Goal: Task Accomplishment & Management: Manage account settings

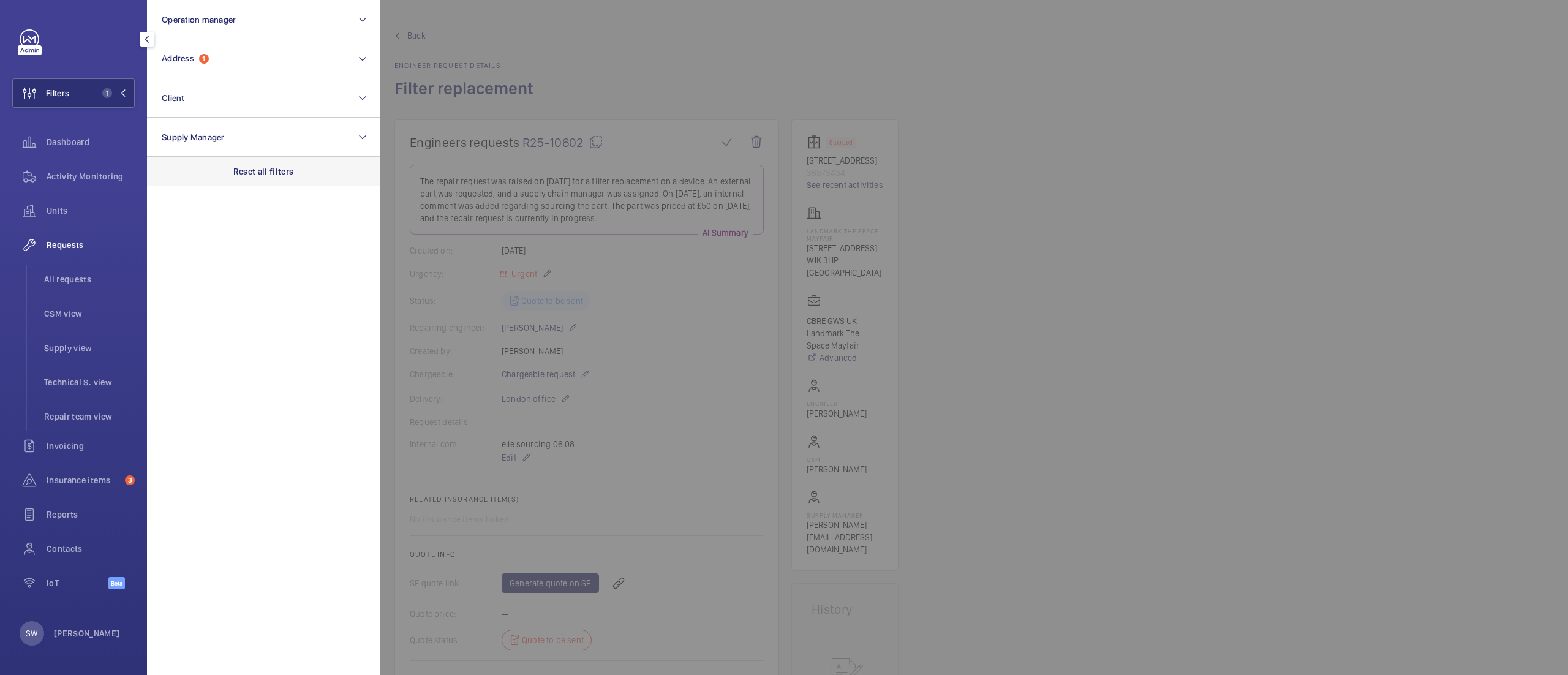
click at [255, 161] on div "Reset all filters" at bounding box center [263, 171] width 233 height 30
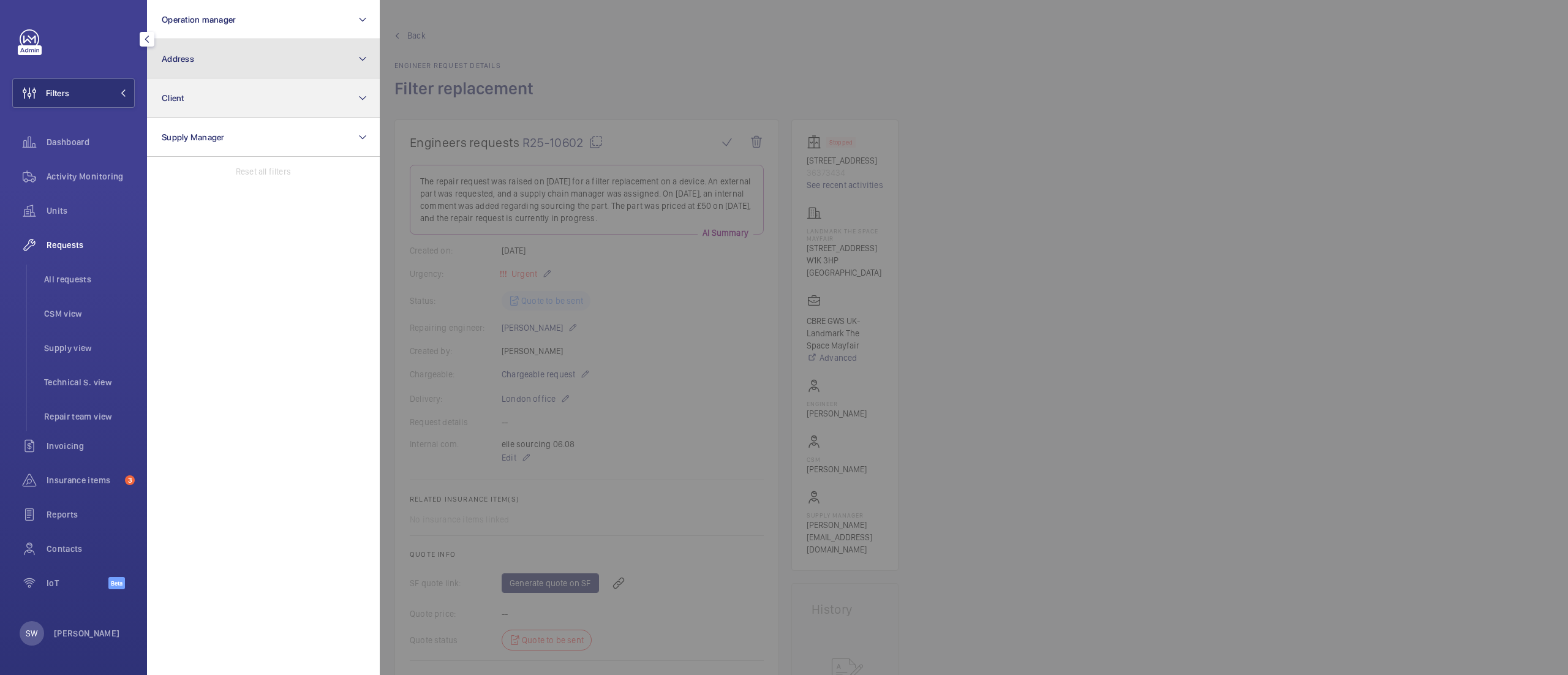
click at [207, 78] on section "Operation manager Address Client Supply Manager Reset all filters" at bounding box center [263, 337] width 233 height 675
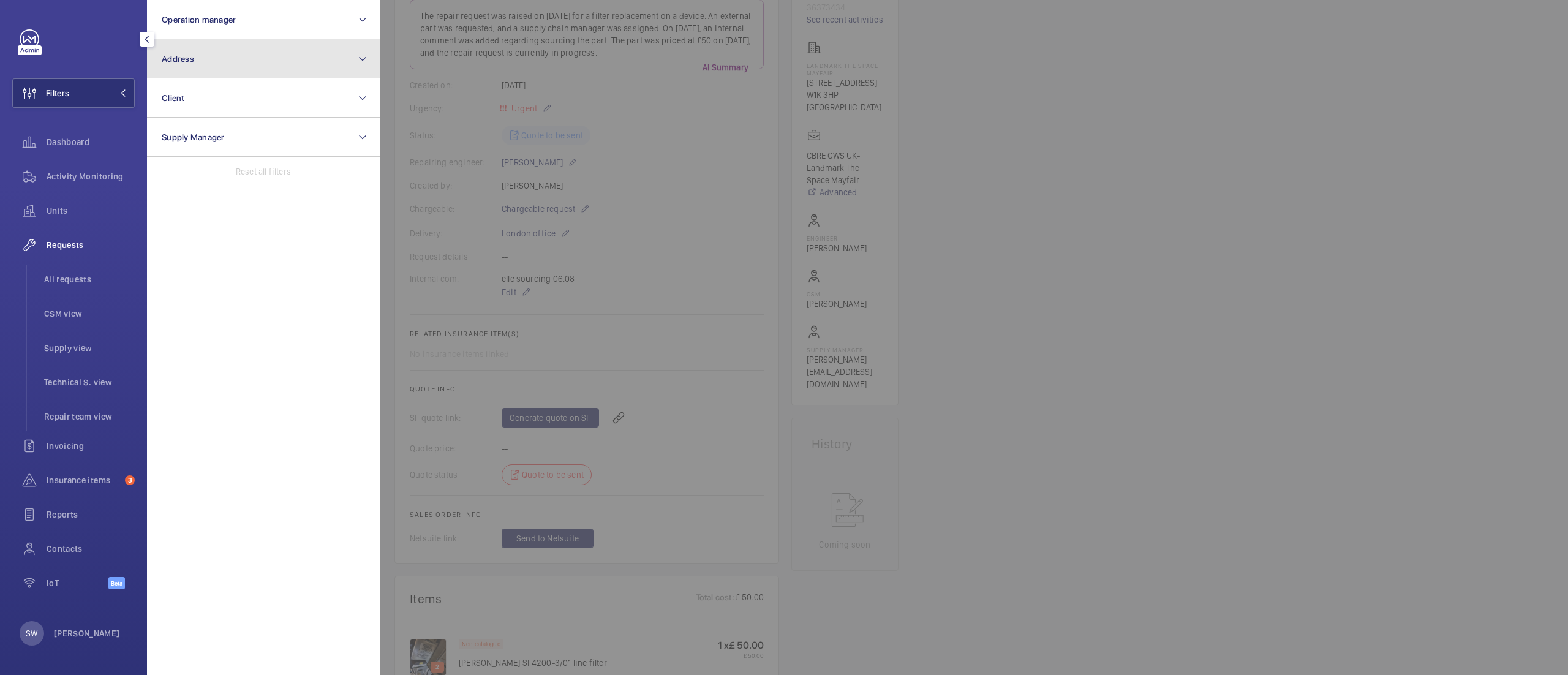
drag, startPoint x: 238, startPoint y: 61, endPoint x: 238, endPoint y: 77, distance: 16.0
click at [238, 60] on button "Address" at bounding box center [263, 59] width 233 height 39
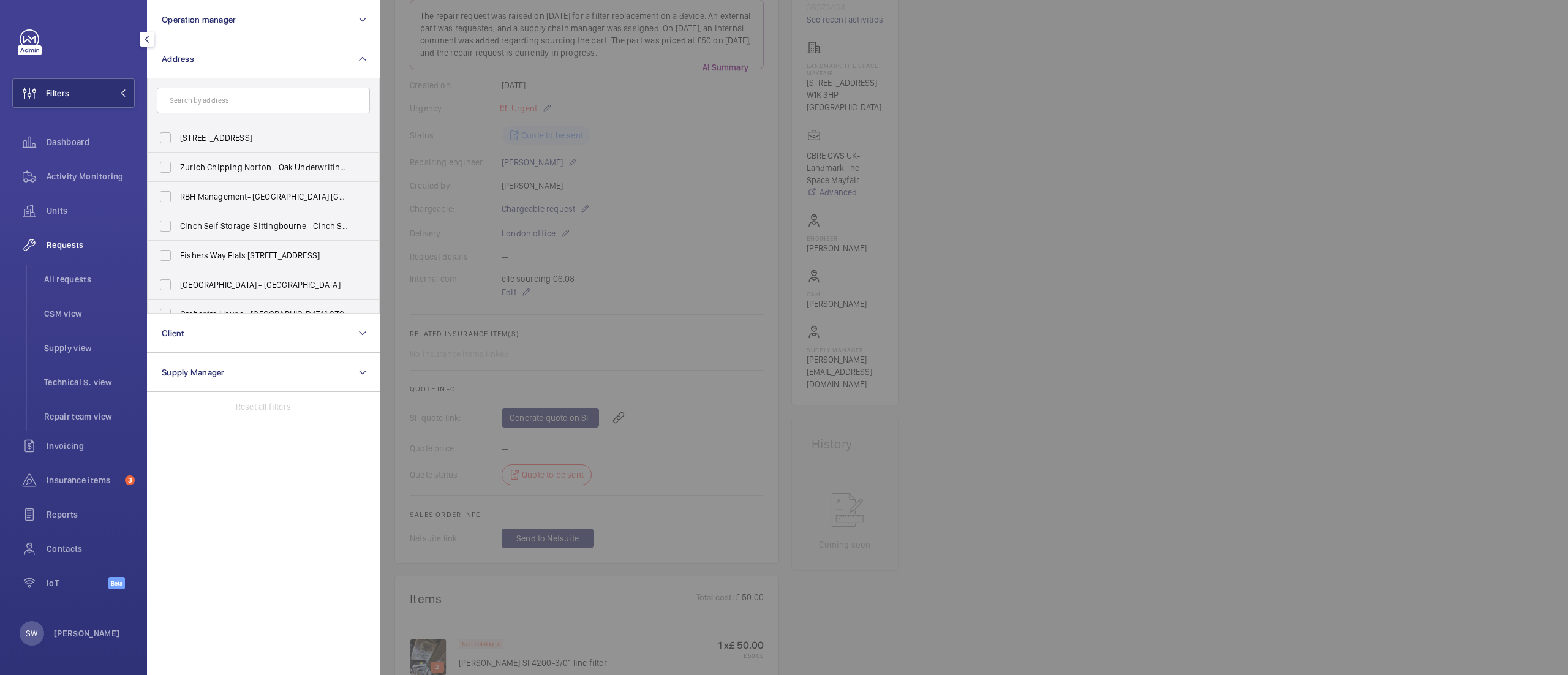
click at [238, 90] on input "text" at bounding box center [263, 101] width 213 height 26
click at [241, 60] on button "Address" at bounding box center [263, 59] width 233 height 39
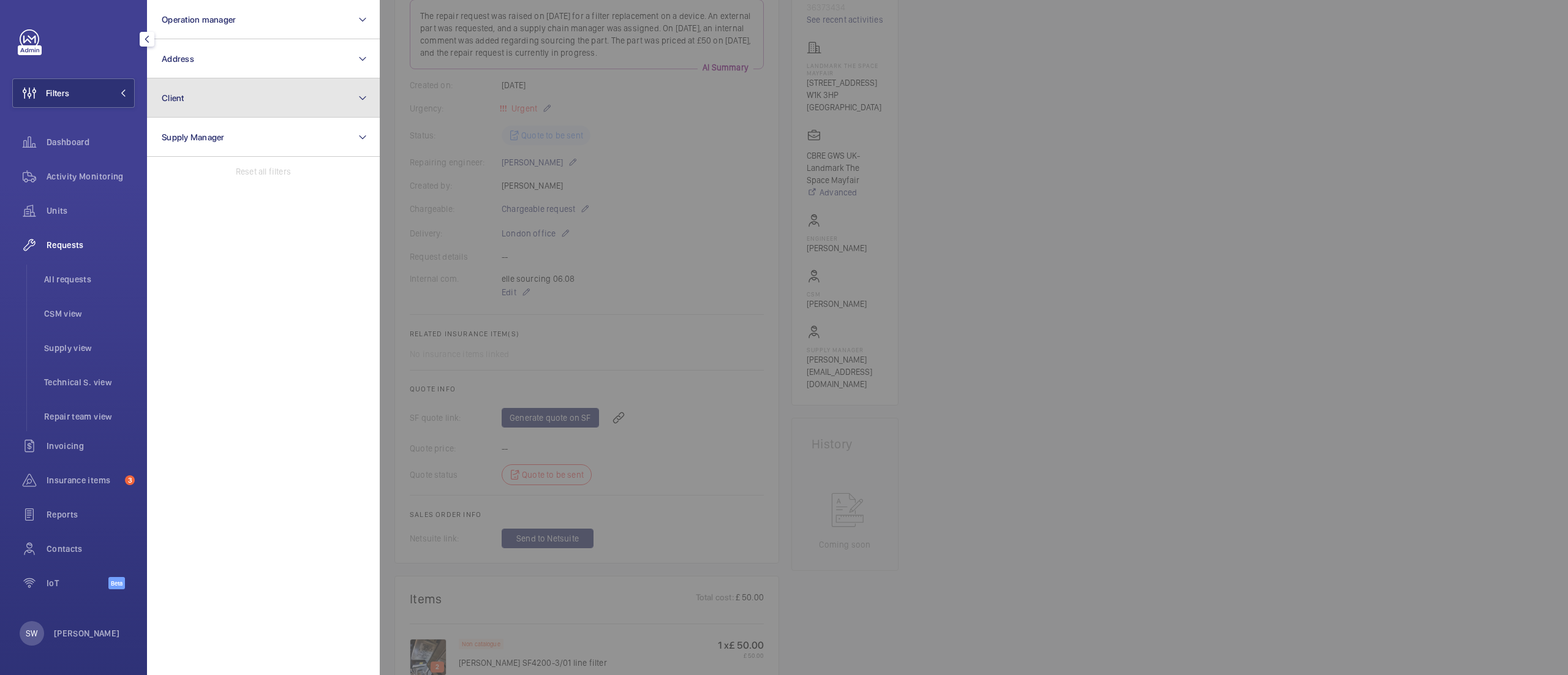
click at [238, 90] on button "Client" at bounding box center [263, 98] width 233 height 39
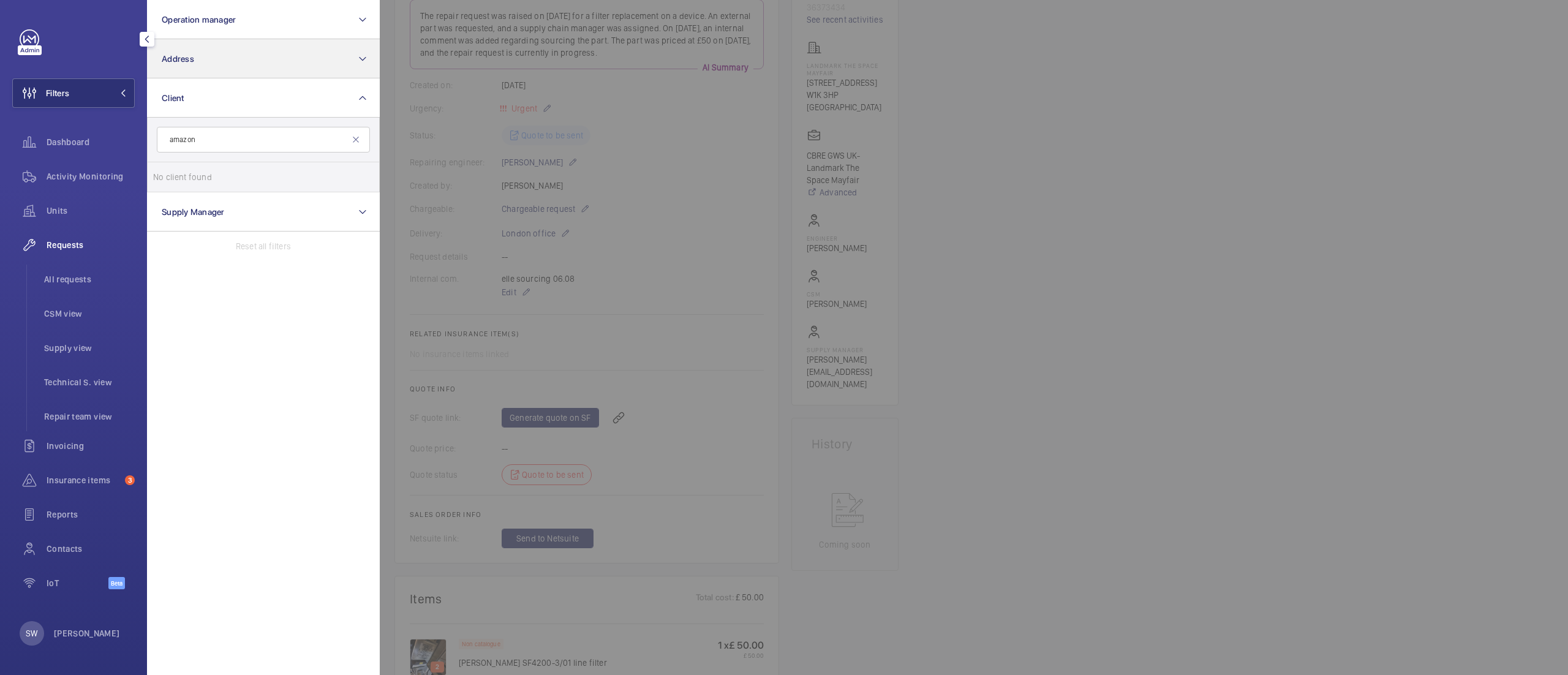
type input "amazon"
click at [207, 55] on button "Address" at bounding box center [263, 59] width 233 height 39
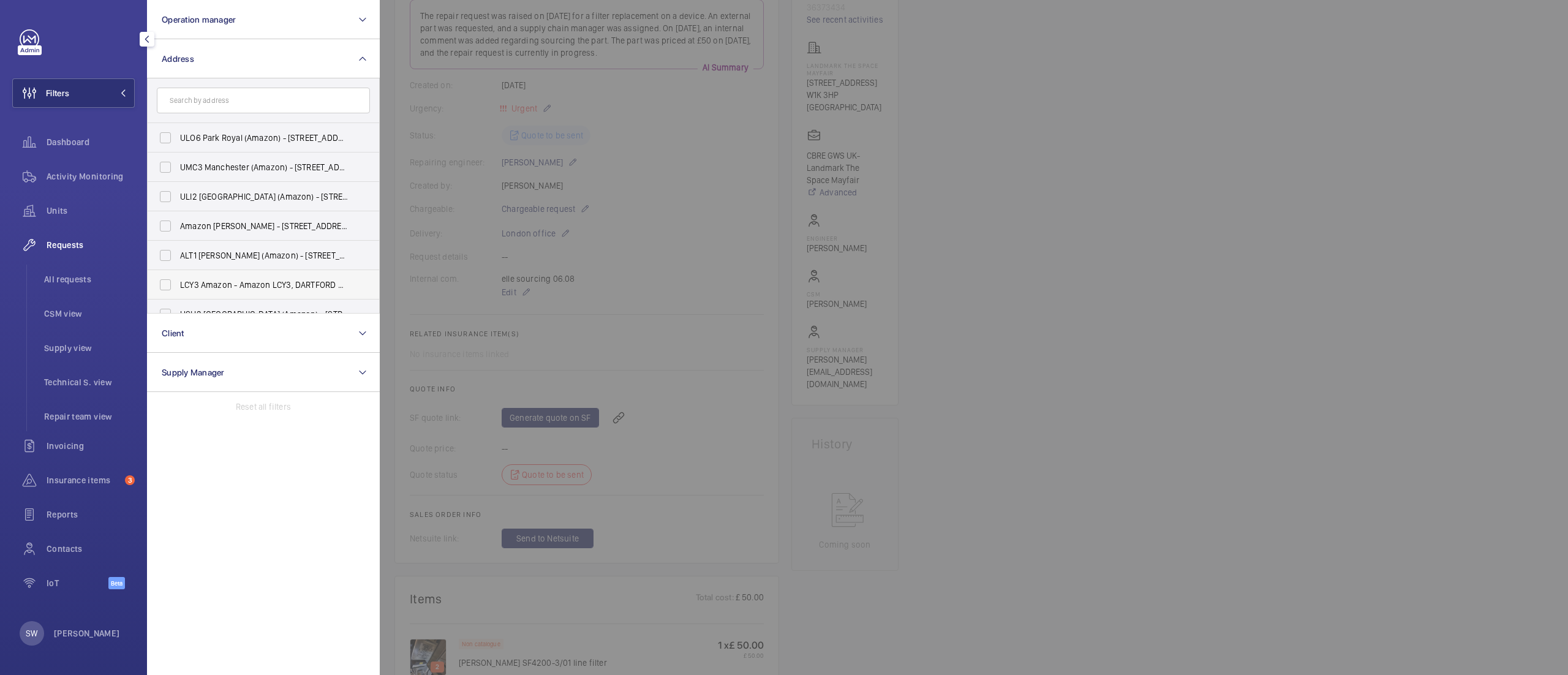
click at [289, 288] on span "LCY3 Amazon - Amazon LCY3, DARTFORD DA1 5PZ" at bounding box center [264, 284] width 169 height 12
click at [178, 288] on input "LCY3 Amazon - Amazon LCY3, DARTFORD DA1 5PZ" at bounding box center [166, 285] width 25 height 25
checkbox input "true"
click at [54, 169] on div "Activity Monitoring" at bounding box center [73, 177] width 122 height 30
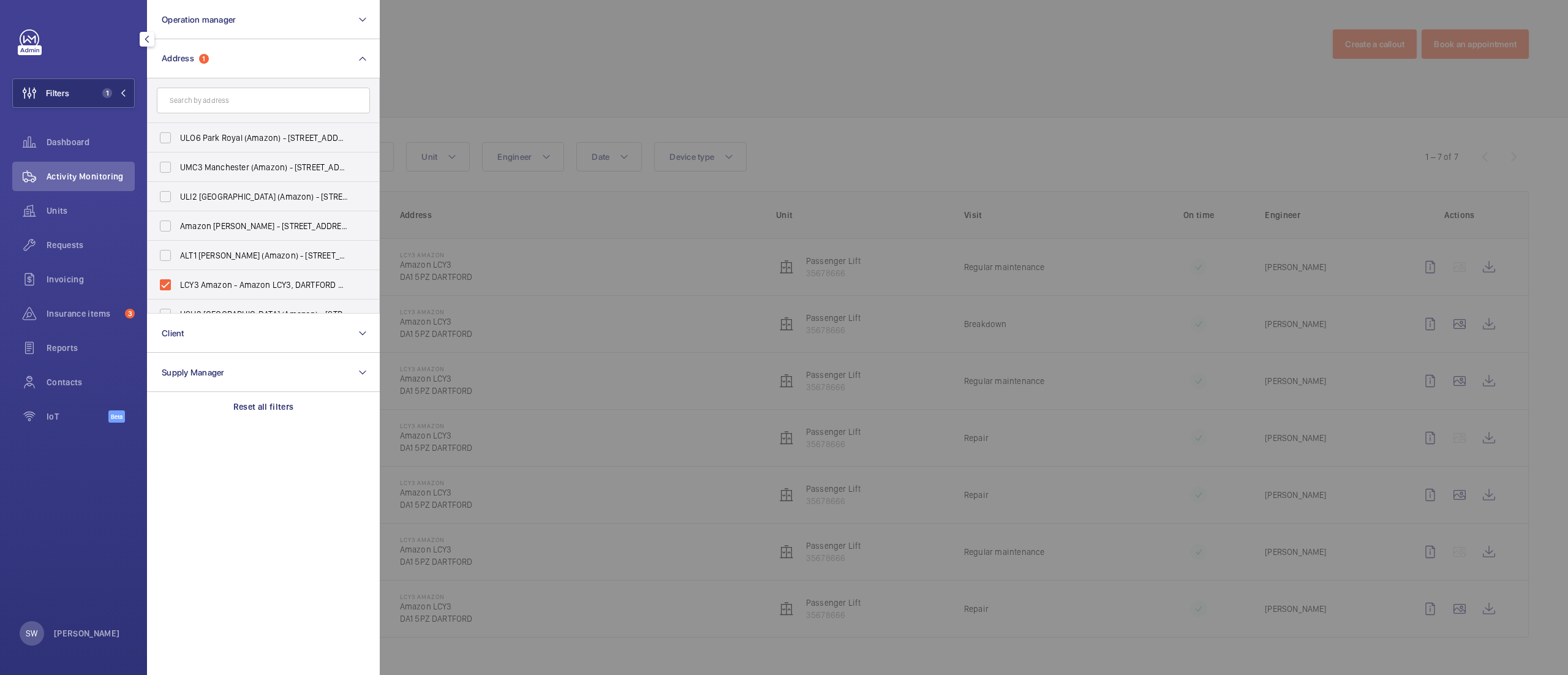
click at [932, 106] on div at bounding box center [1164, 337] width 1568 height 675
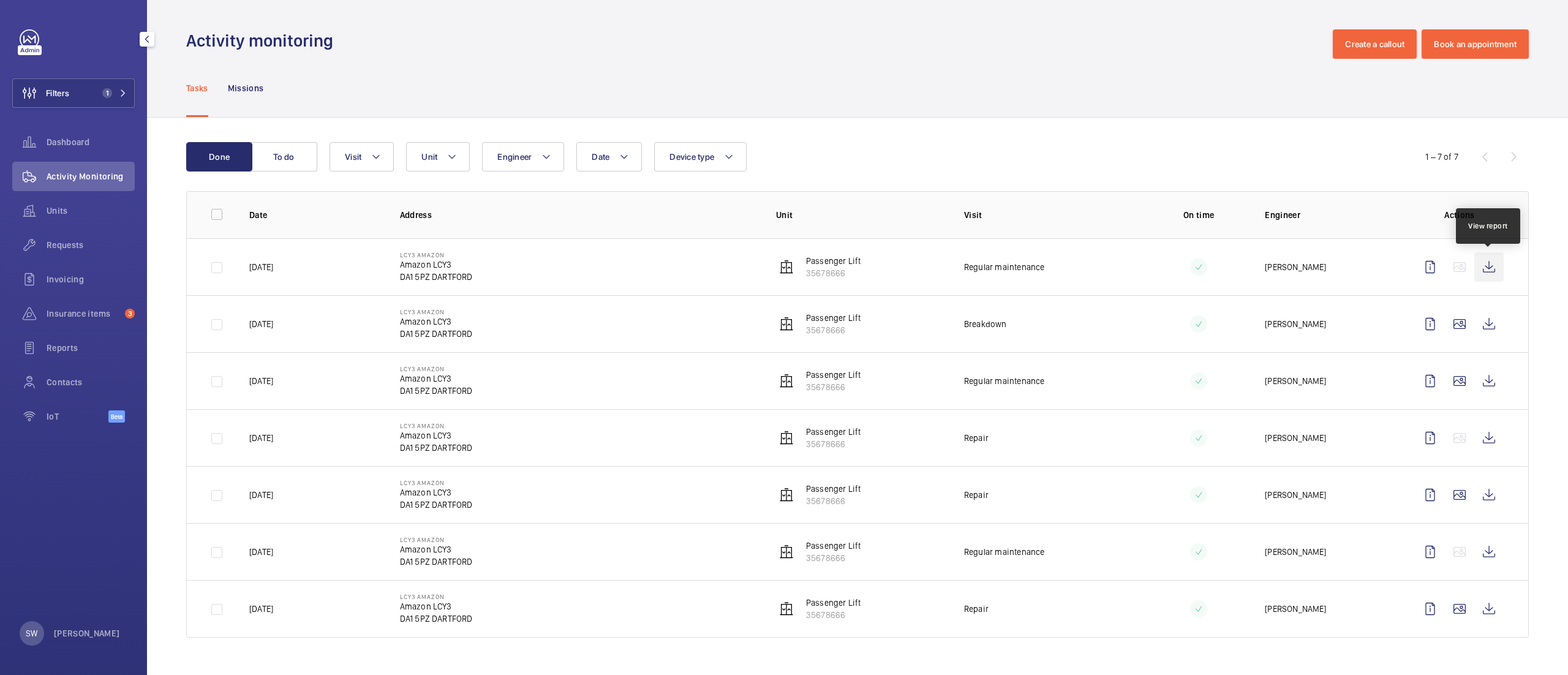
click at [1492, 267] on wm-front-icon-button at bounding box center [1488, 267] width 30 height 30
click at [113, 86] on button "Filters 1" at bounding box center [73, 93] width 122 height 30
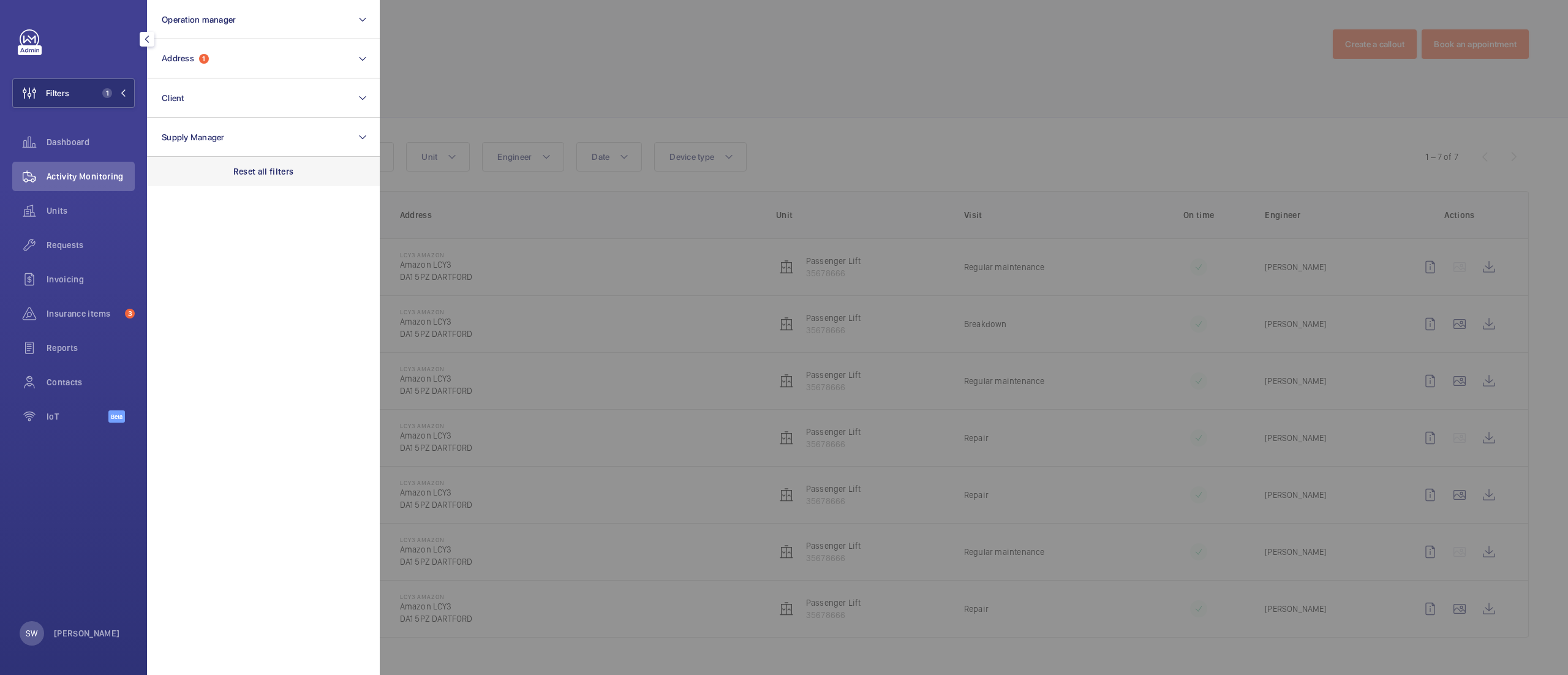
click at [324, 171] on div "Reset all filters" at bounding box center [263, 171] width 233 height 30
drag, startPoint x: 250, startPoint y: 103, endPoint x: 454, endPoint y: 217, distance: 233.7
click at [250, 102] on button "Client" at bounding box center [263, 98] width 233 height 39
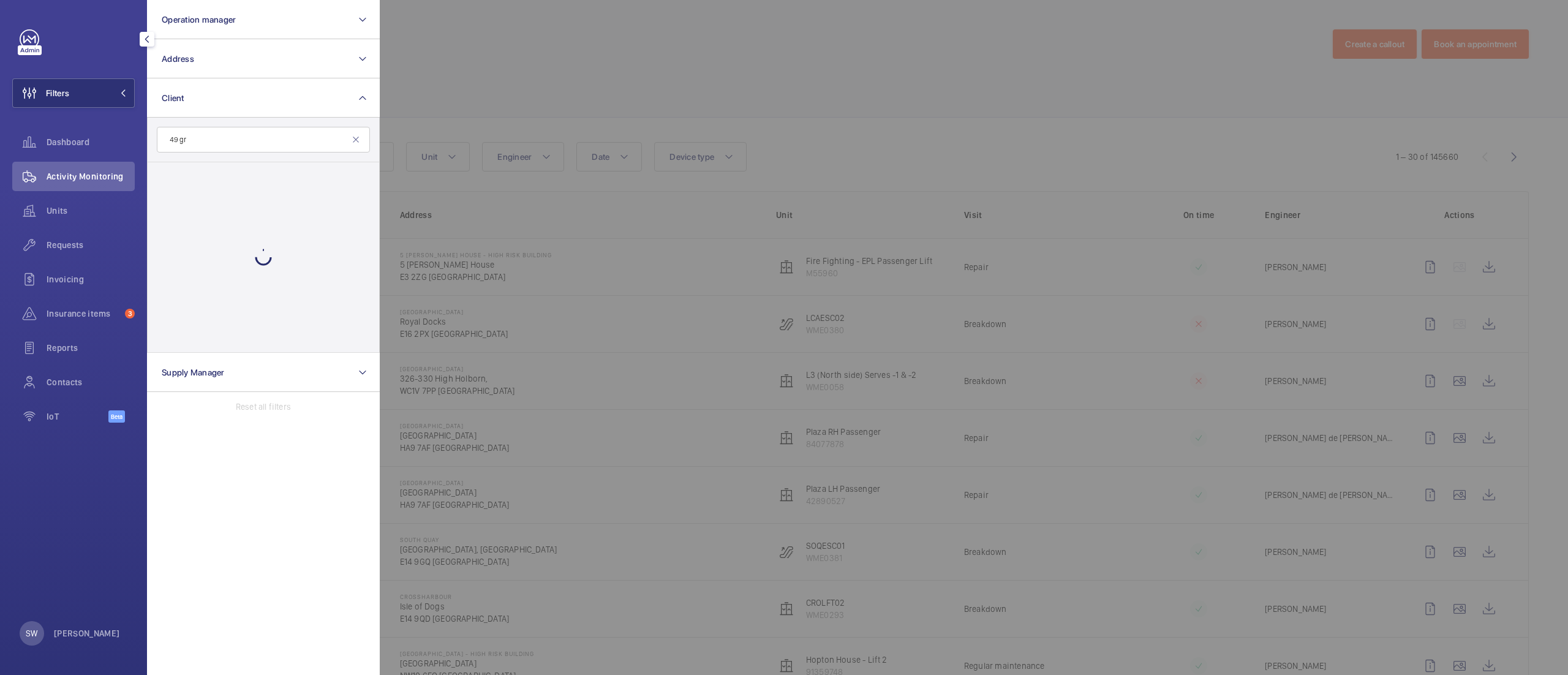
type input "49 gro"
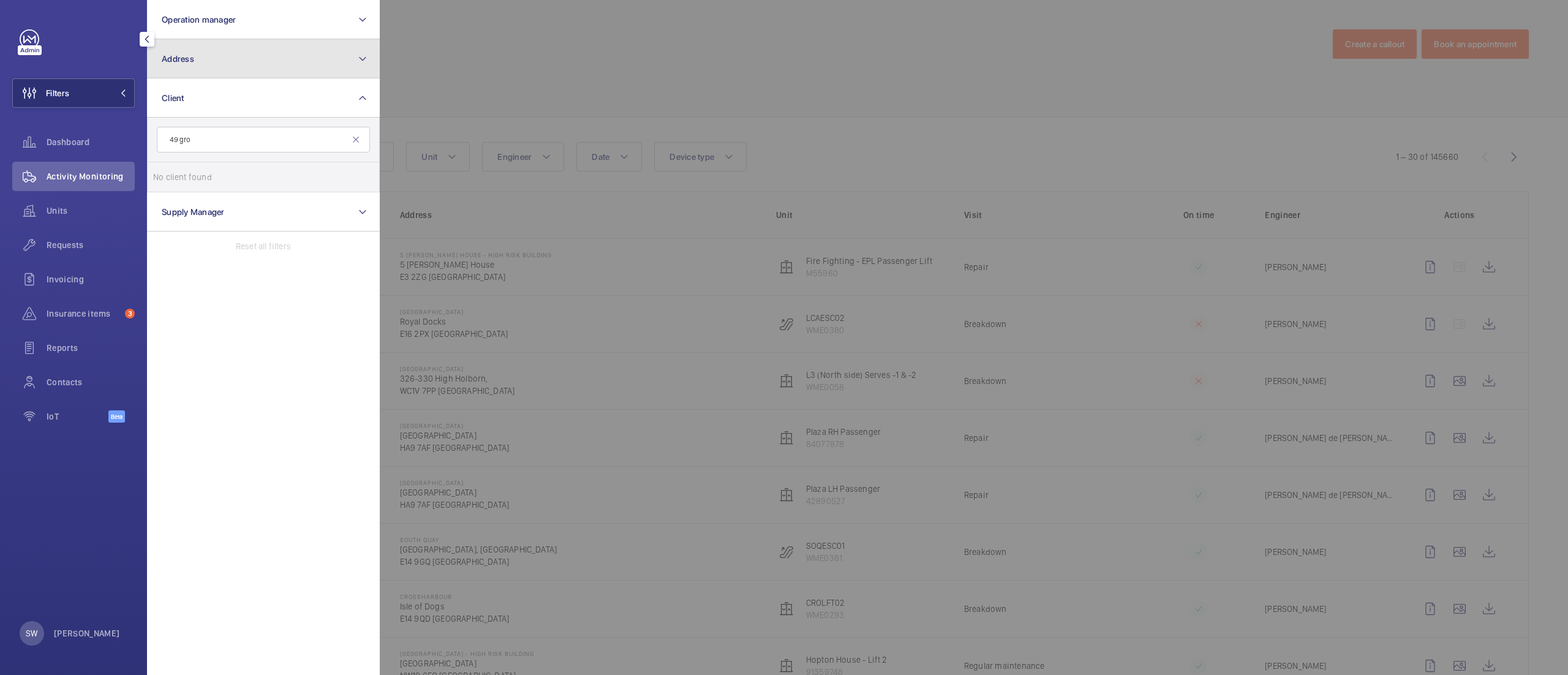
click at [241, 69] on button "Address" at bounding box center [263, 59] width 233 height 39
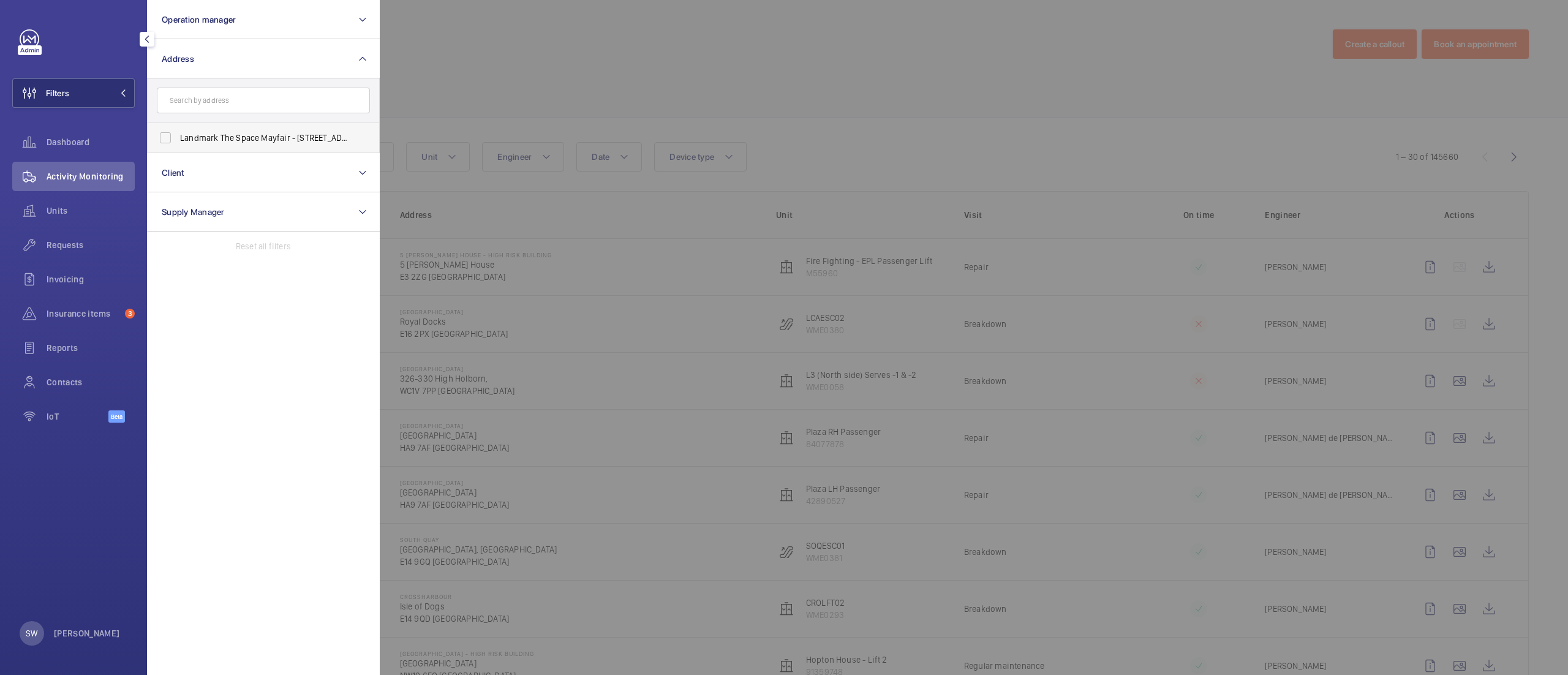
click at [260, 146] on label "Landmark The Space Mayfair - [STREET_ADDRESS]" at bounding box center [254, 137] width 213 height 30
click at [178, 146] on input "Landmark The Space Mayfair - [STREET_ADDRESS]" at bounding box center [166, 138] width 25 height 25
checkbox input "true"
click at [84, 254] on div "Requests" at bounding box center [73, 245] width 122 height 30
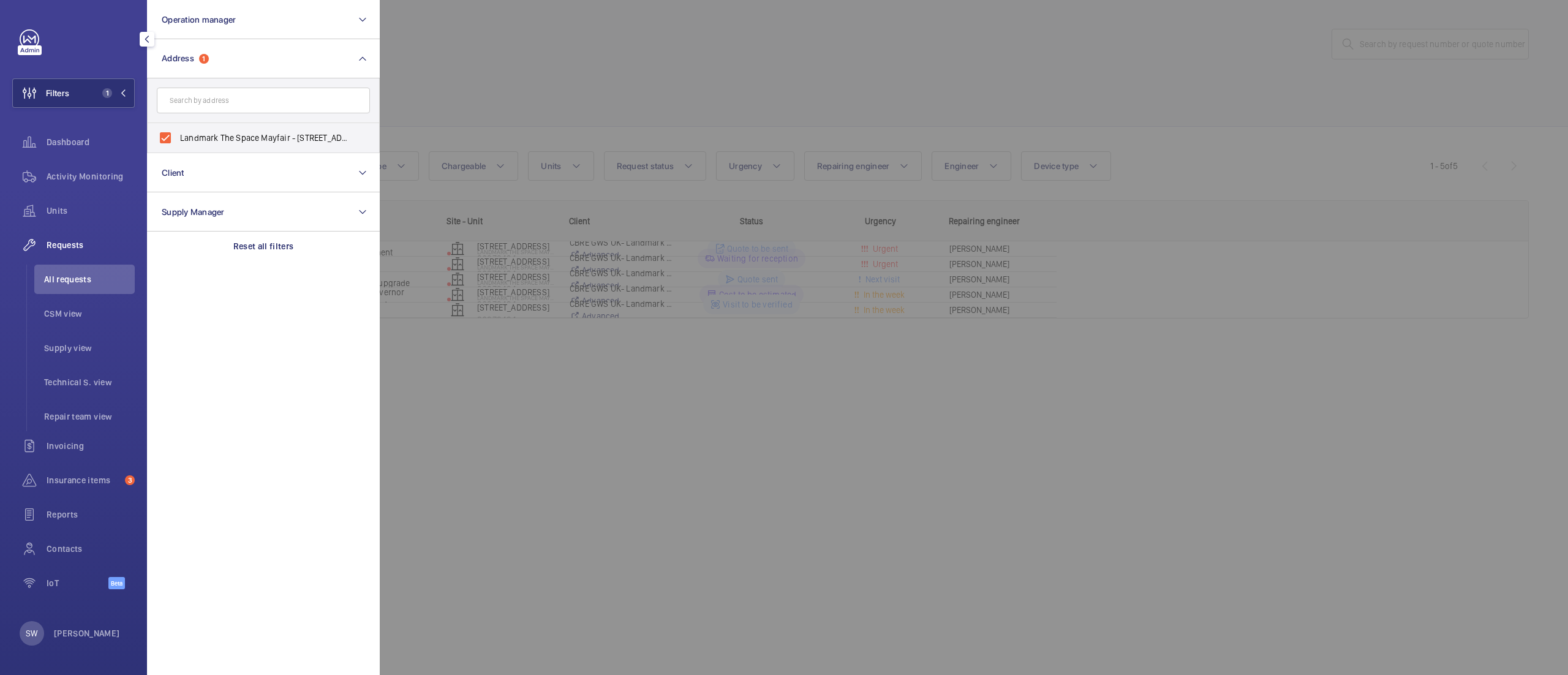
click at [949, 102] on div at bounding box center [1164, 337] width 1568 height 675
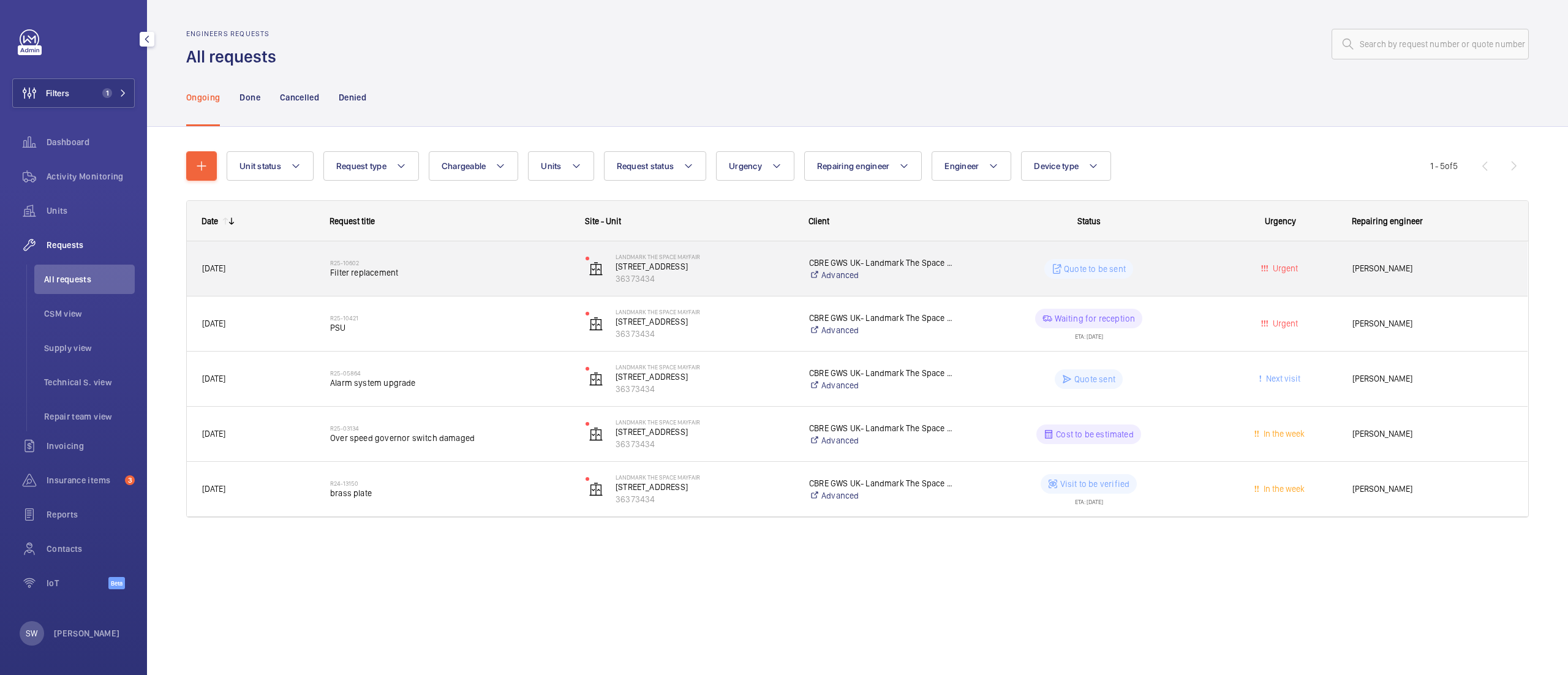
click at [538, 259] on h2 "R25-10602" at bounding box center [449, 263] width 239 height 7
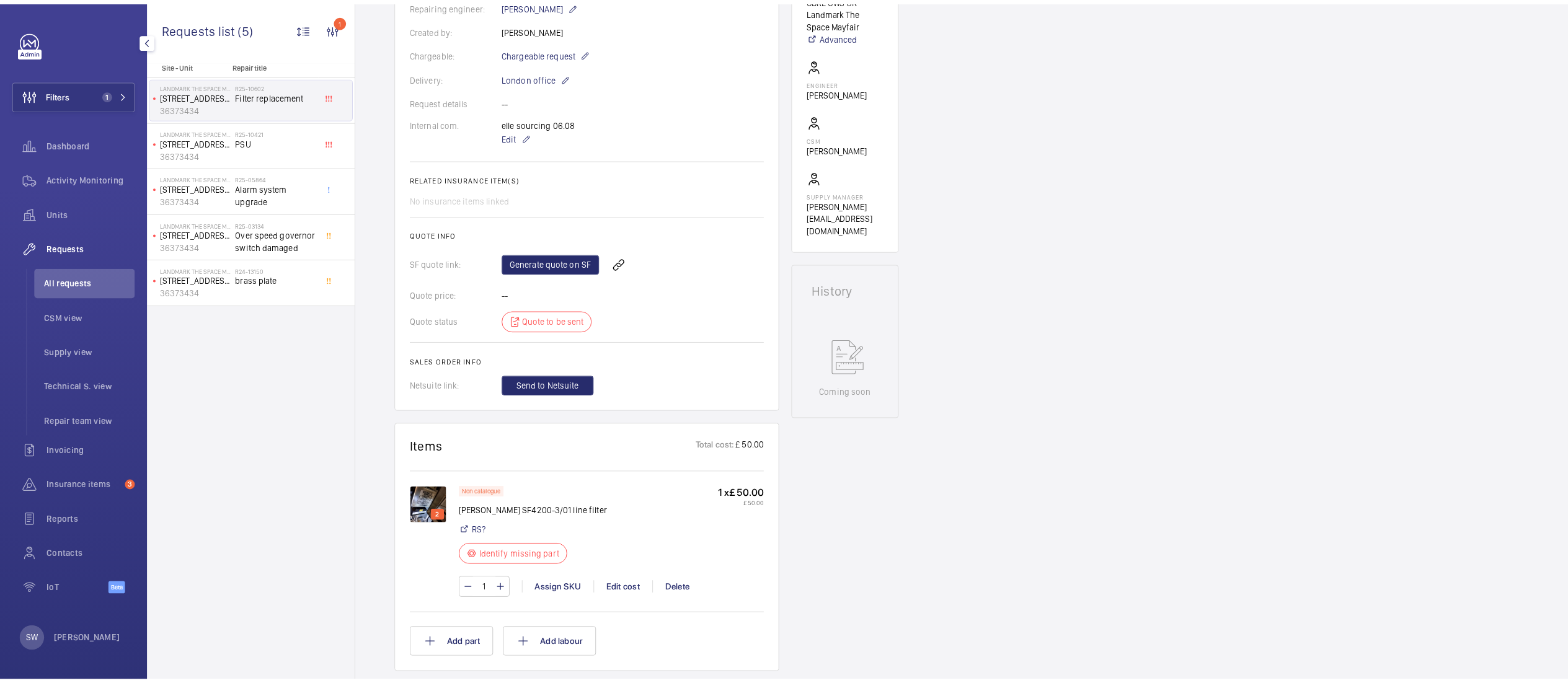
scroll to position [425, 0]
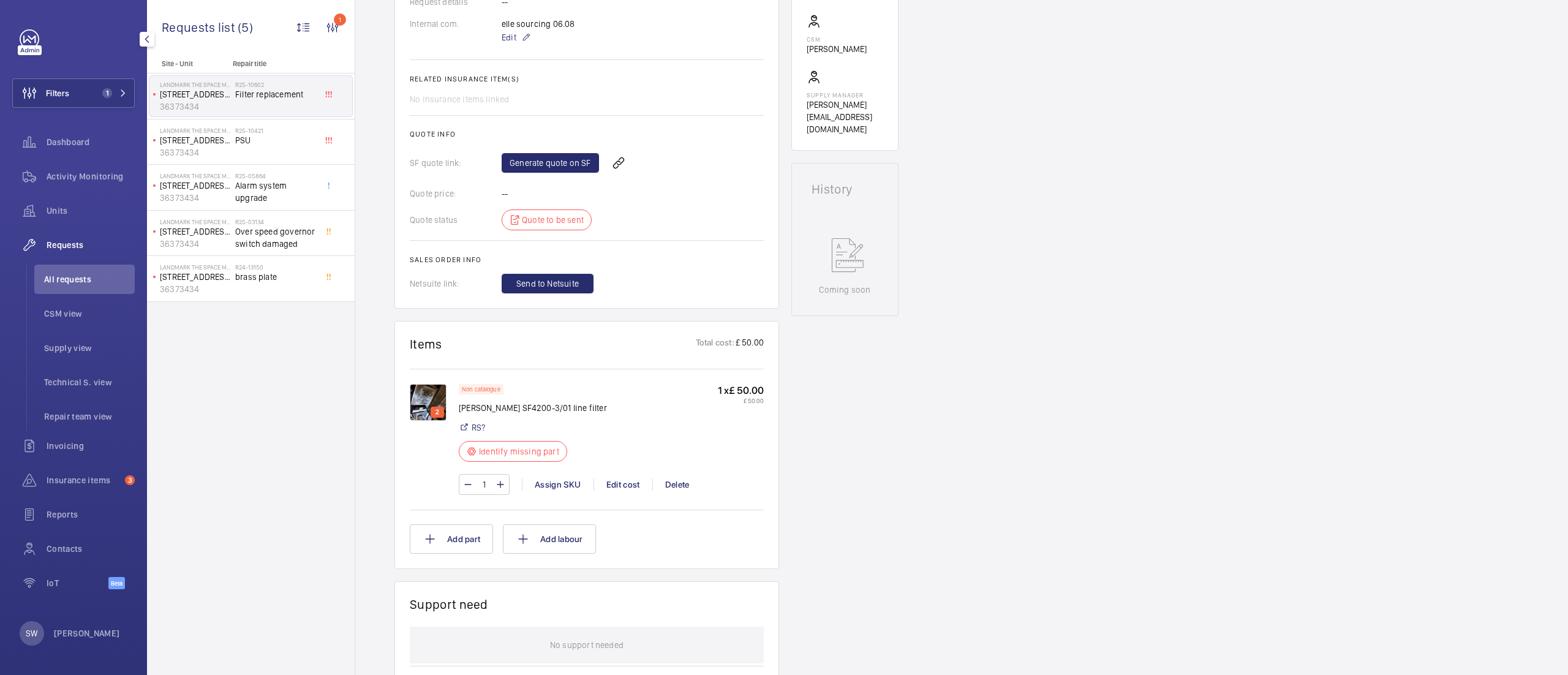
click at [425, 407] on img at bounding box center [428, 402] width 37 height 37
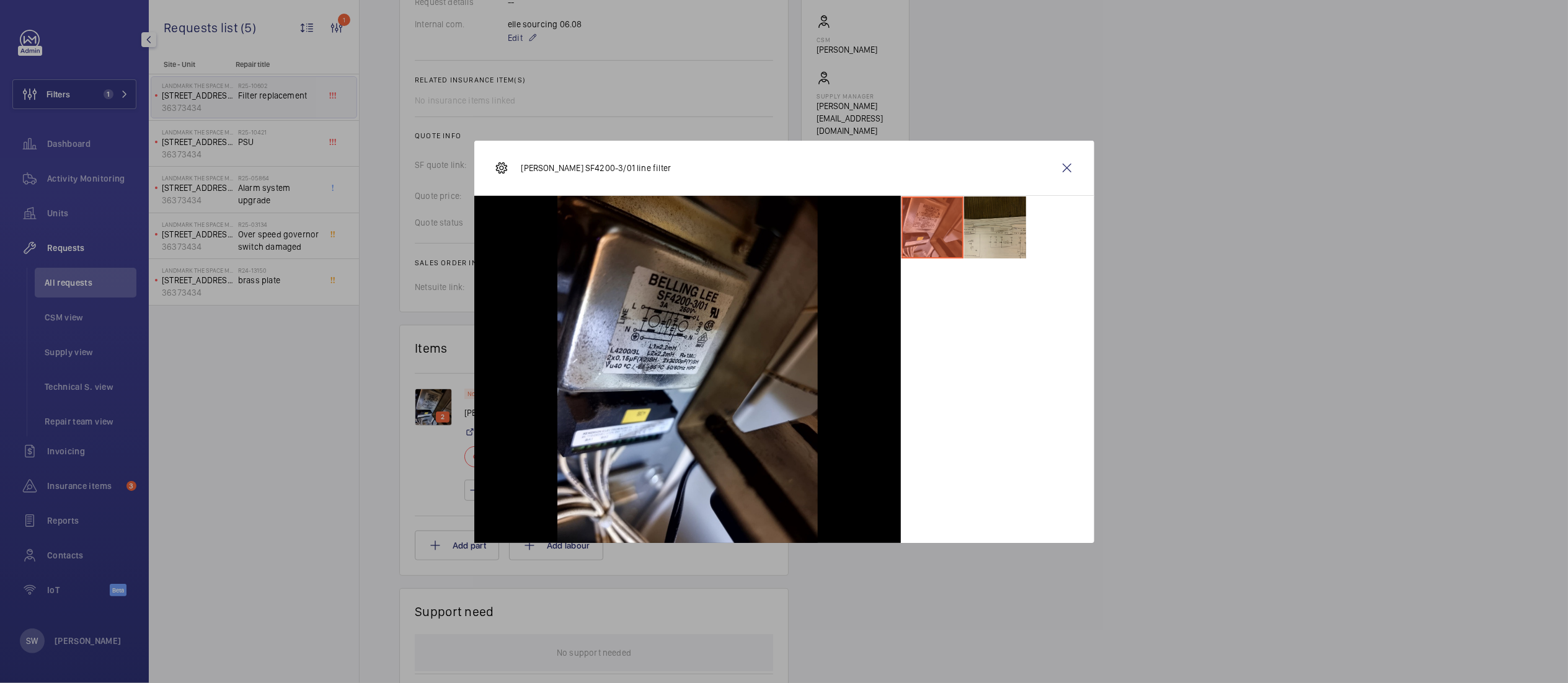
click at [988, 223] on li at bounding box center [995, 227] width 62 height 62
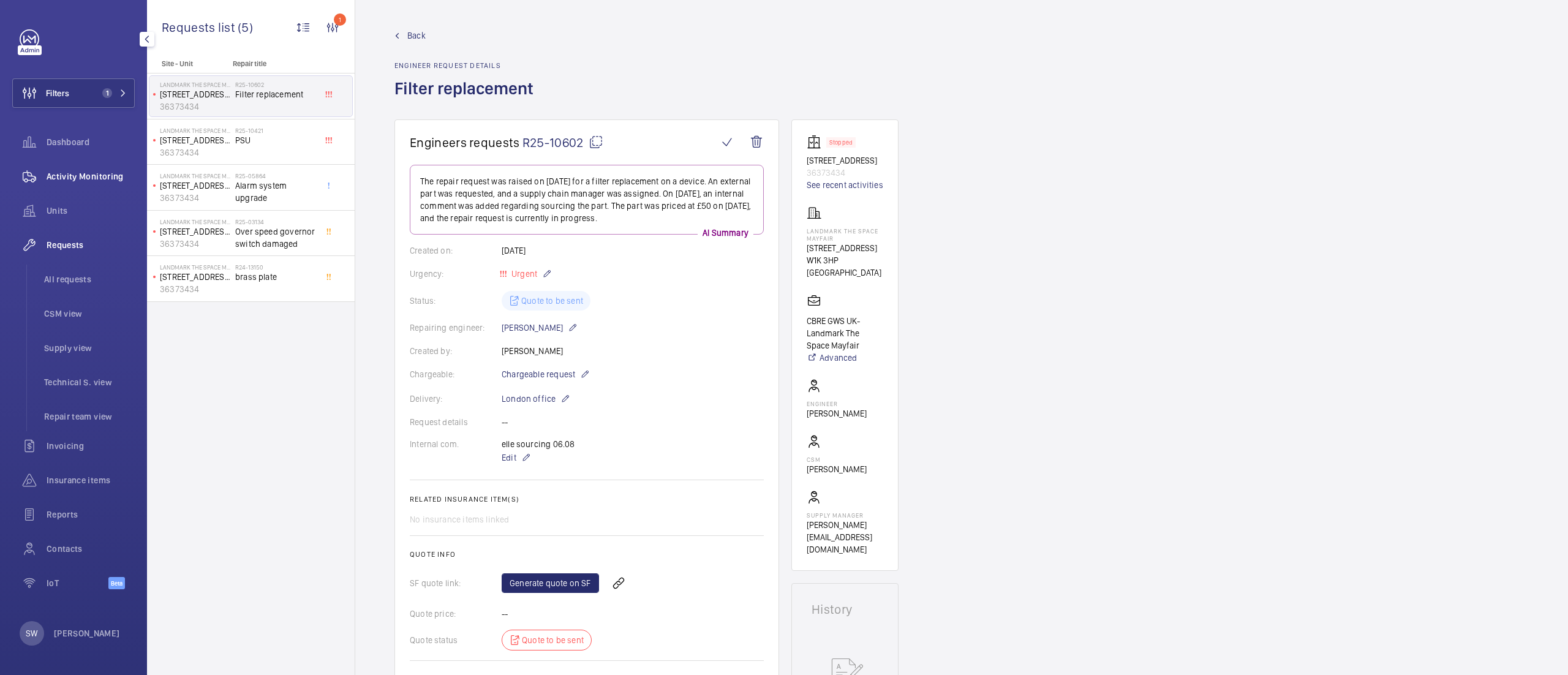
click at [86, 175] on span "Activity Monitoring" at bounding box center [90, 176] width 88 height 12
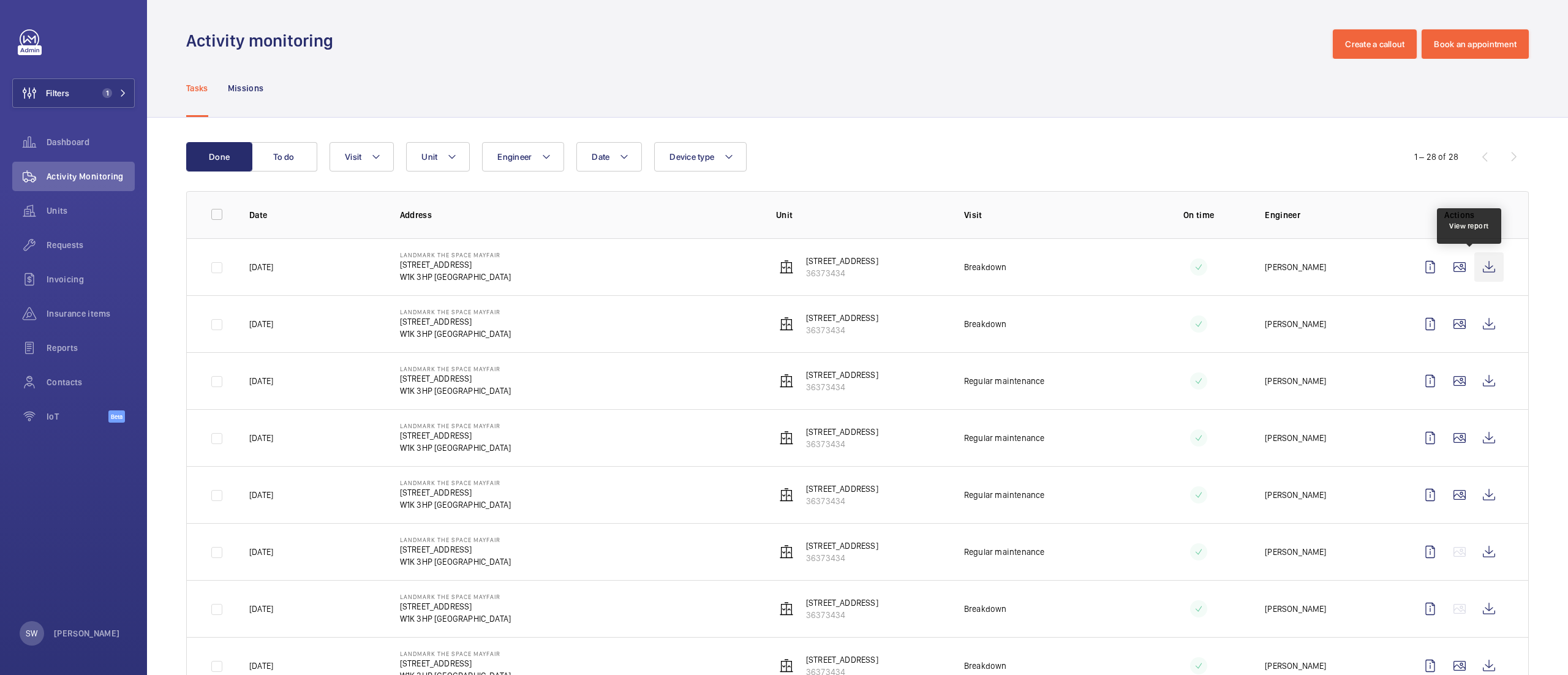
click at [1475, 268] on wm-front-icon-button at bounding box center [1488, 267] width 30 height 30
click at [96, 213] on span "Units" at bounding box center [90, 211] width 88 height 12
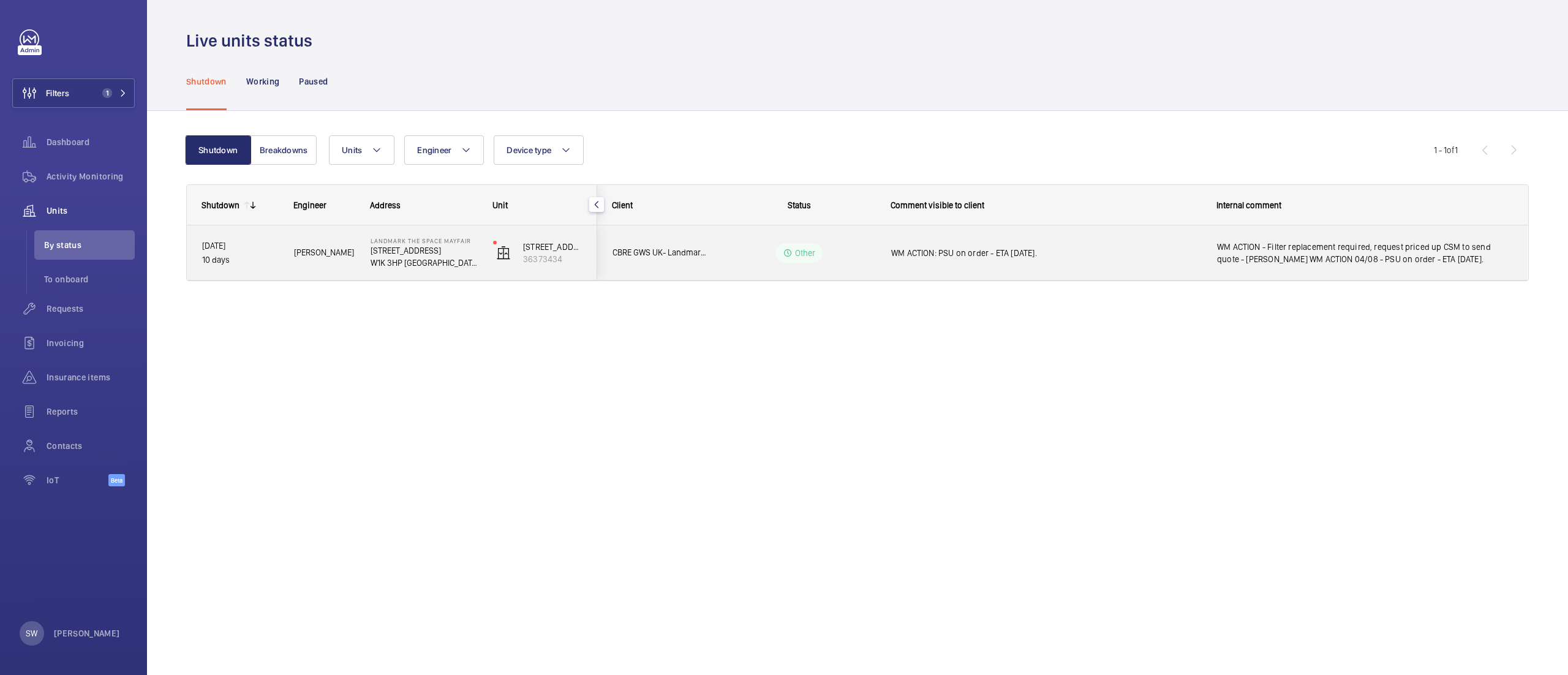
click at [986, 249] on span "WM ACTION: PSU on order - ETA 5th August." at bounding box center [1046, 252] width 310 height 12
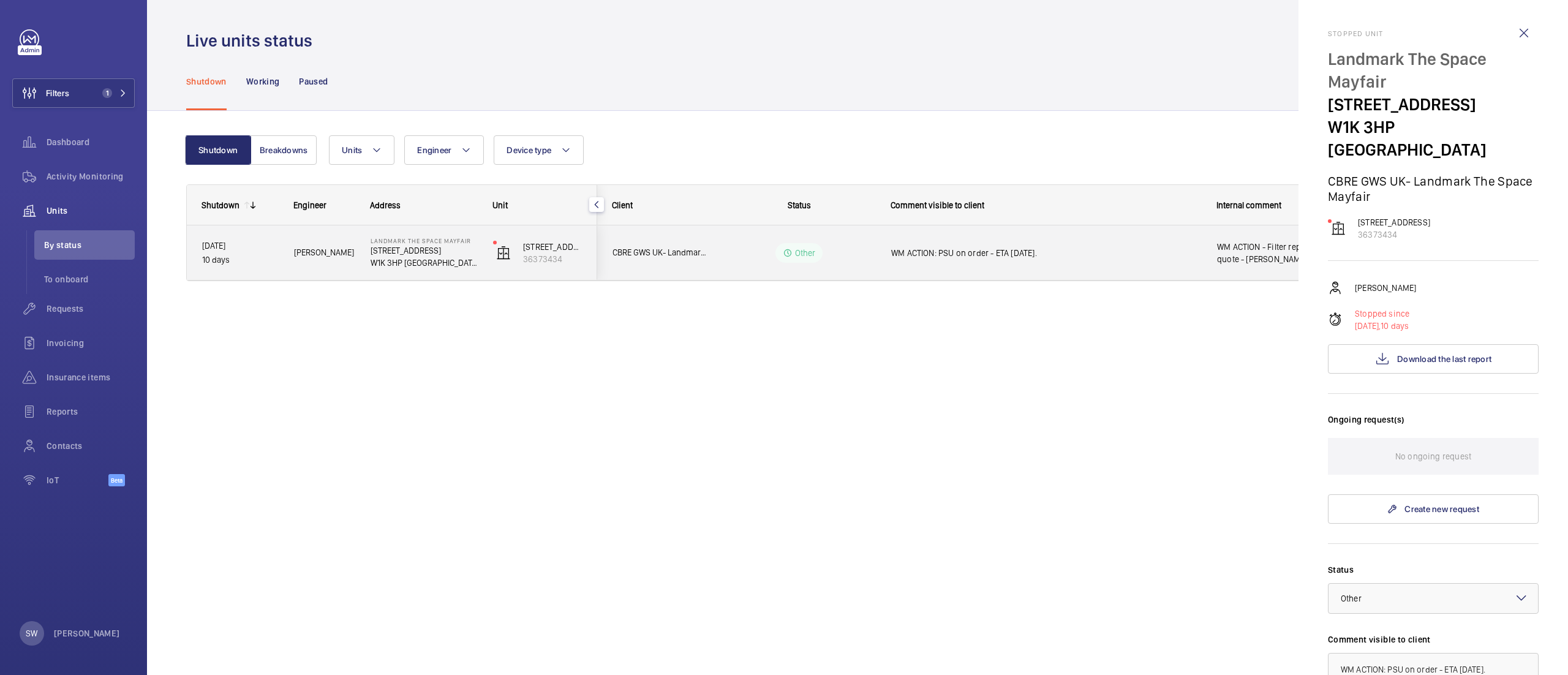
click at [986, 249] on div at bounding box center [784, 337] width 1568 height 675
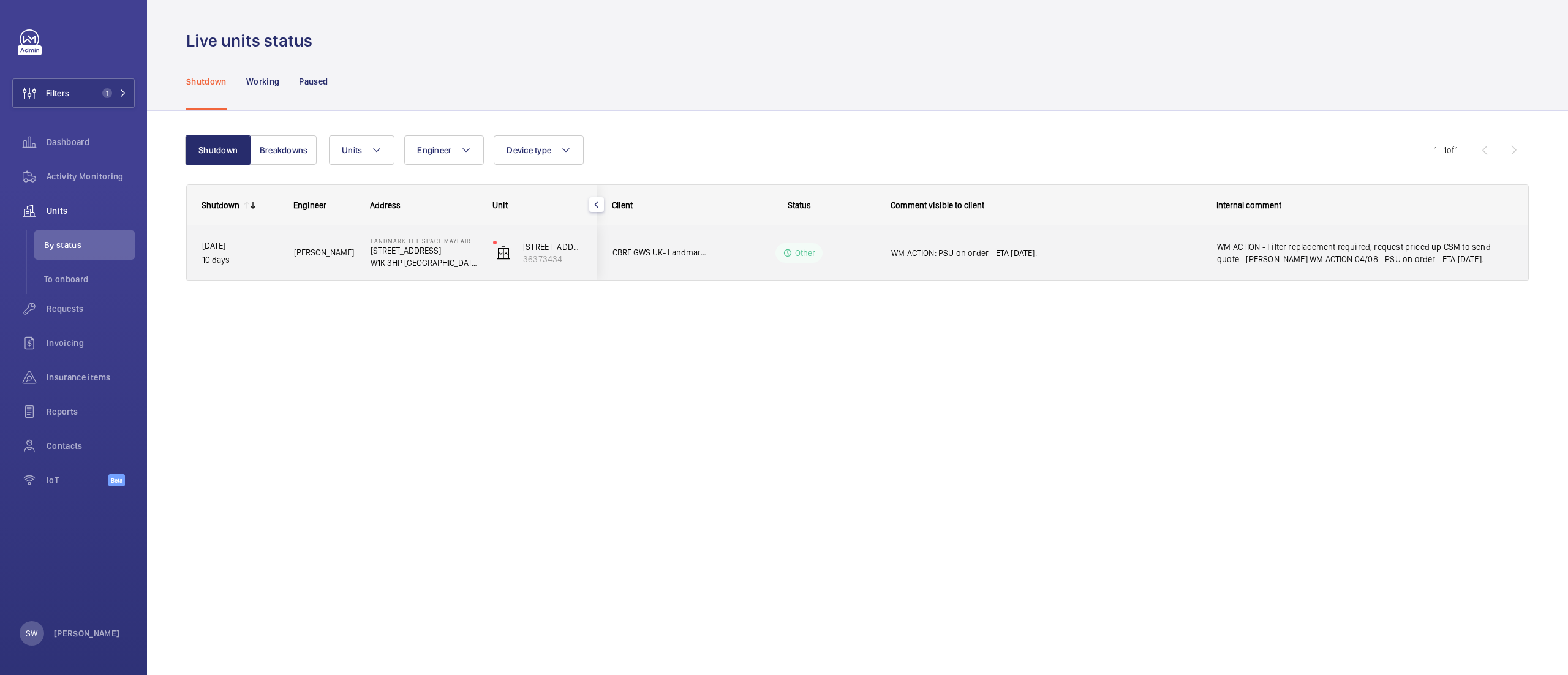
click at [986, 249] on span "WM ACTION: PSU on order - ETA 5th August." at bounding box center [1046, 252] width 310 height 12
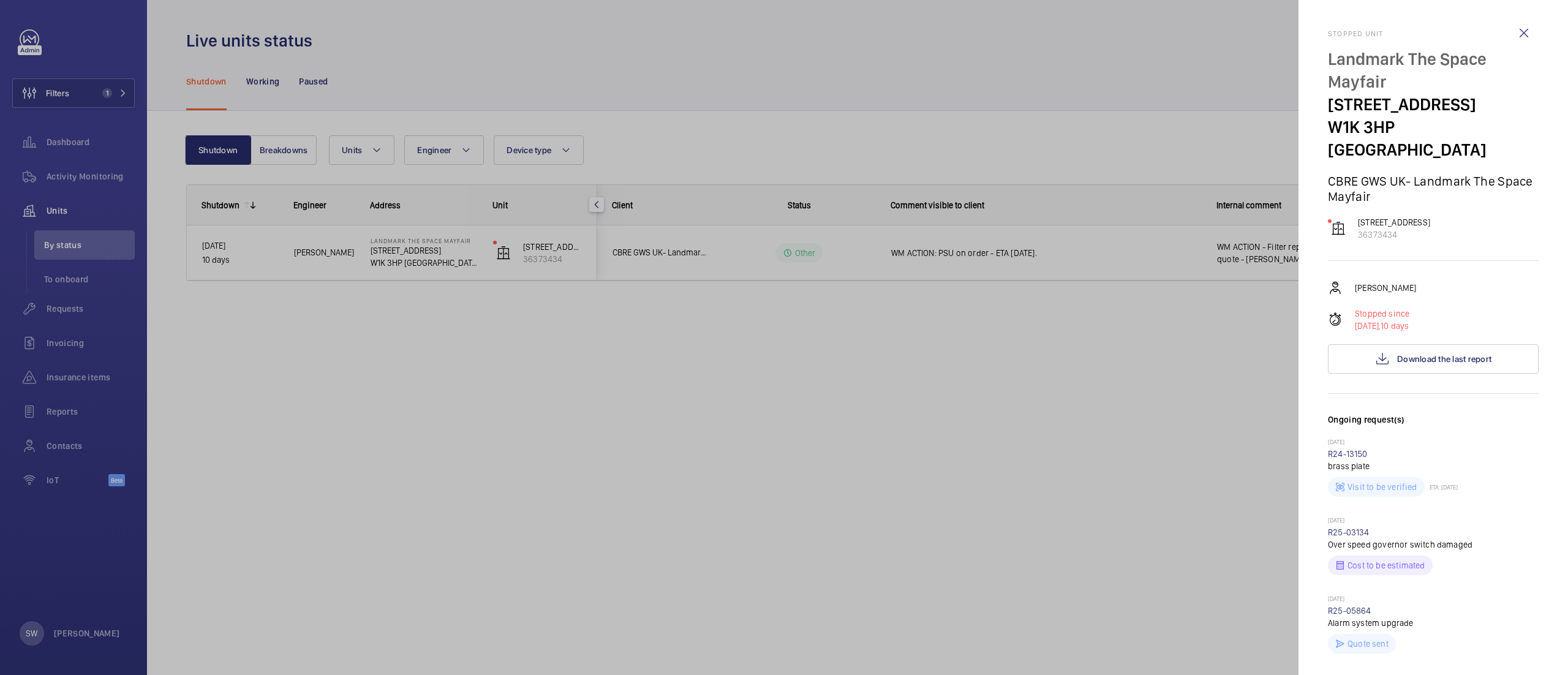
click at [986, 249] on div at bounding box center [784, 337] width 1568 height 675
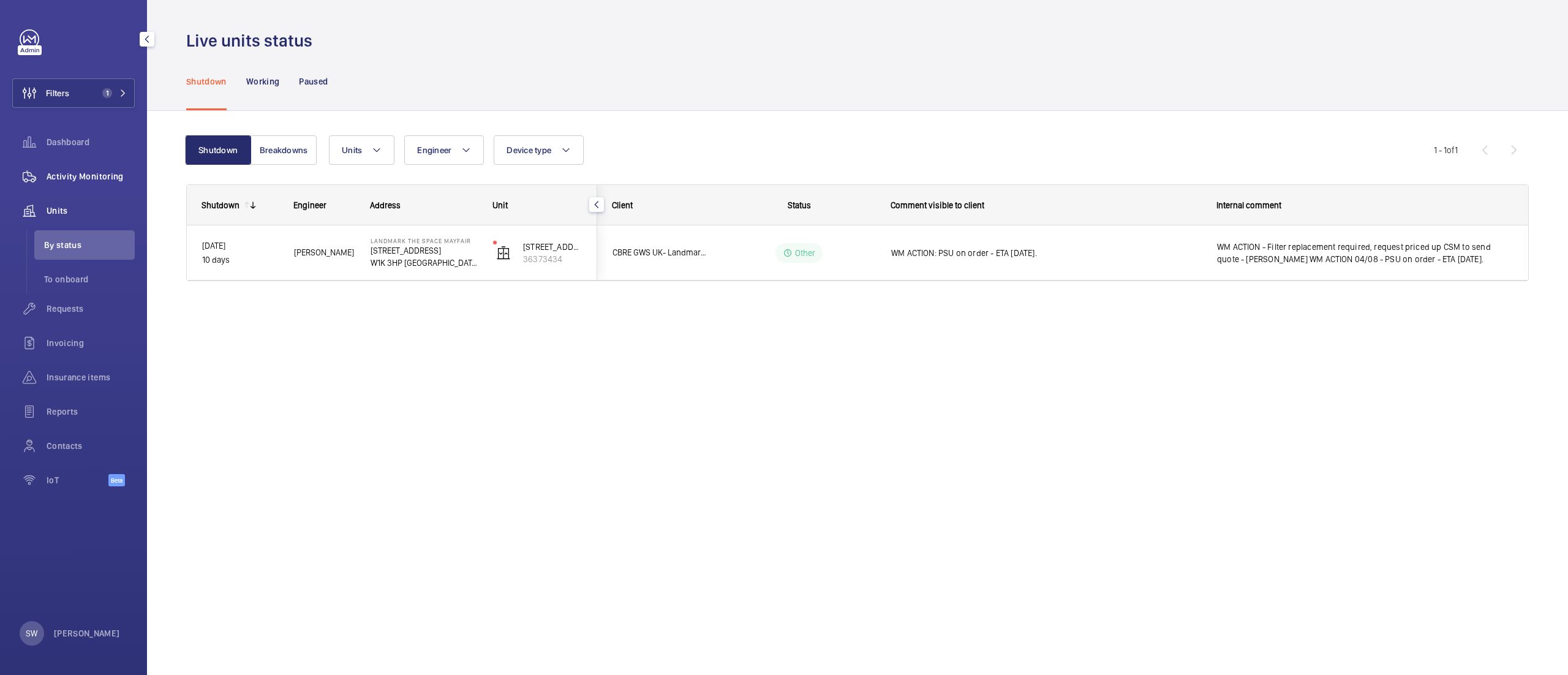
click at [90, 182] on span "Activity Monitoring" at bounding box center [90, 176] width 88 height 12
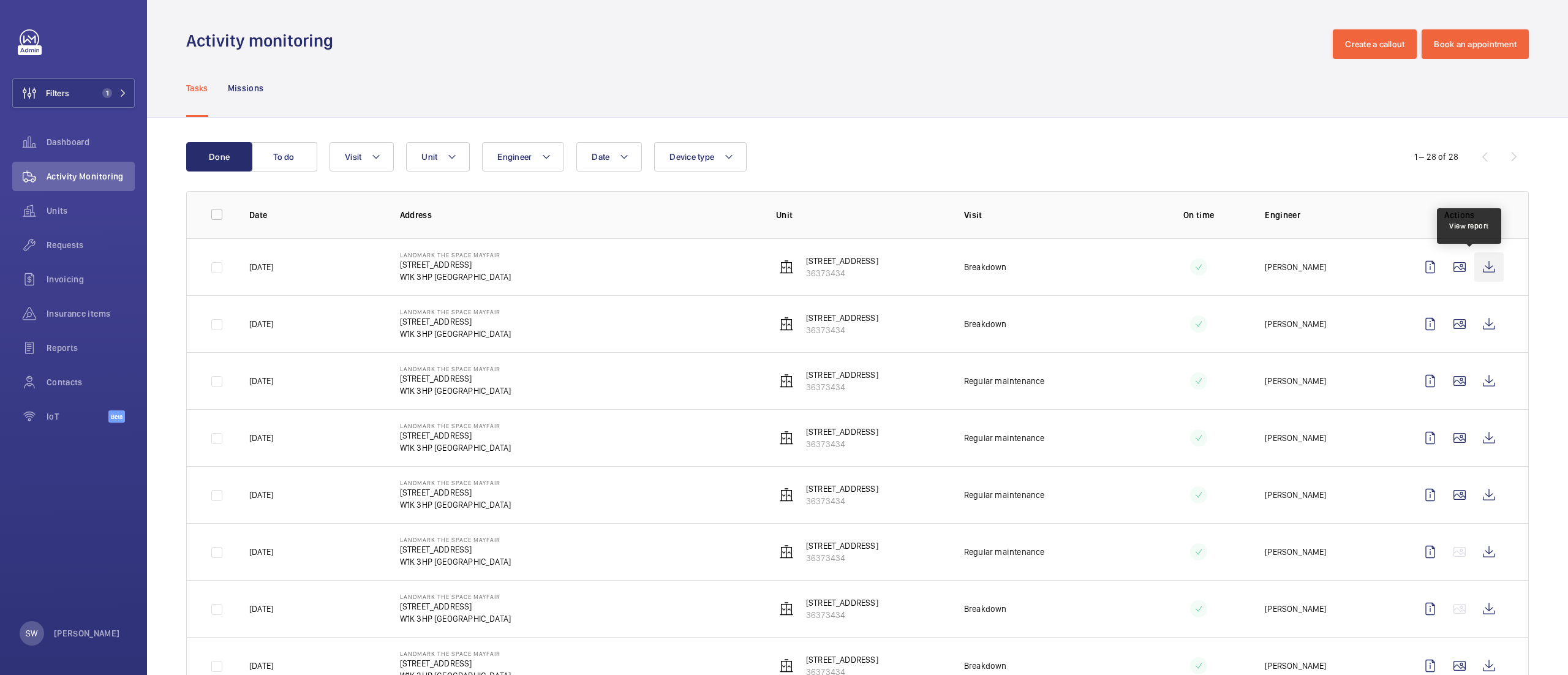
click at [1474, 262] on wm-front-icon-button at bounding box center [1488, 267] width 30 height 30
click at [99, 115] on div "Filters 1 Dashboard Activity Monitoring Units Requests Invoicing Insurance item…" at bounding box center [73, 233] width 122 height 407
click at [101, 98] on button "Filters 1" at bounding box center [73, 93] width 122 height 30
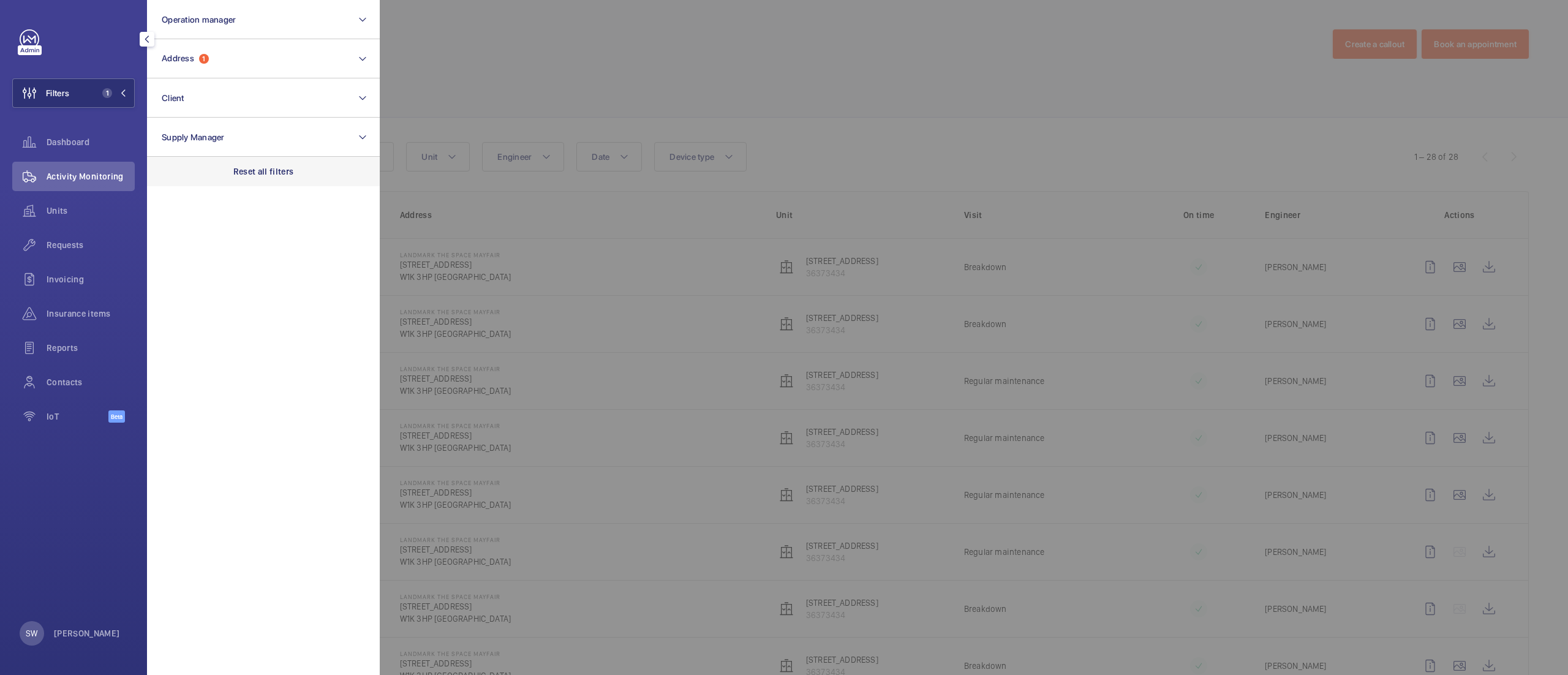
click at [298, 177] on div "Reset all filters" at bounding box center [263, 171] width 233 height 30
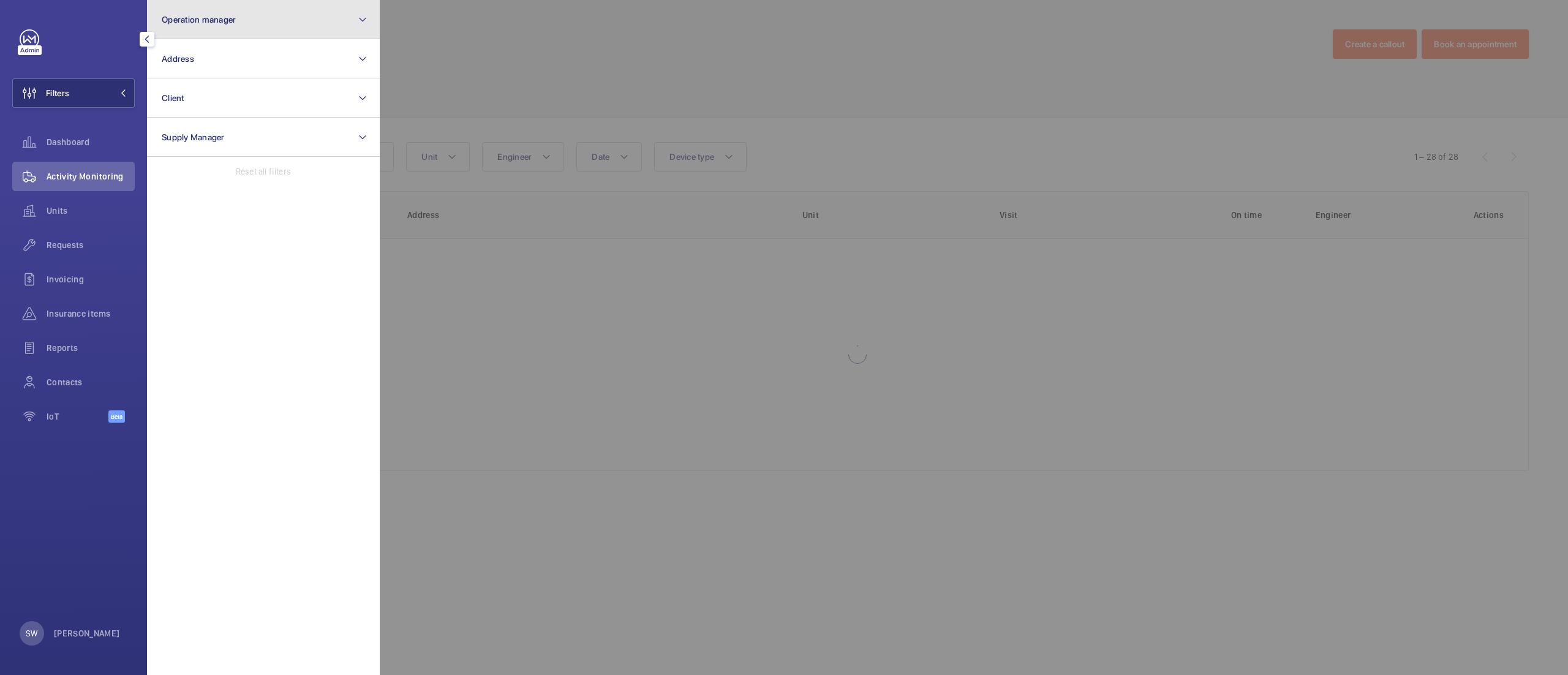
click at [218, 9] on button "Operation manager" at bounding box center [263, 20] width 233 height 39
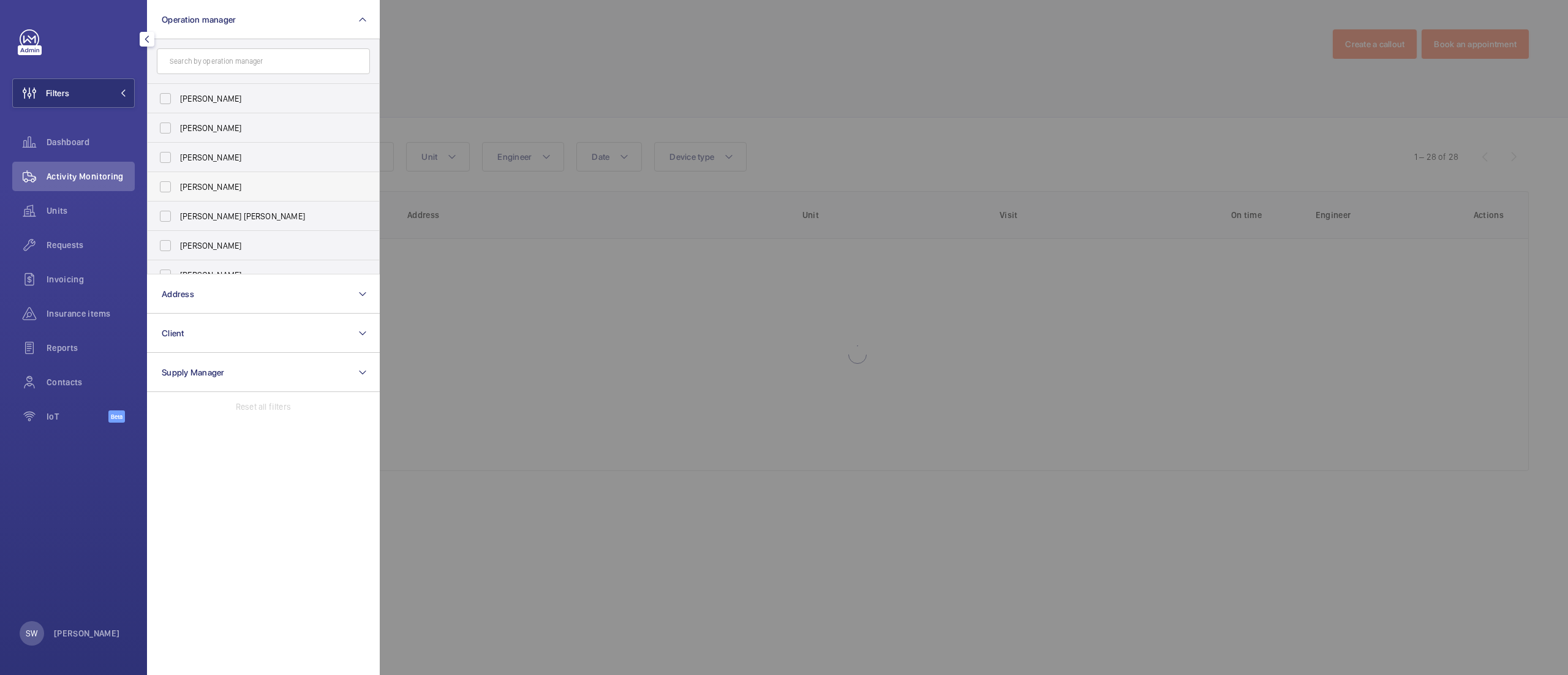
click at [214, 177] on label "[PERSON_NAME]" at bounding box center [254, 187] width 213 height 30
click at [178, 177] on input "[PERSON_NAME]" at bounding box center [166, 187] width 25 height 25
checkbox input "true"
click at [809, 48] on div at bounding box center [1164, 337] width 1568 height 675
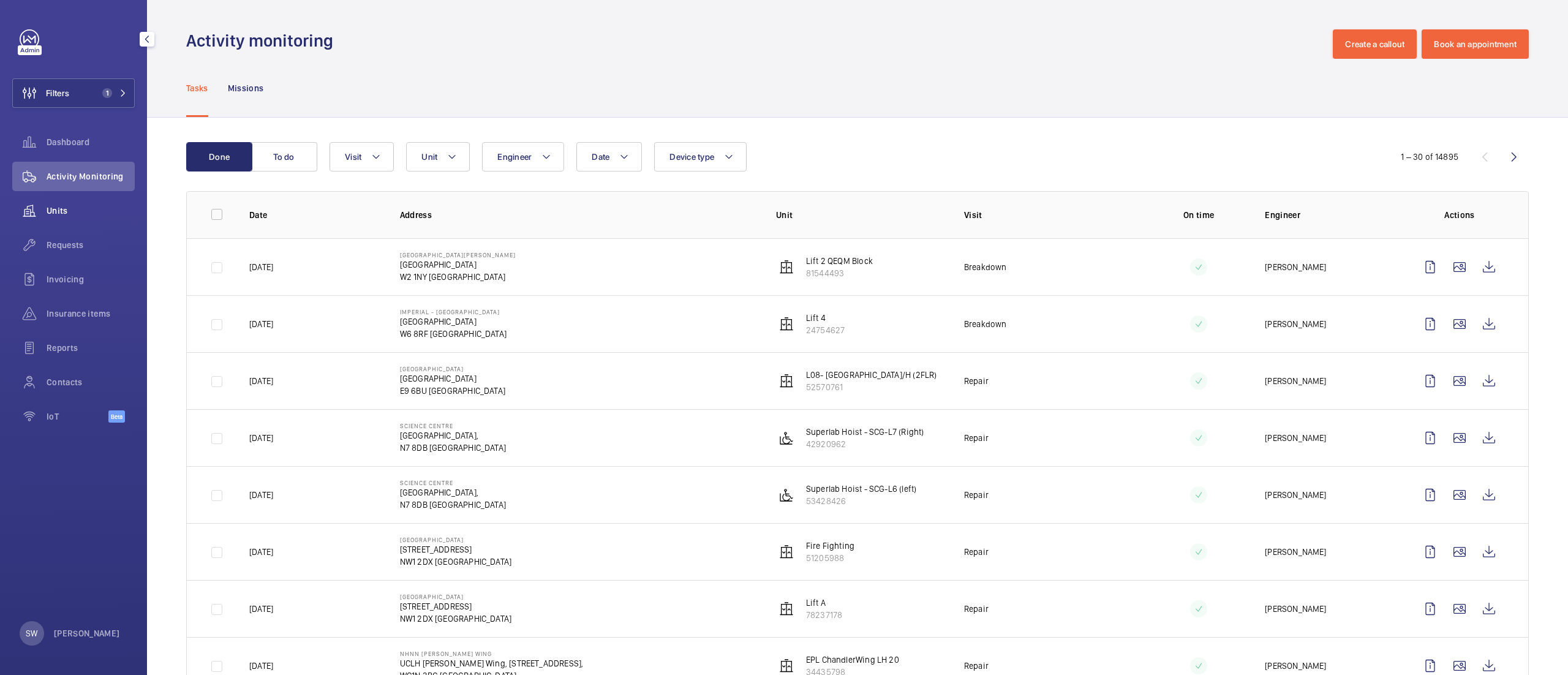
click at [83, 213] on span "Units" at bounding box center [90, 211] width 88 height 12
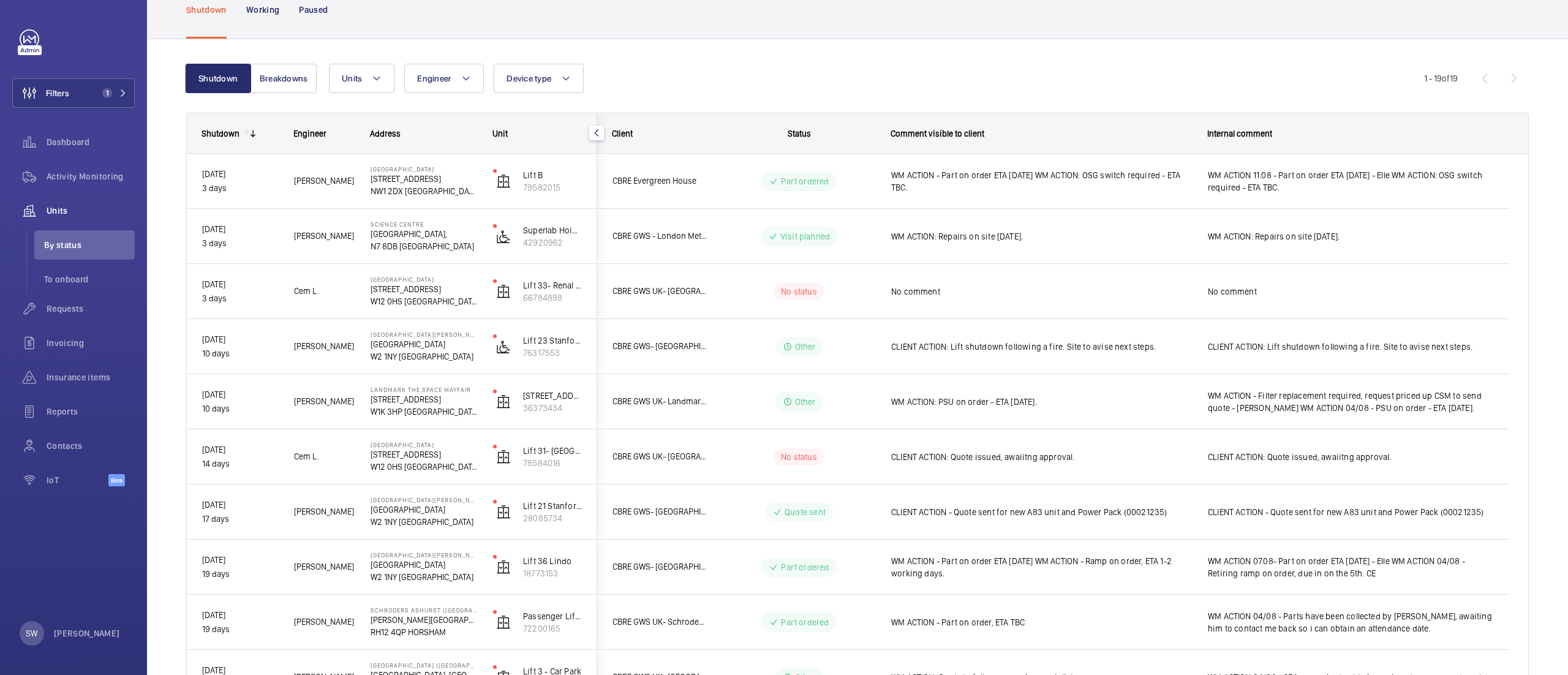
scroll to position [80, 0]
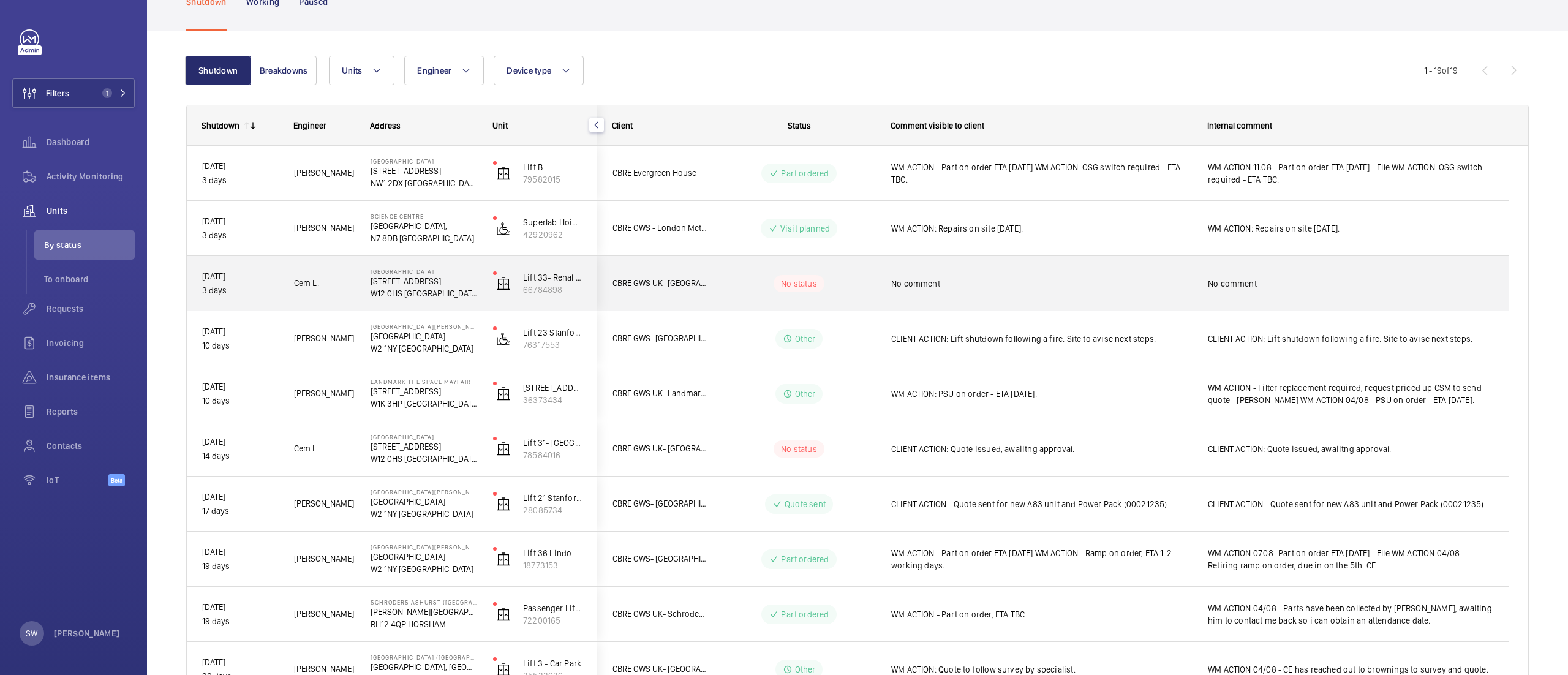
click at [929, 286] on span "No comment" at bounding box center [1041, 284] width 301 height 12
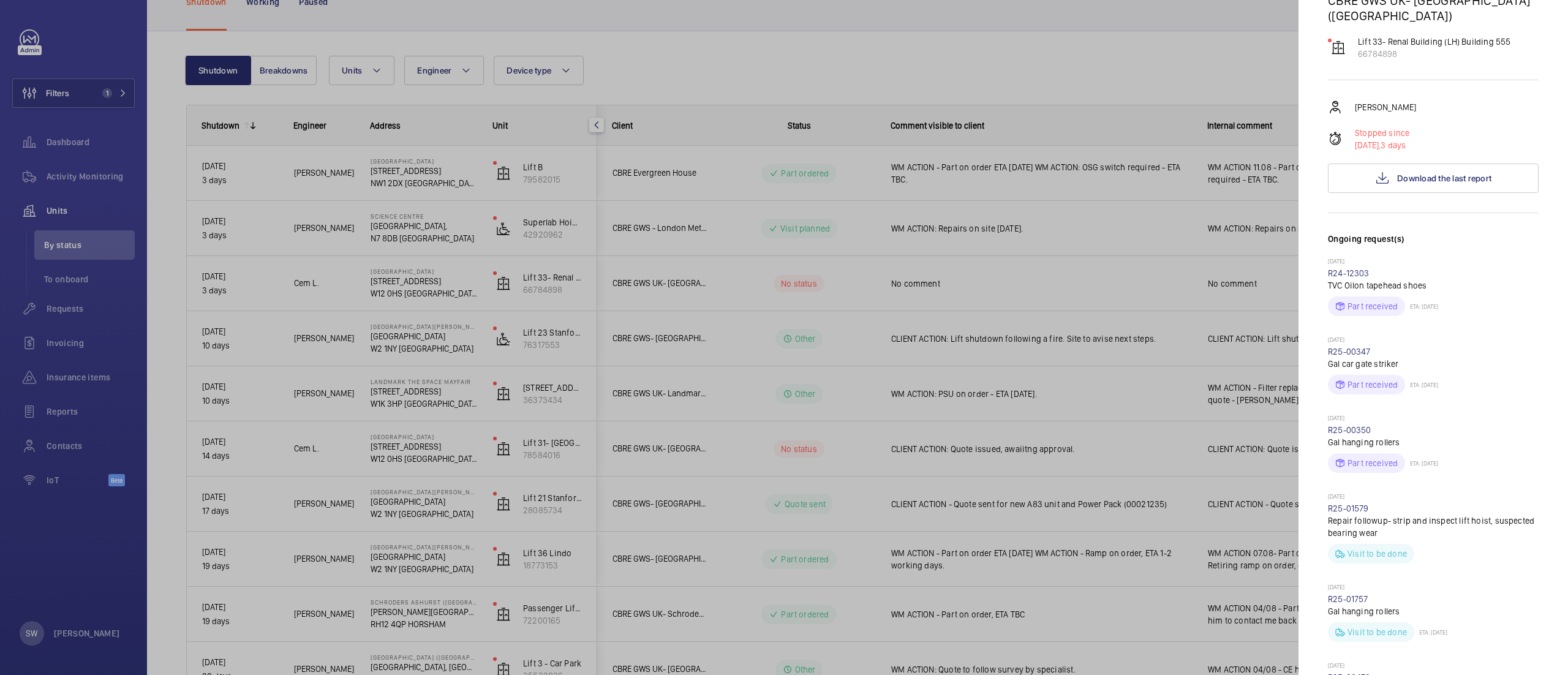
scroll to position [138, 0]
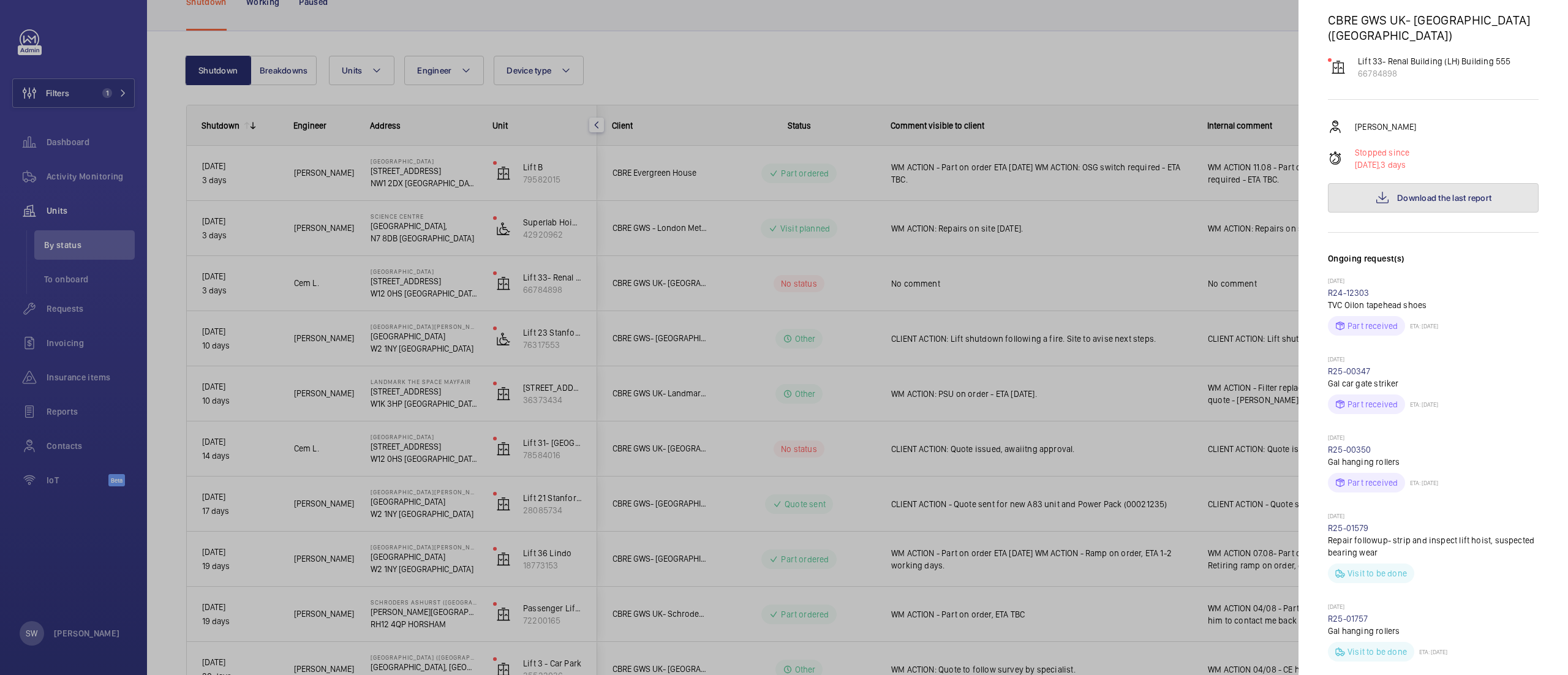
click at [1442, 183] on button "Download the last report" at bounding box center [1433, 198] width 210 height 30
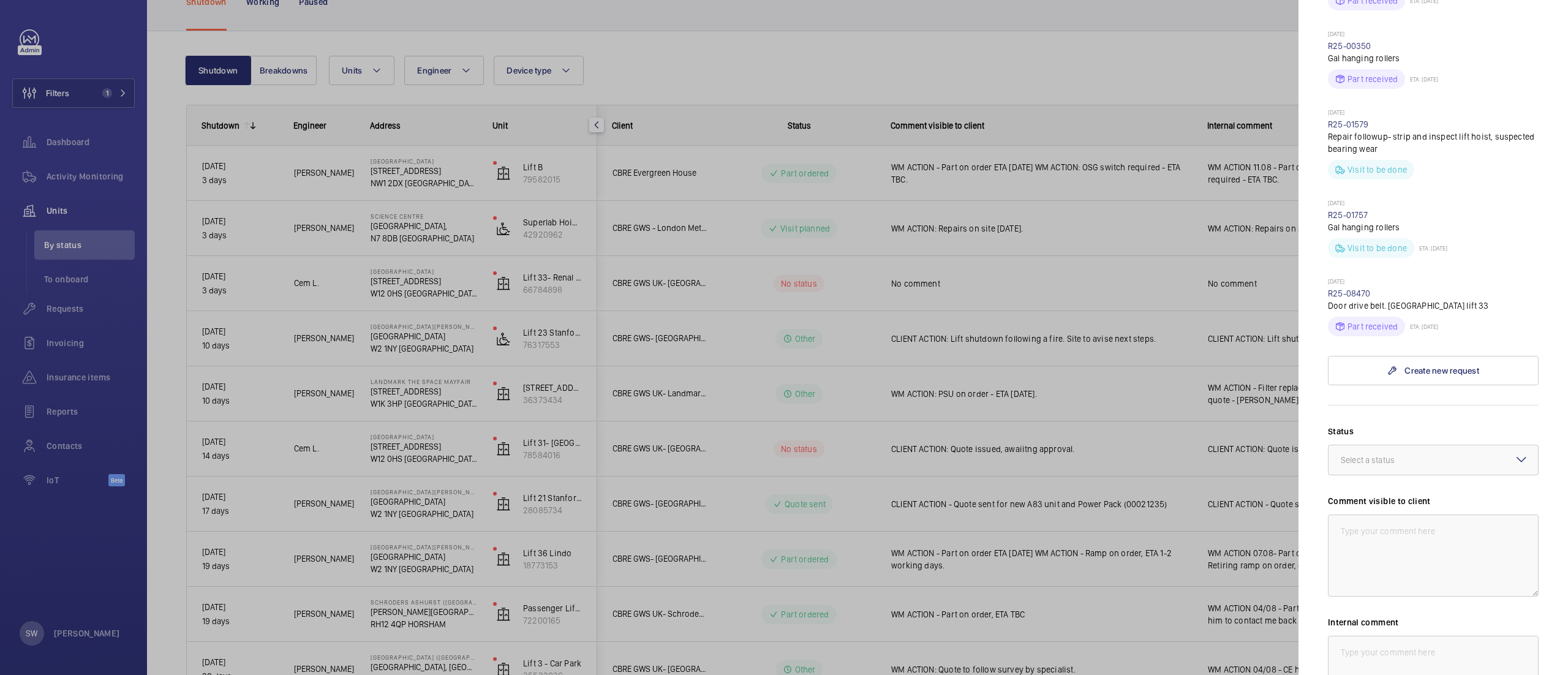
scroll to position [585, 0]
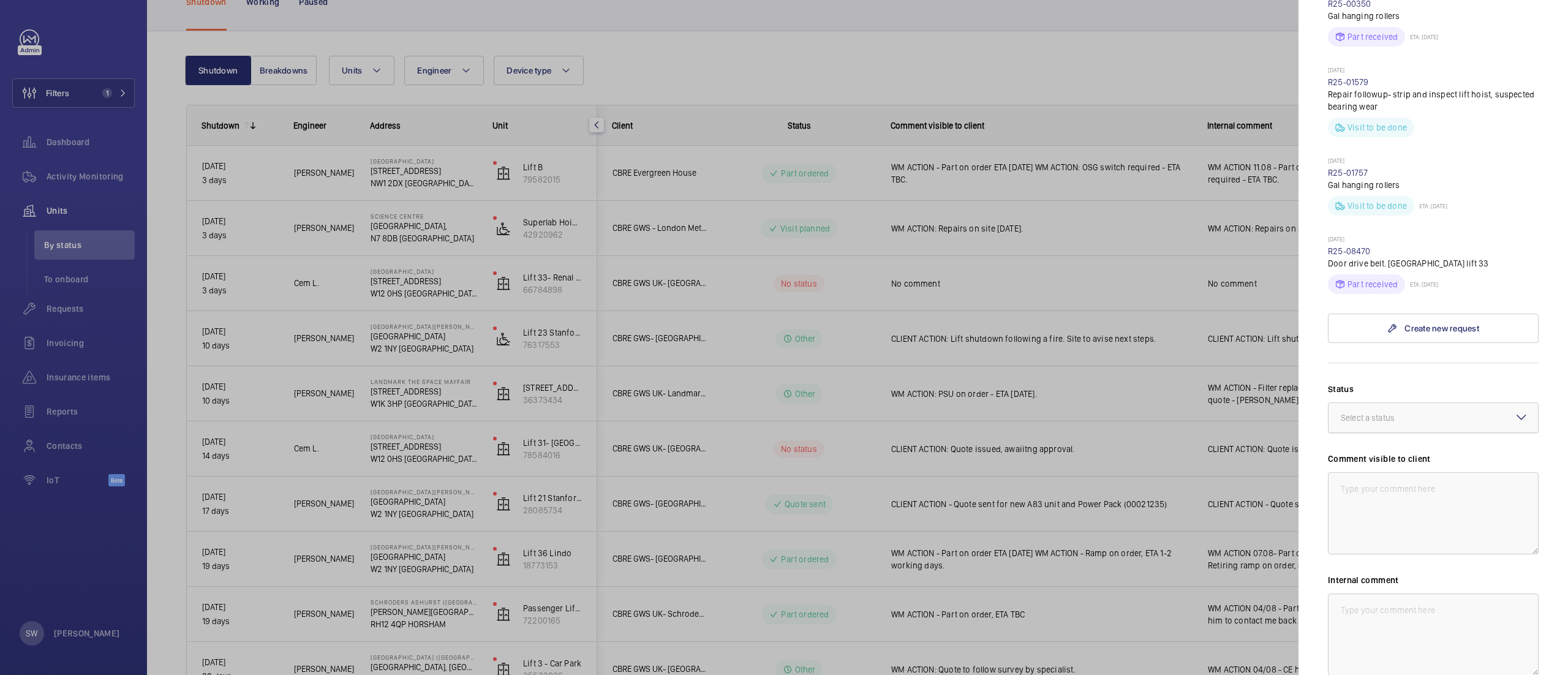
click at [1430, 406] on div at bounding box center [1433, 417] width 210 height 30
click at [1413, 449] on span "Technical expert visit planned" at bounding box center [1433, 455] width 185 height 12
click at [1374, 475] on textarea at bounding box center [1433, 513] width 210 height 82
type textarea "W"
click at [1382, 414] on span "Technical expert visit planned" at bounding box center [1397, 418] width 113 height 10
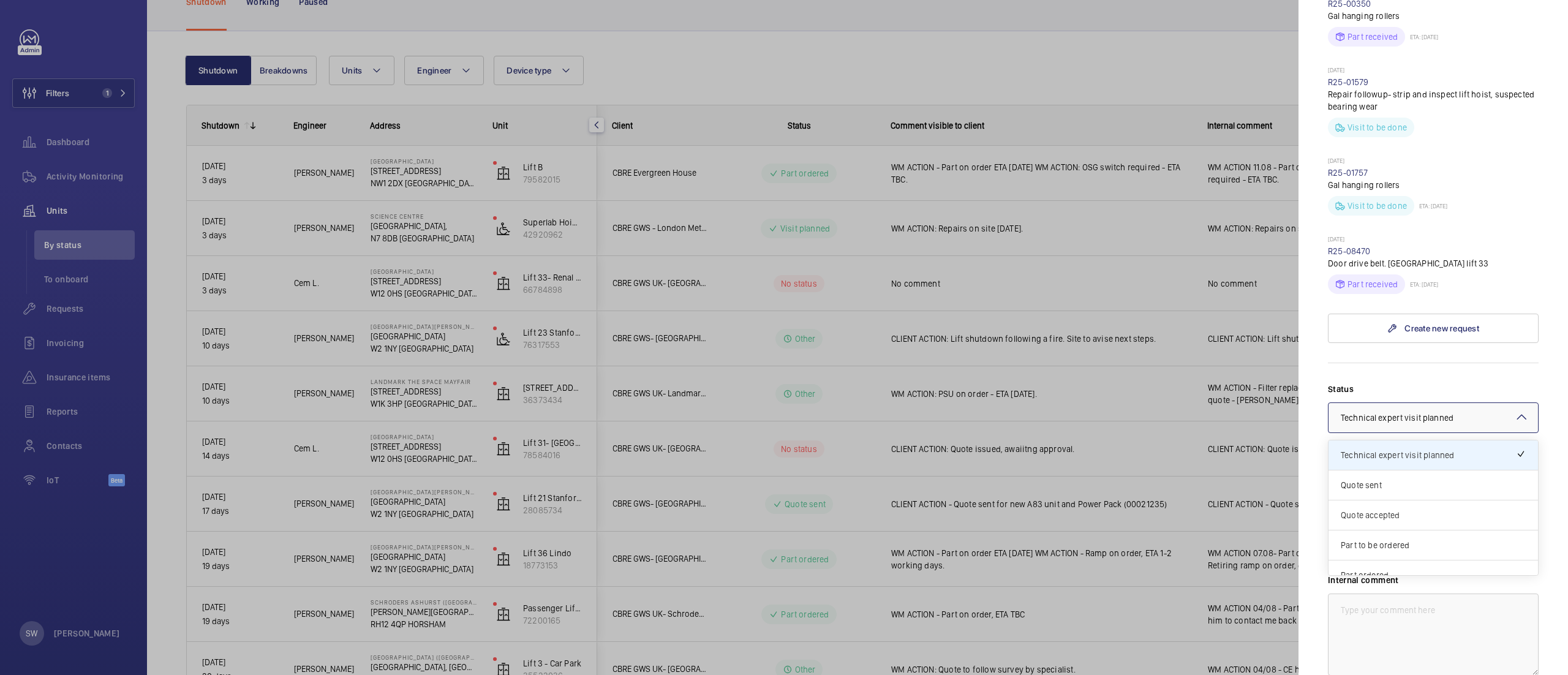
scroll to position [106, 0]
click at [1423, 554] on span "Other" at bounding box center [1433, 560] width 185 height 12
click at [1420, 472] on textarea at bounding box center [1433, 513] width 210 height 82
drag, startPoint x: 1379, startPoint y: 525, endPoint x: 1307, endPoint y: 448, distance: 105.4
click at [1307, 448] on mat-sidenav "Stopped unit Hammersmith Hospital 72 Du Cane Rd W12 0HS LONDON CBRE GWS UK- Imp…" at bounding box center [1433, 337] width 270 height 675
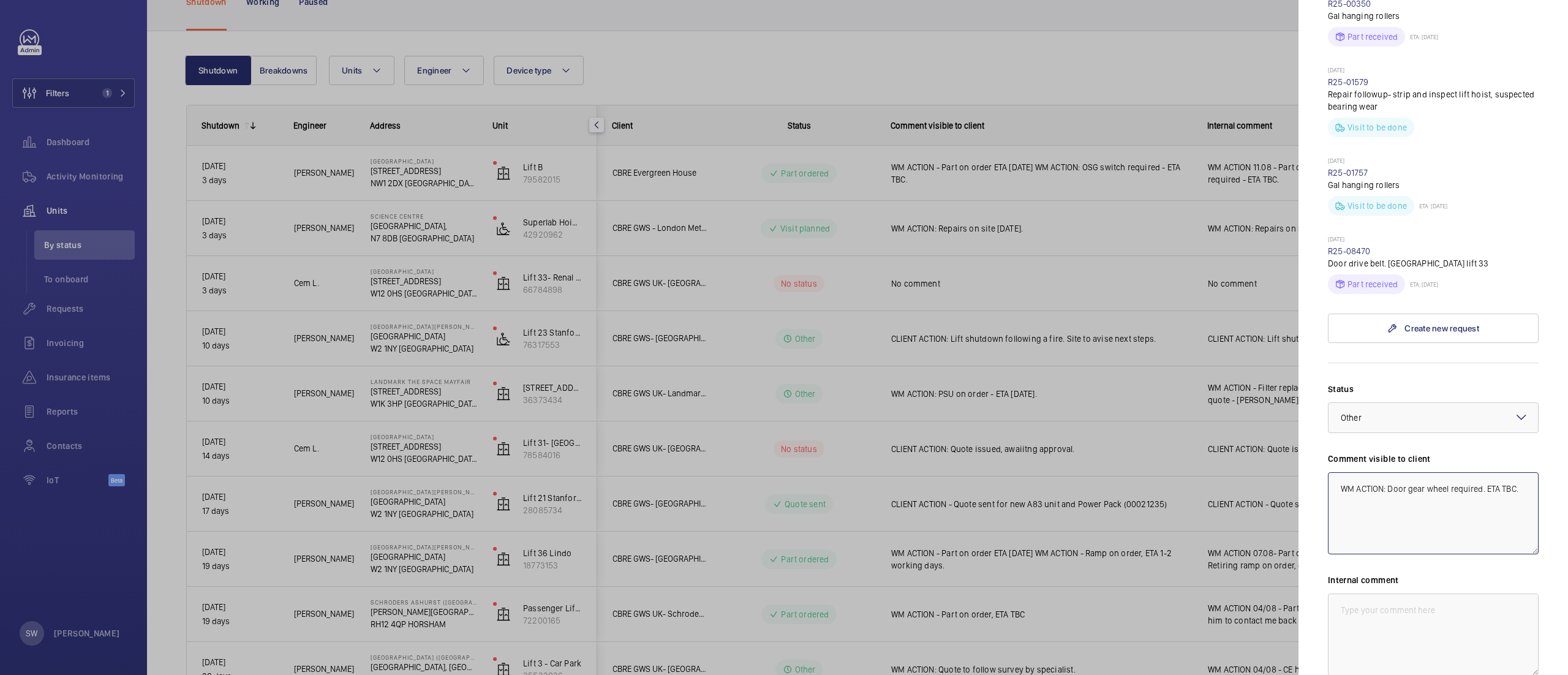
type textarea "WM ACTION: Door gear wheel required. ETA TBC."
click at [1436, 610] on textarea at bounding box center [1433, 634] width 210 height 82
paste textarea "WM ACTION: Door gear wheel required. ETA TBC."
type textarea "WM ACTION: Door gear wheel required. ETA TBC."
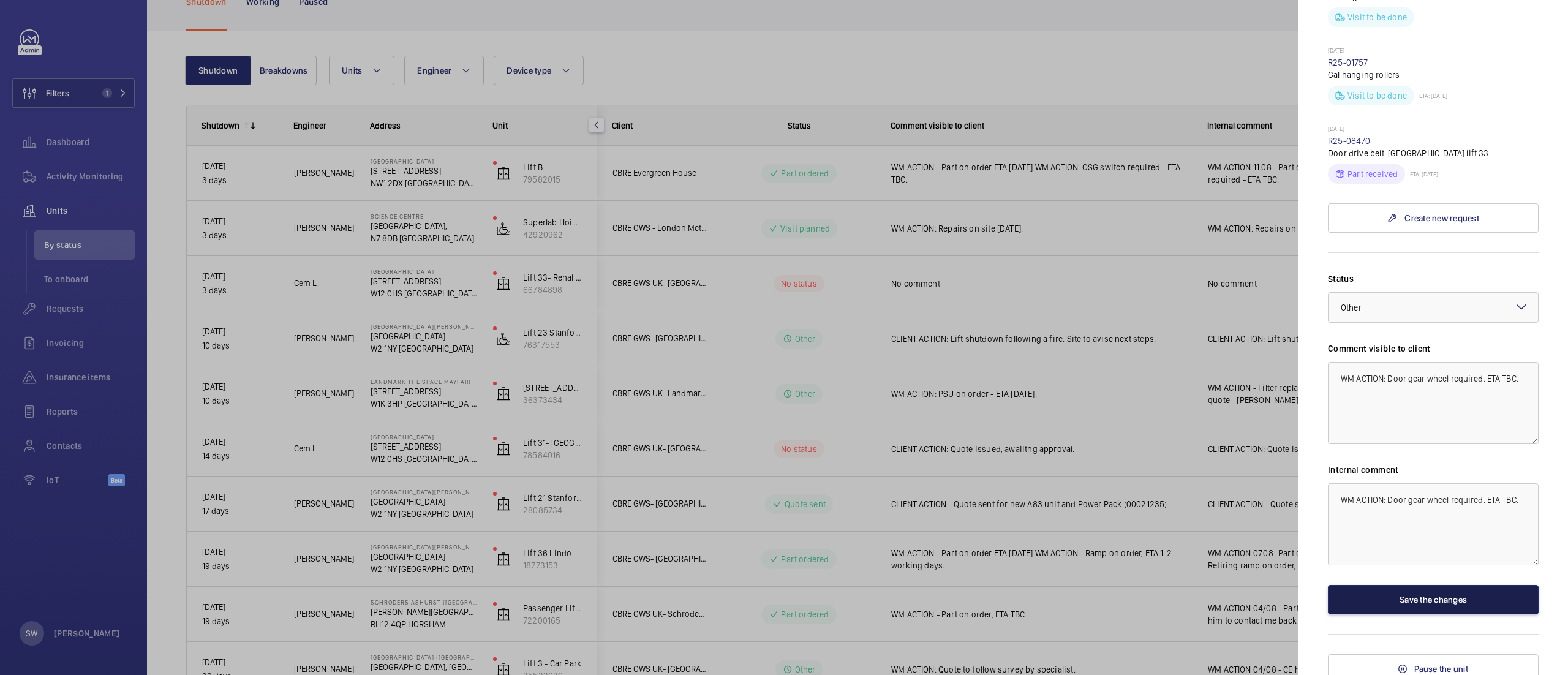
click at [1412, 593] on button "Save the changes" at bounding box center [1433, 600] width 210 height 30
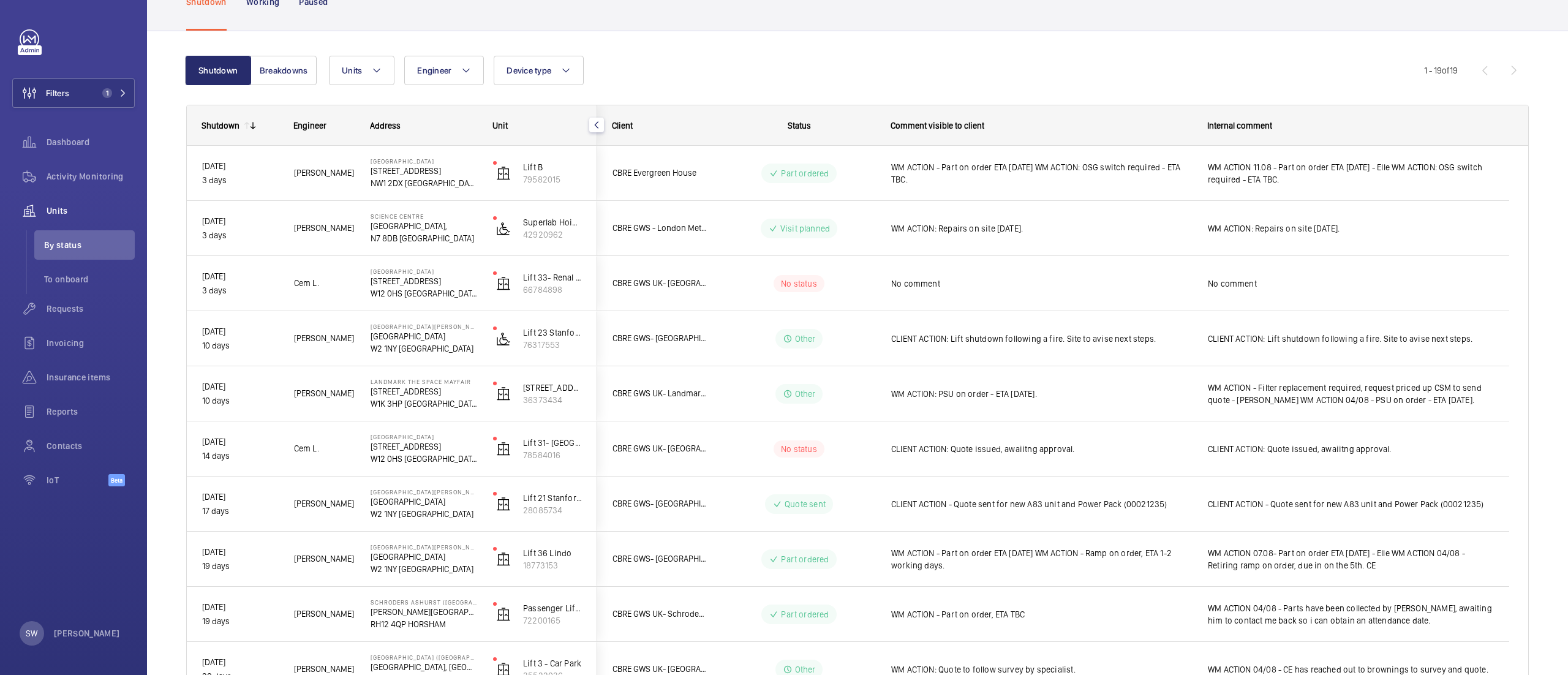
scroll to position [0, 0]
click at [108, 313] on span "Requests" at bounding box center [90, 308] width 88 height 12
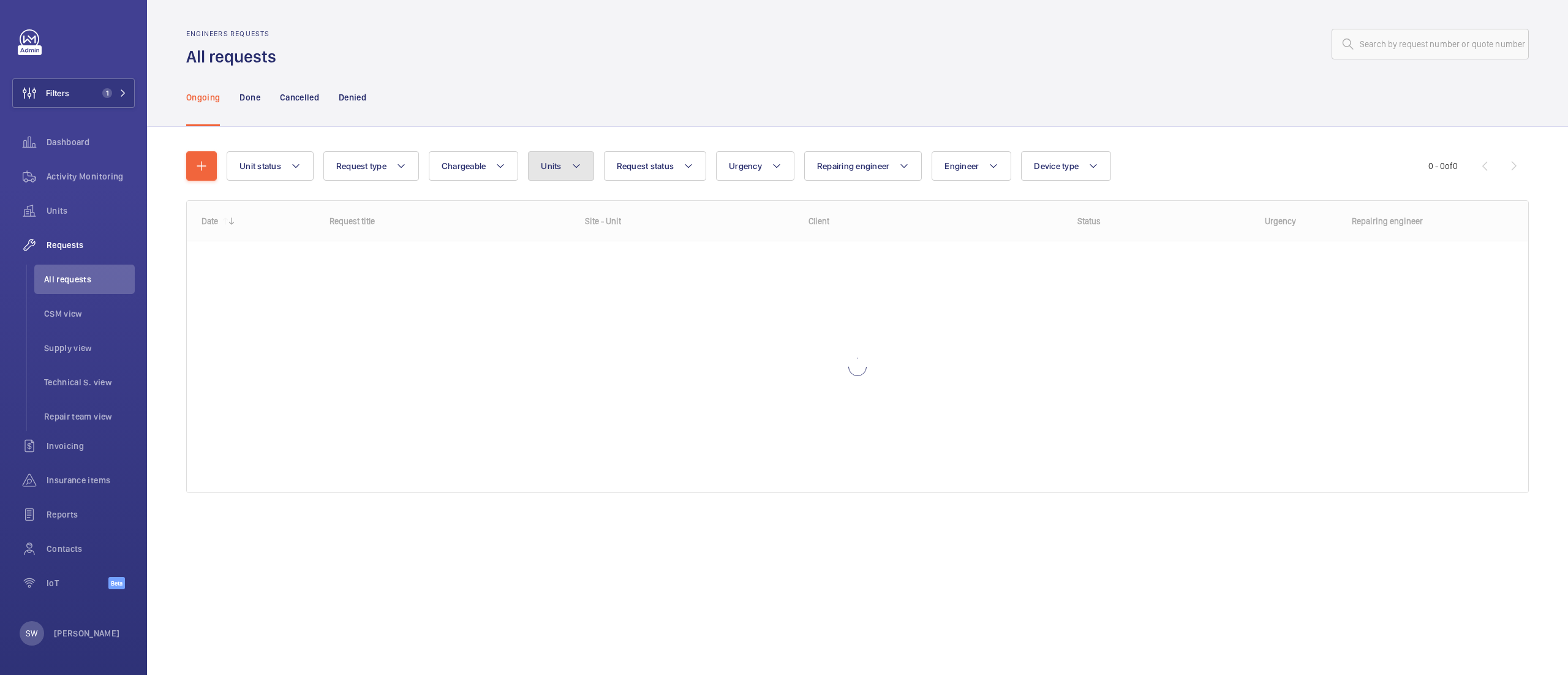
click at [569, 174] on button "Units" at bounding box center [561, 166] width 66 height 30
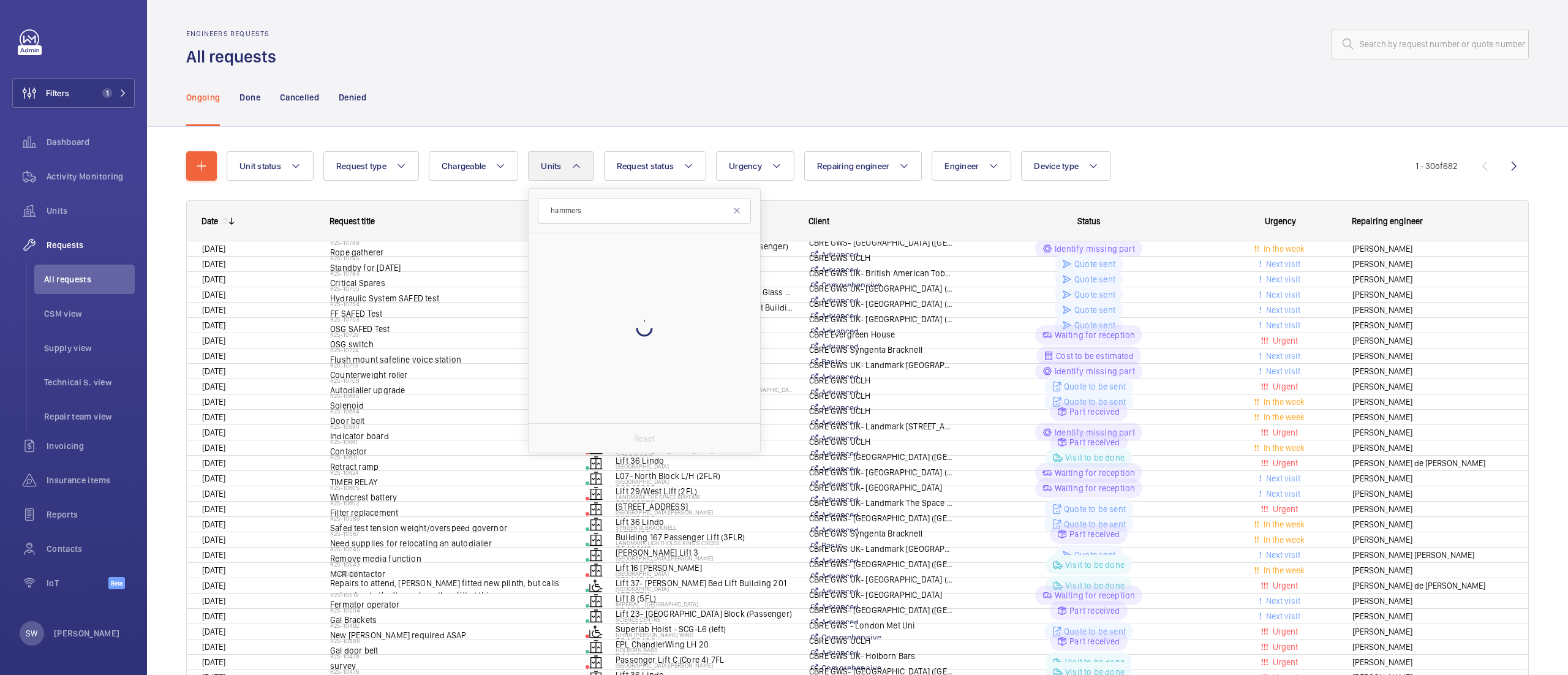
type input "hammersm"
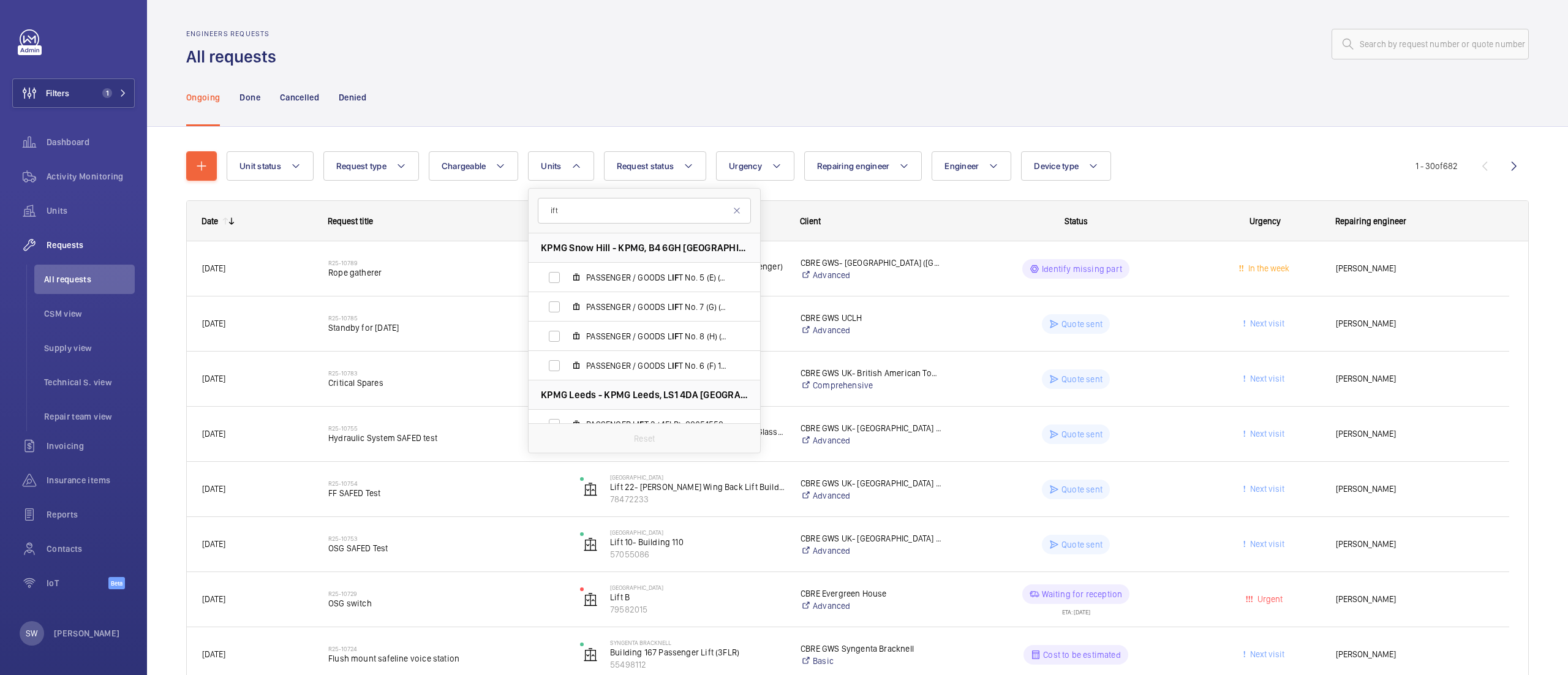
type input "ift"
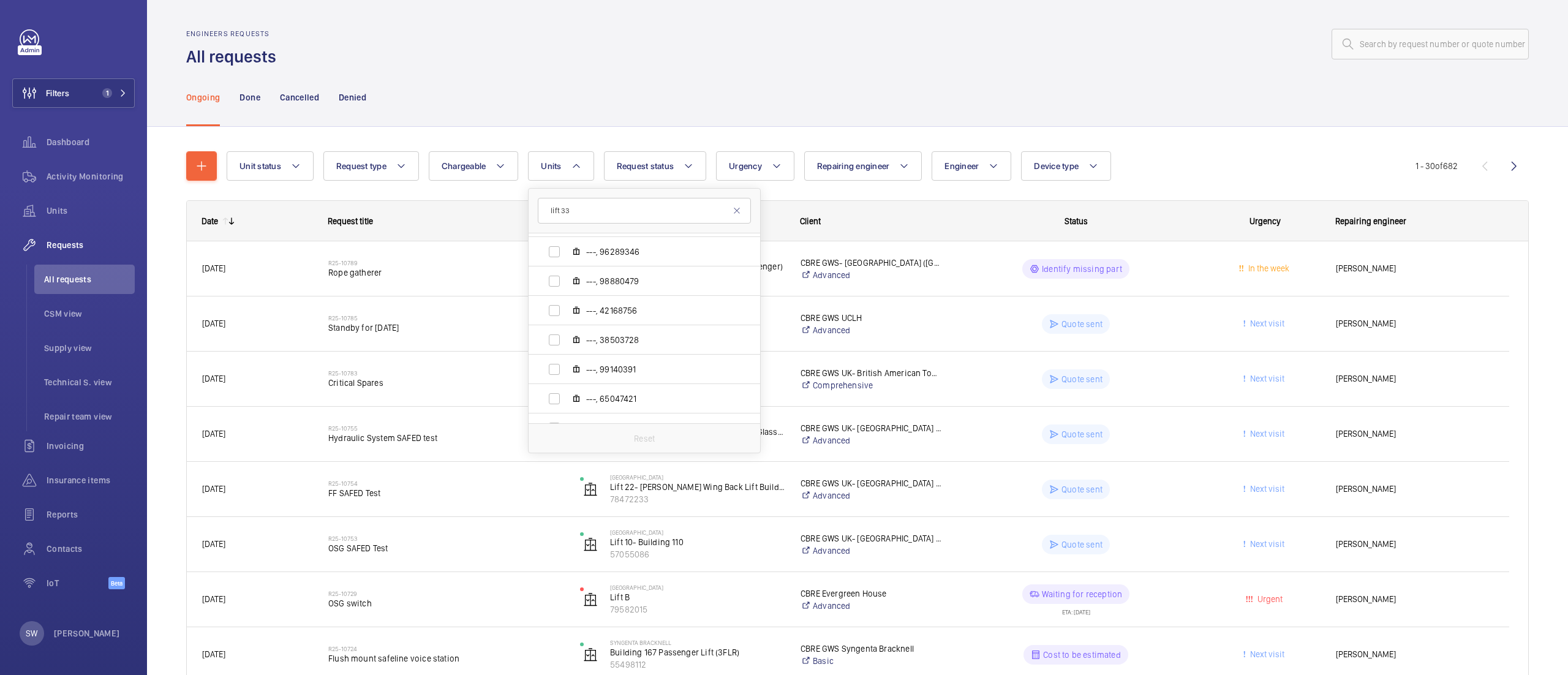
scroll to position [3368, 0]
type input "lift"
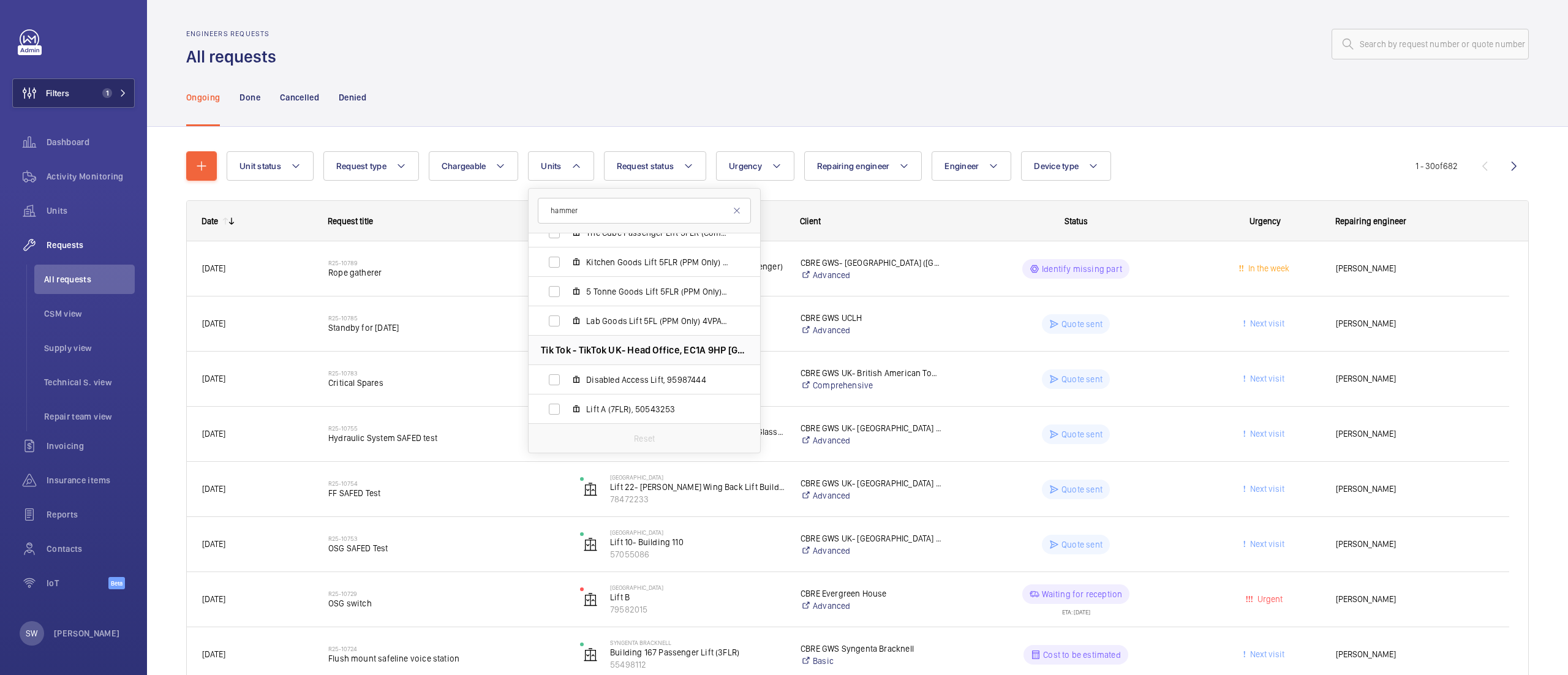
type input "hammer"
click at [81, 78] on button "Filters 1" at bounding box center [73, 93] width 122 height 30
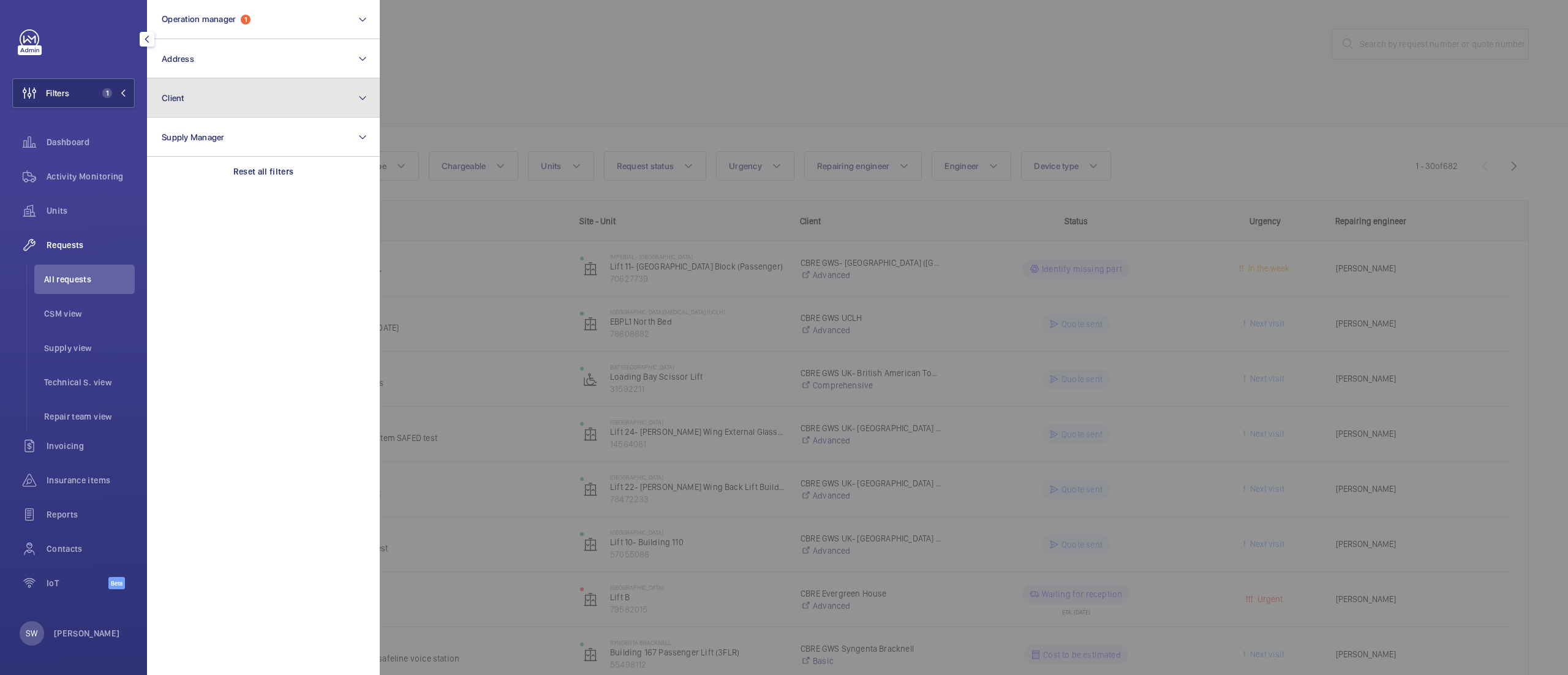
click at [268, 90] on button "Client" at bounding box center [263, 98] width 233 height 39
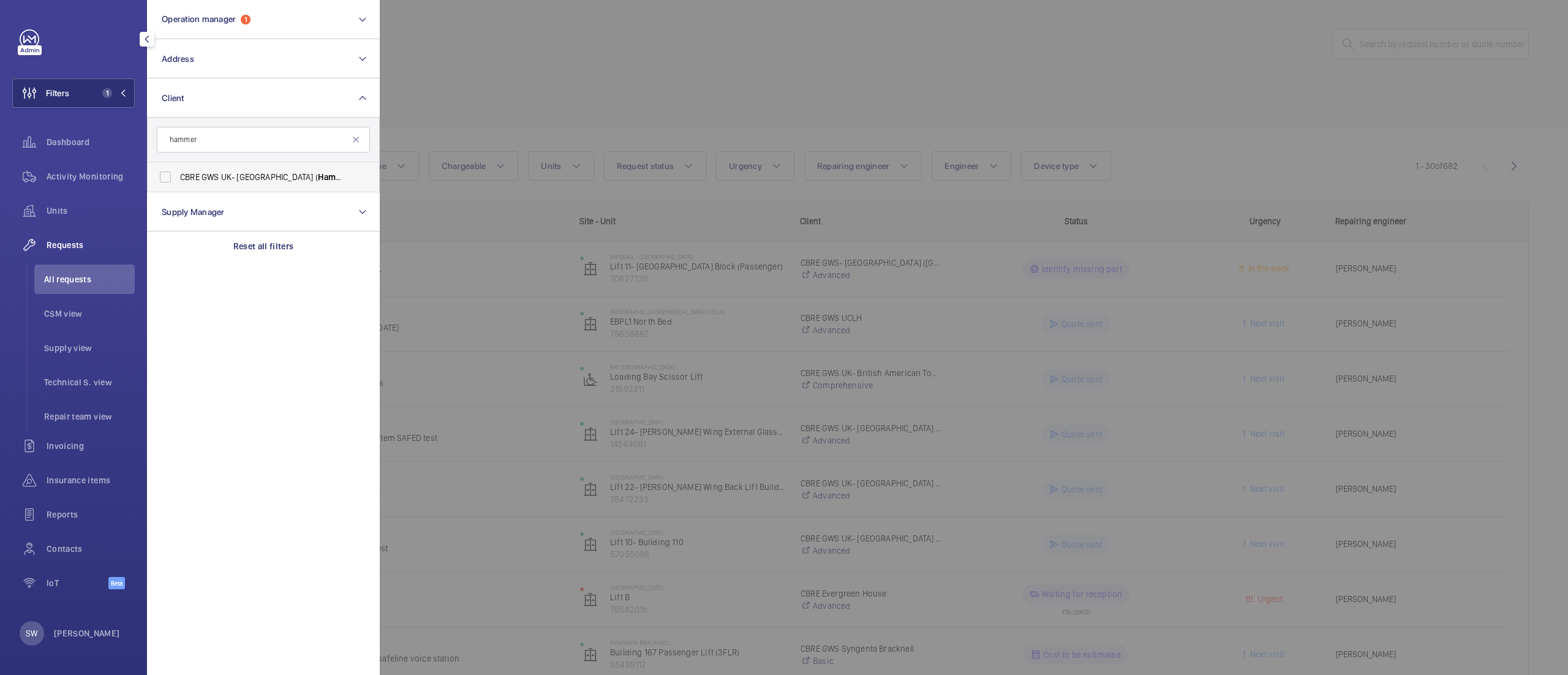
type input "hammer"
click at [250, 166] on label "CBRE GWS UK- Imperial Hospital ( Hammer smith)" at bounding box center [254, 177] width 213 height 30
click at [178, 166] on input "CBRE GWS UK- Imperial Hospital ( Hammer smith)" at bounding box center [166, 177] width 25 height 25
checkbox input "true"
click at [794, 116] on div at bounding box center [1164, 337] width 1568 height 675
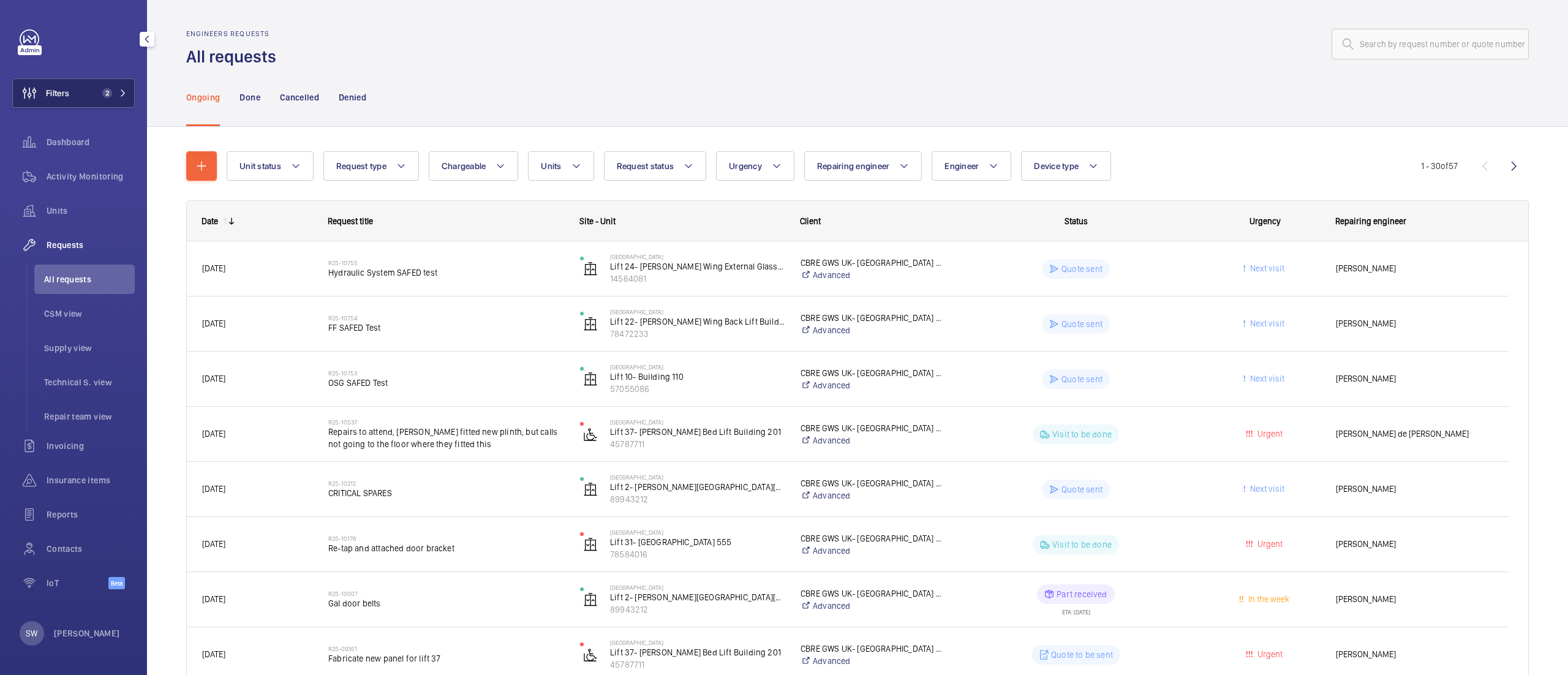
click at [101, 90] on span "2" at bounding box center [105, 93] width 14 height 10
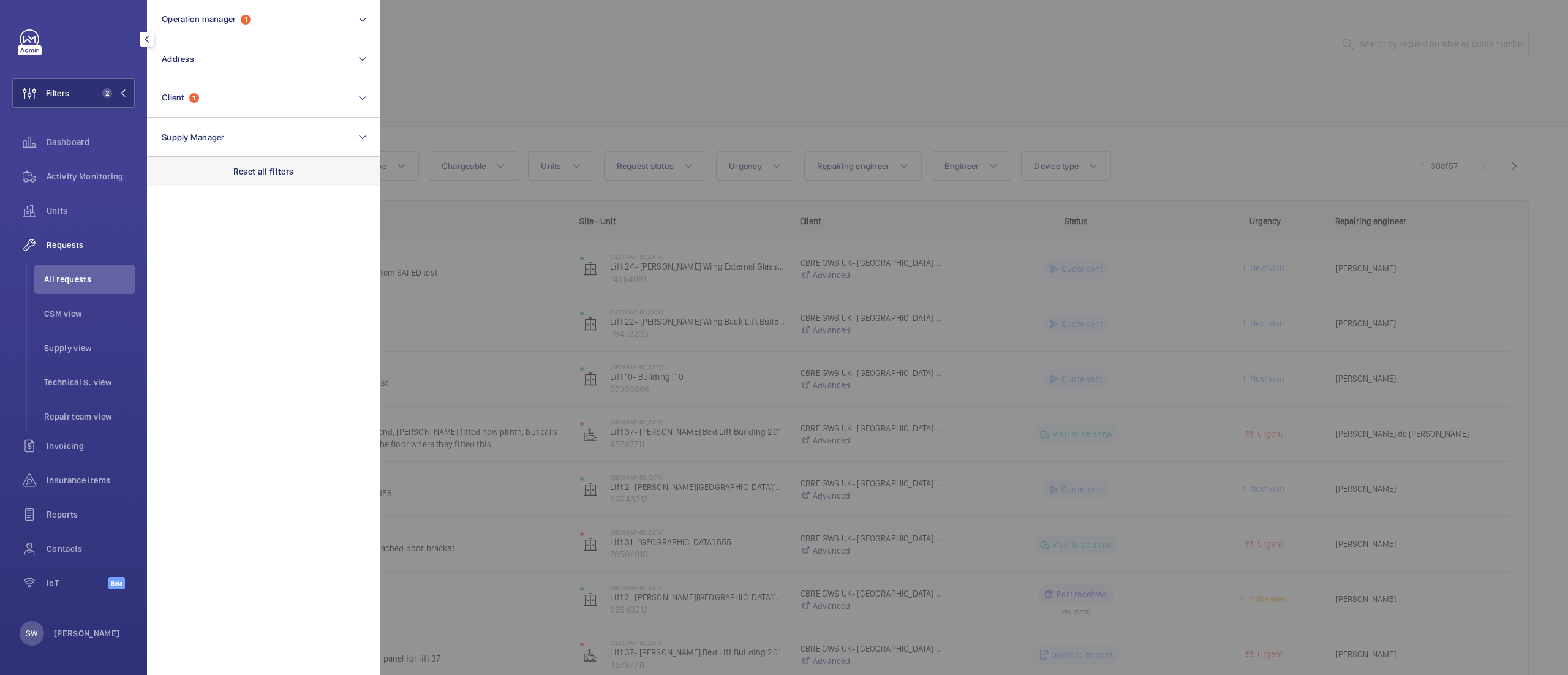
click at [273, 166] on p "Reset all filters" at bounding box center [264, 171] width 61 height 12
click at [237, 93] on button "Client" at bounding box center [263, 98] width 233 height 39
type input "neo b"
click at [226, 170] on label "Encore - Neo B ankside" at bounding box center [254, 177] width 213 height 30
click at [178, 170] on input "Encore - Neo B ankside" at bounding box center [166, 177] width 25 height 25
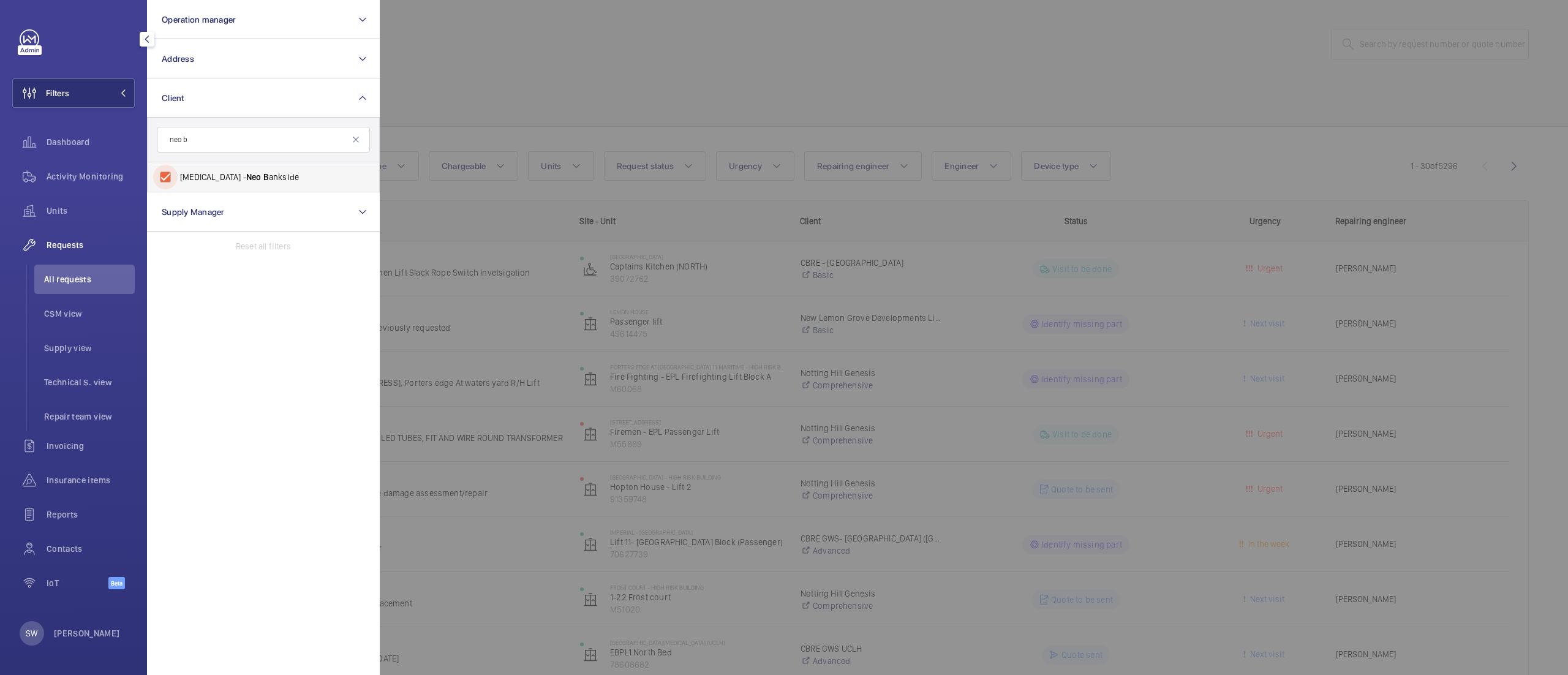
checkbox input "true"
click at [895, 93] on div at bounding box center [1164, 337] width 1568 height 675
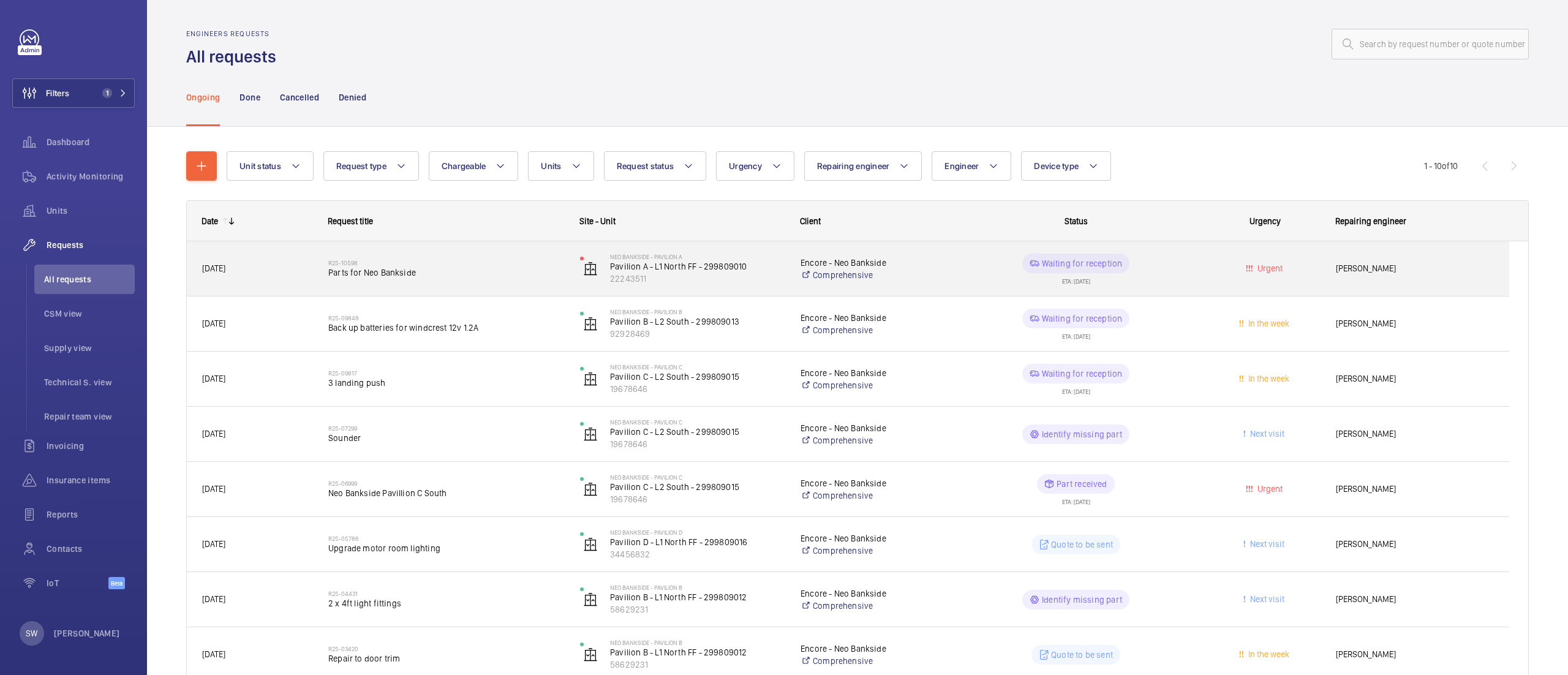
click at [381, 265] on h2 "R25-10598" at bounding box center [446, 263] width 236 height 7
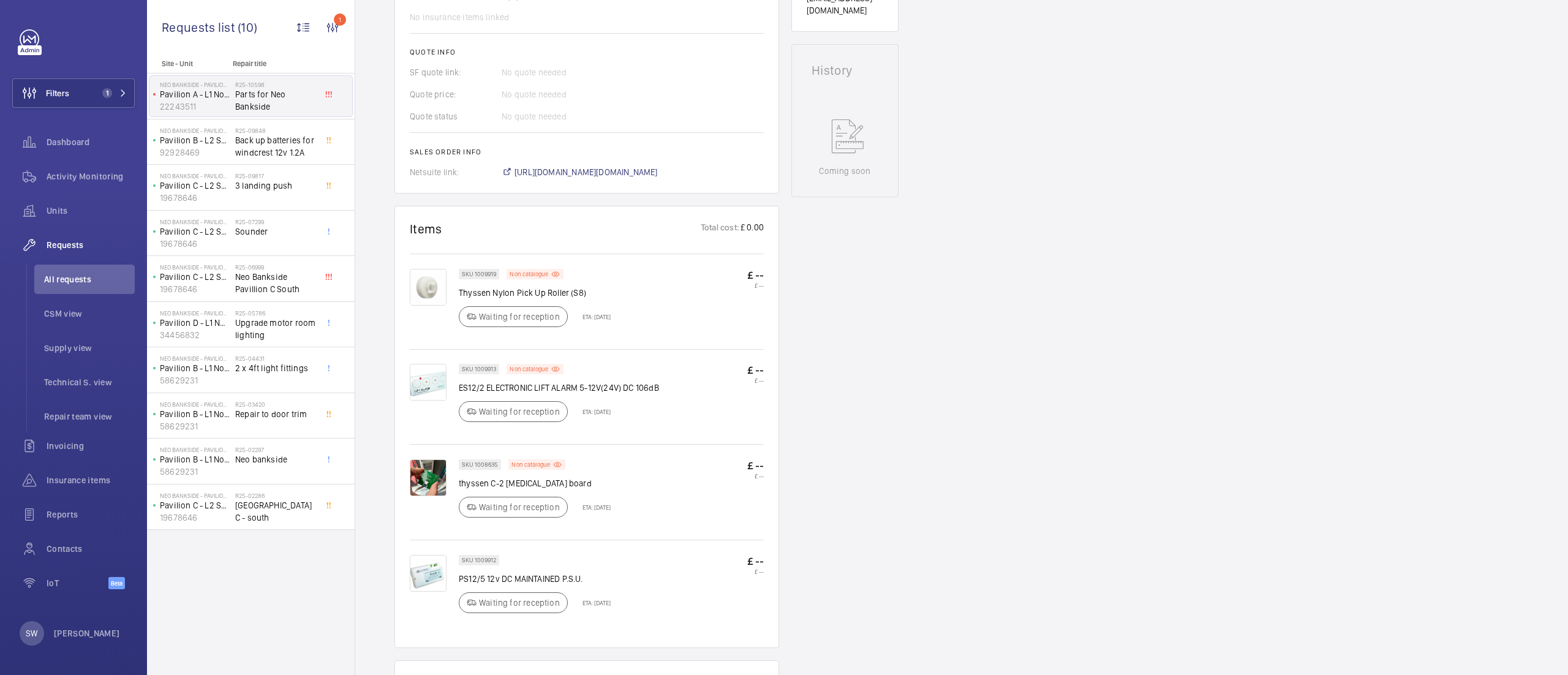
scroll to position [539, 0]
click at [231, 183] on div "Neo Bankside - Pavilion C Pavilion C - L2 South - 299809015 19678646" at bounding box center [192, 187] width 86 height 41
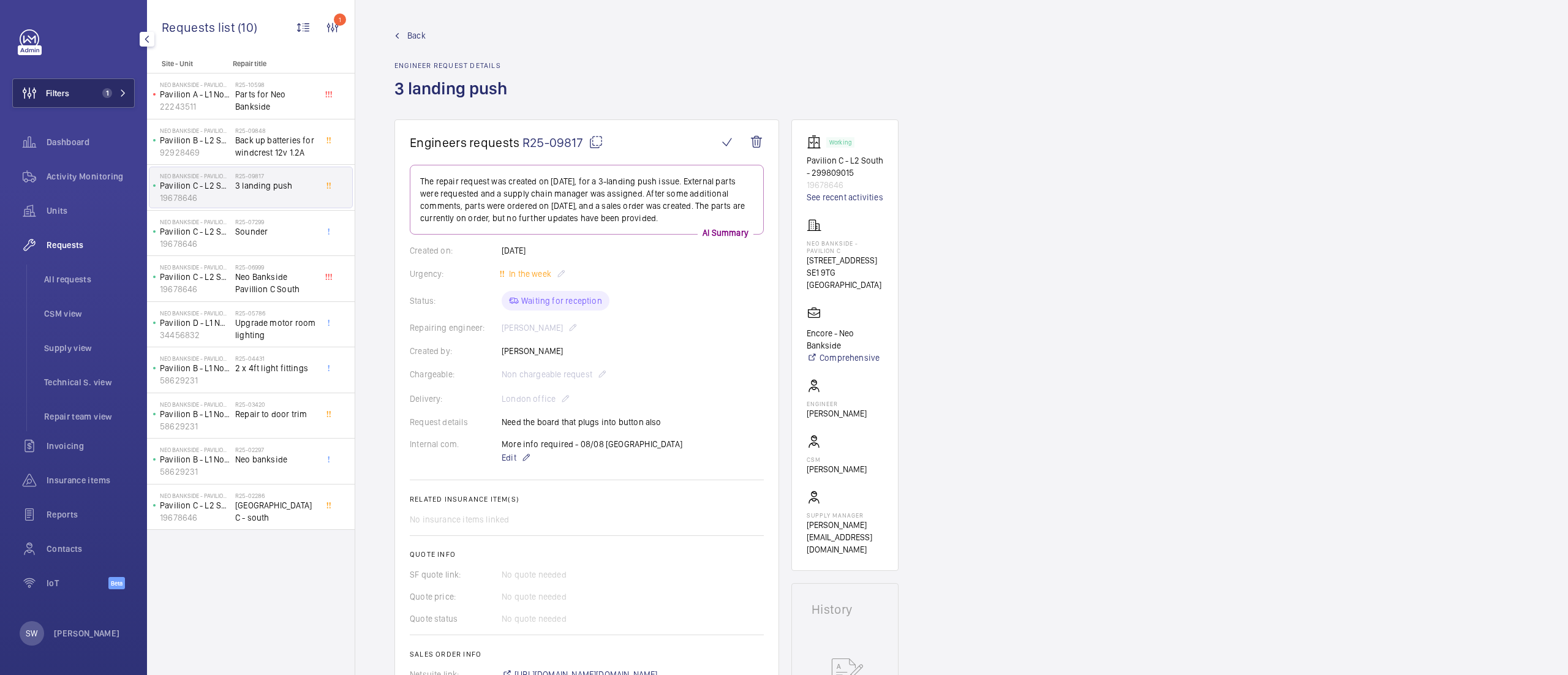
click at [99, 95] on span "1" at bounding box center [105, 93] width 14 height 10
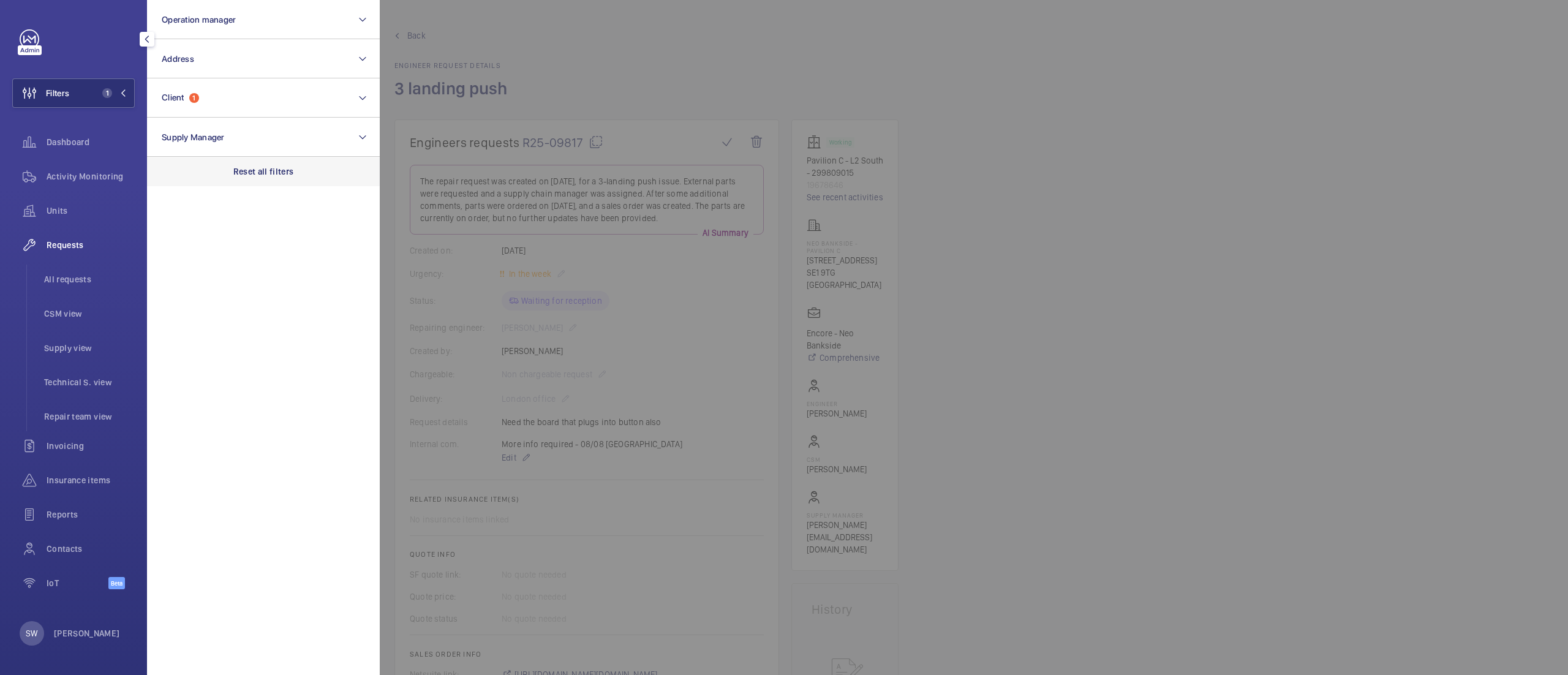
click at [253, 164] on div "Reset all filters" at bounding box center [263, 171] width 233 height 30
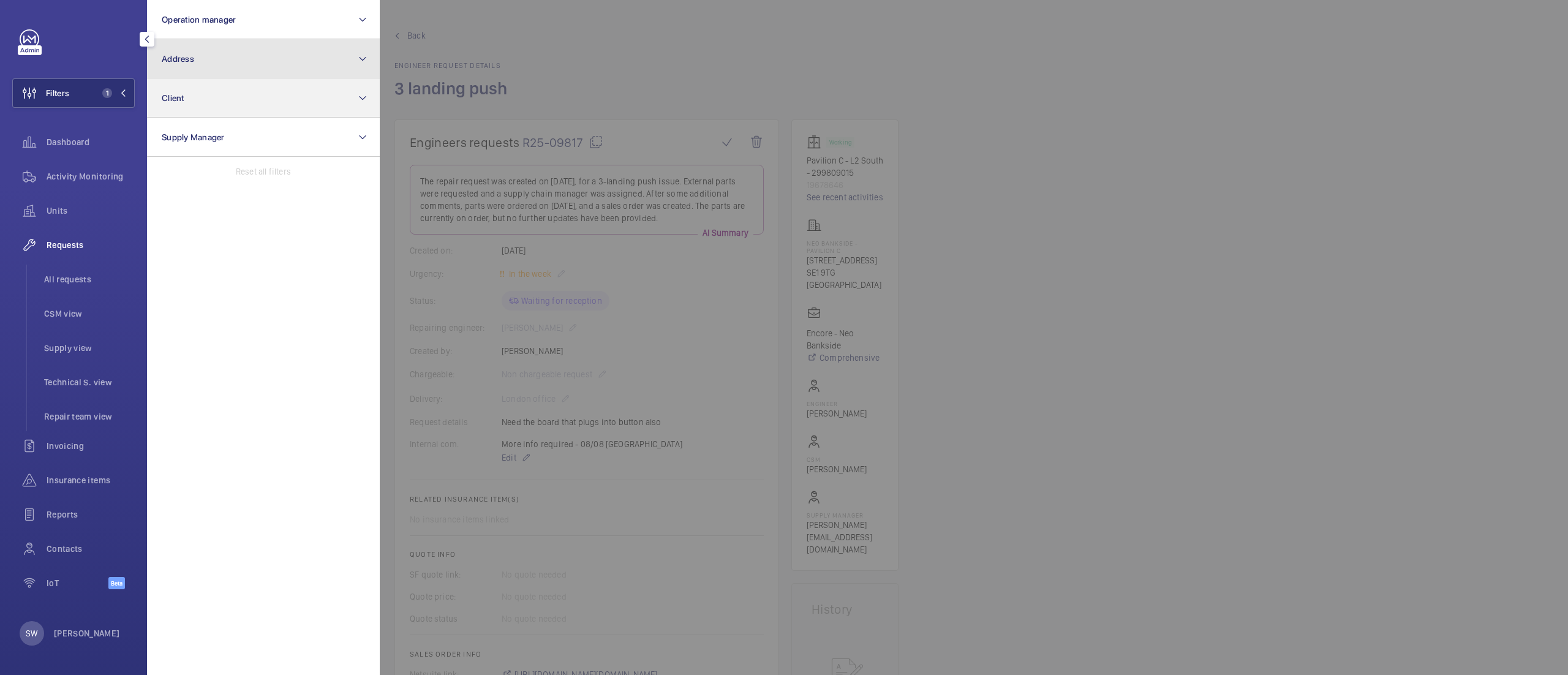
click at [212, 80] on section "Operation manager Address Client Supply Manager Reset all filters" at bounding box center [263, 337] width 233 height 675
click at [216, 61] on button "Address" at bounding box center [263, 59] width 233 height 39
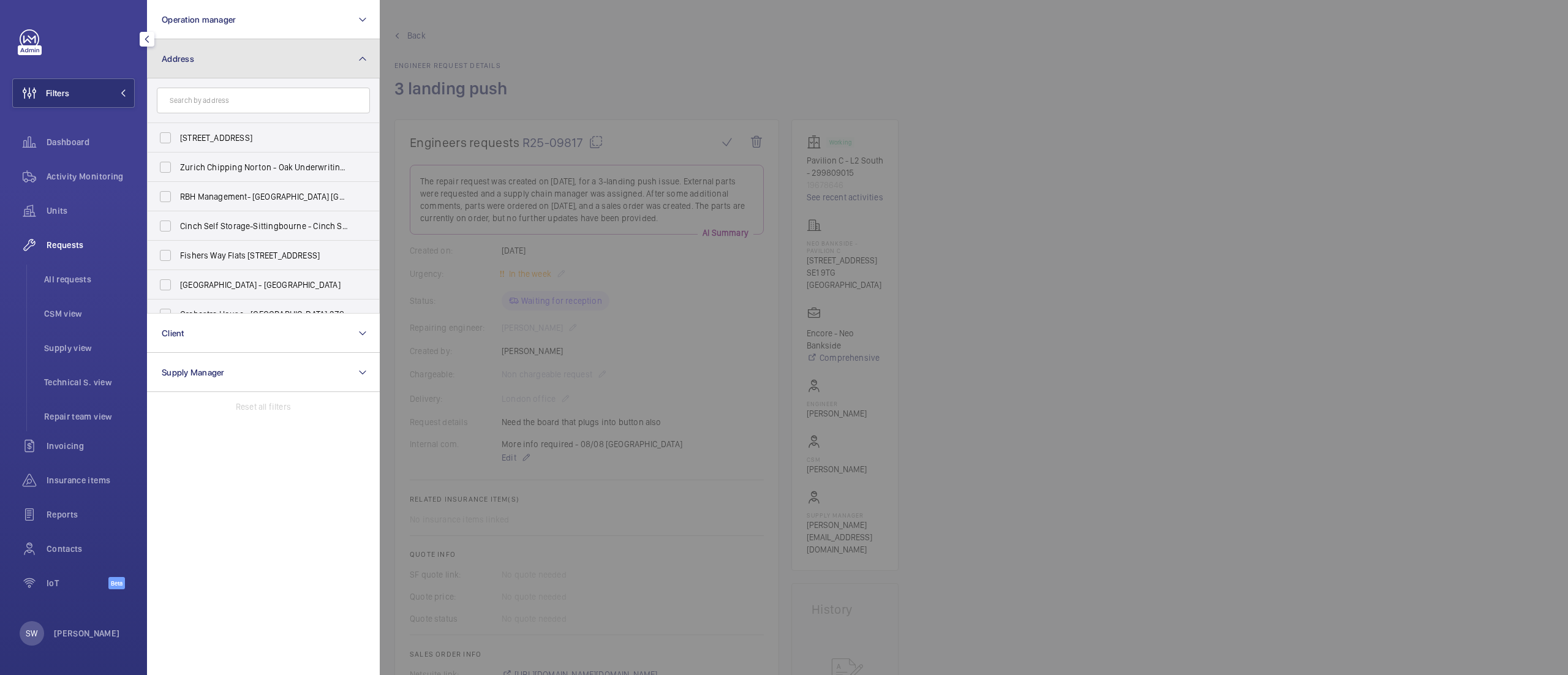
click at [218, 64] on button "Address" at bounding box center [263, 59] width 233 height 39
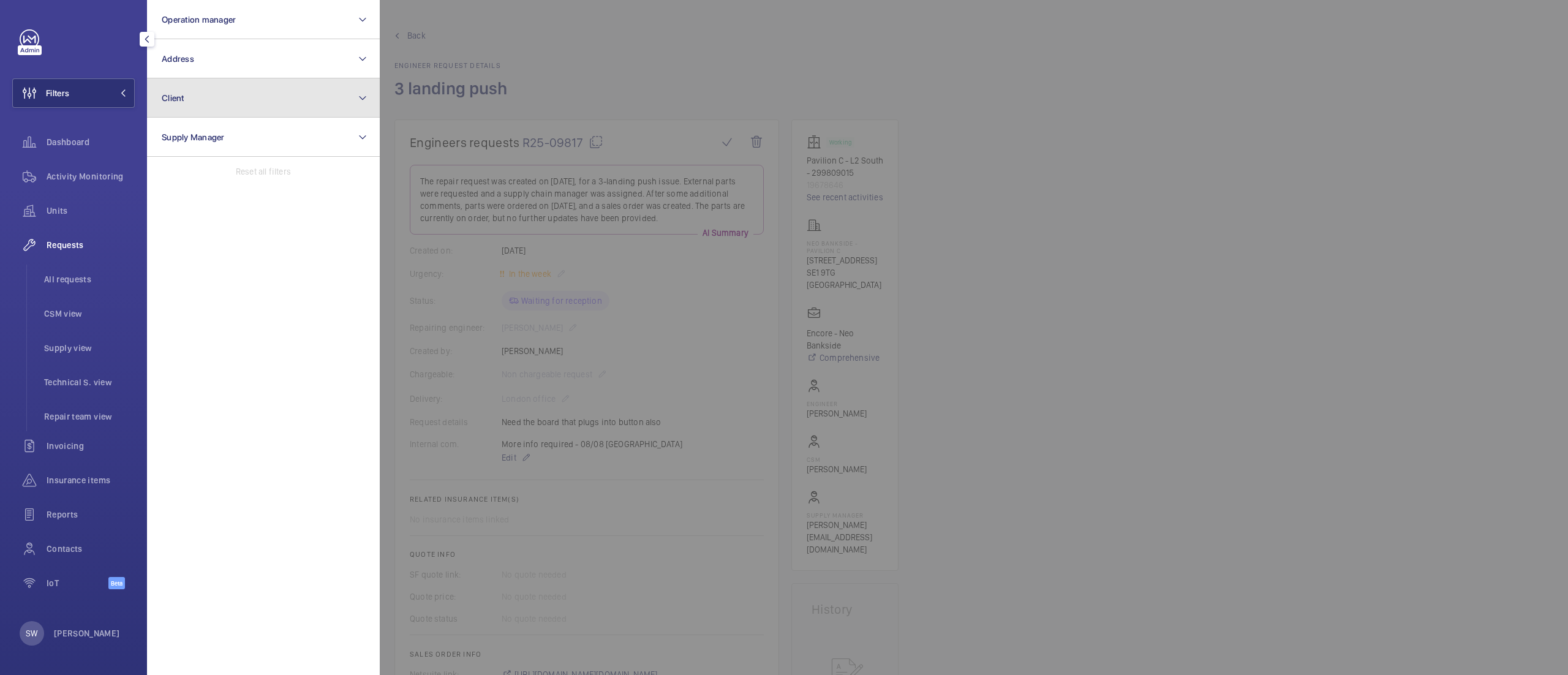
click at [216, 93] on button "Client" at bounding box center [263, 98] width 233 height 39
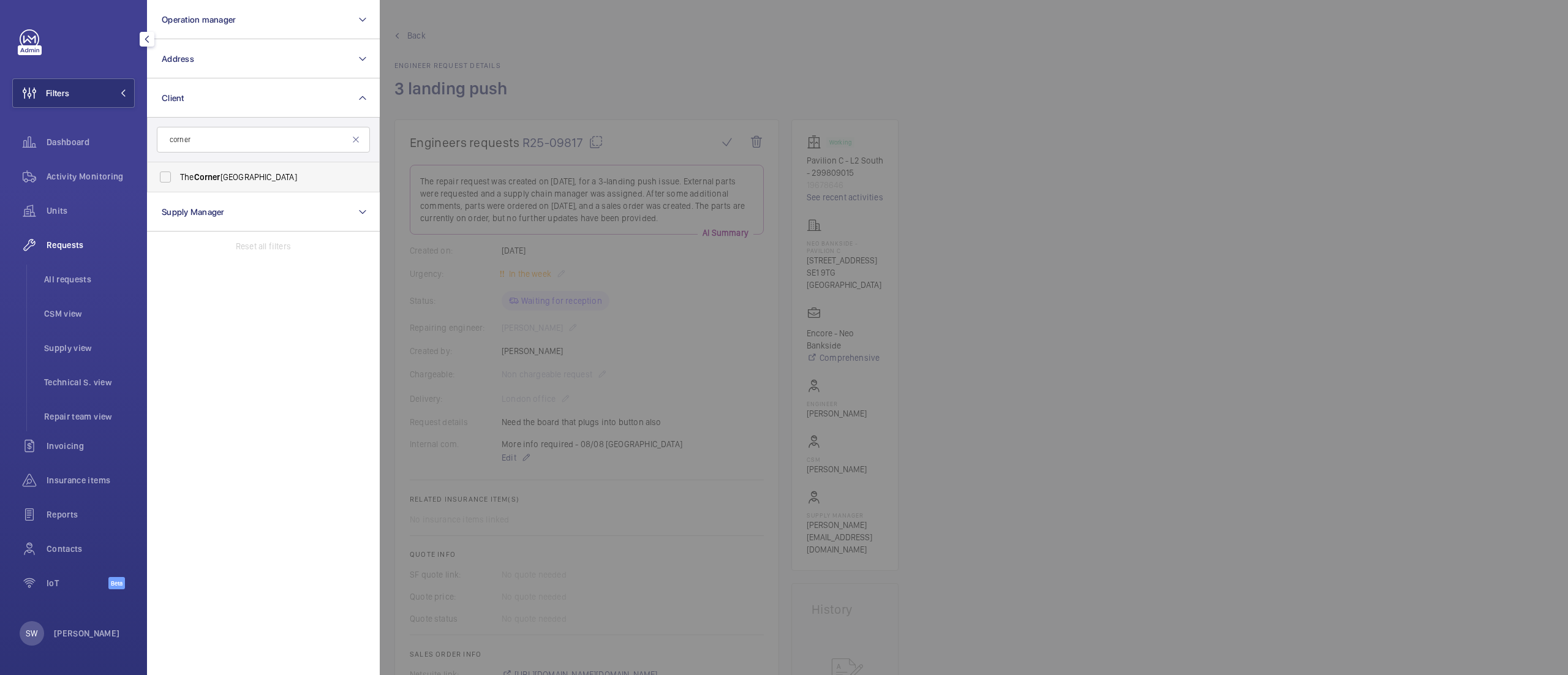
type input "corner"
click at [202, 174] on span "Corner" at bounding box center [207, 177] width 26 height 10
click at [178, 174] on input "The Corner Hotel Shoreditch" at bounding box center [166, 177] width 25 height 25
checkbox input "true"
click at [74, 484] on span "Insurance items" at bounding box center [90, 480] width 88 height 12
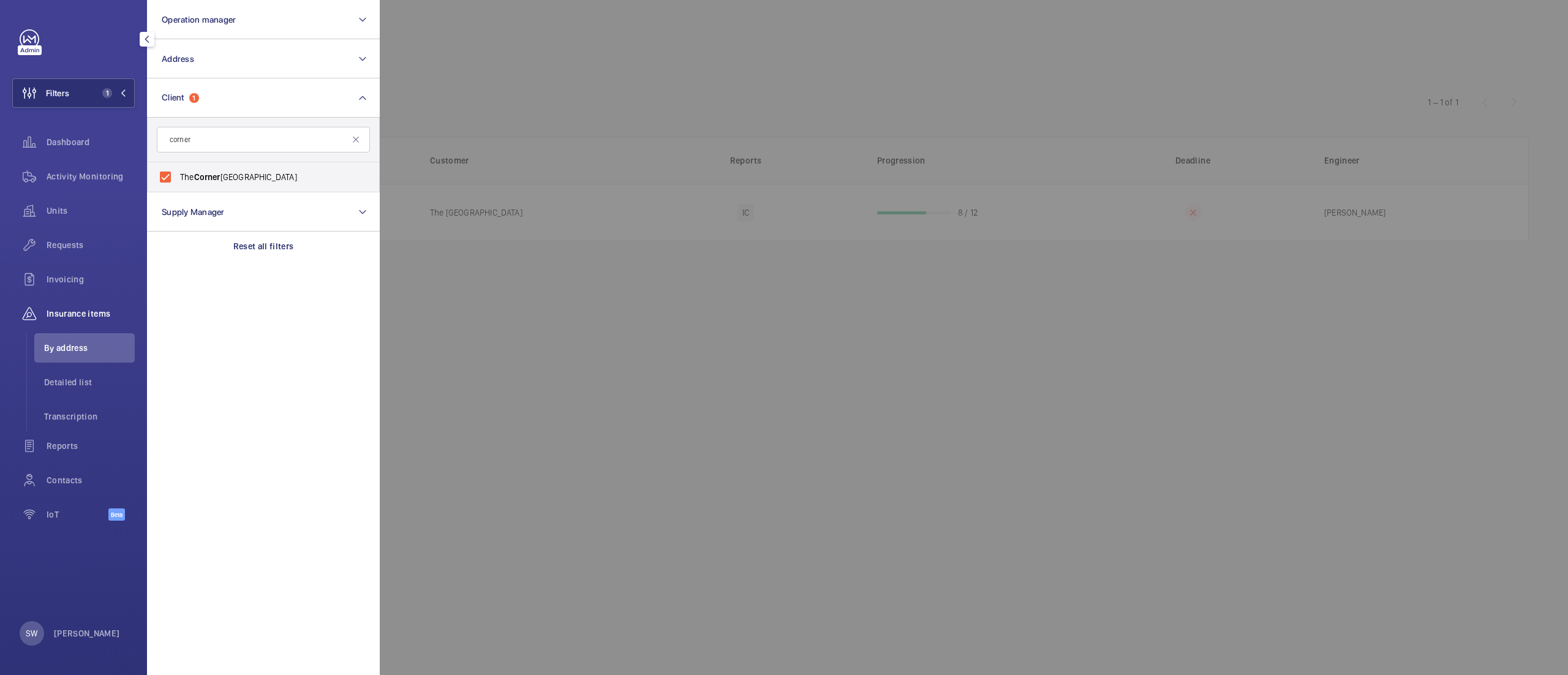
click at [1118, 110] on div at bounding box center [1164, 337] width 1568 height 675
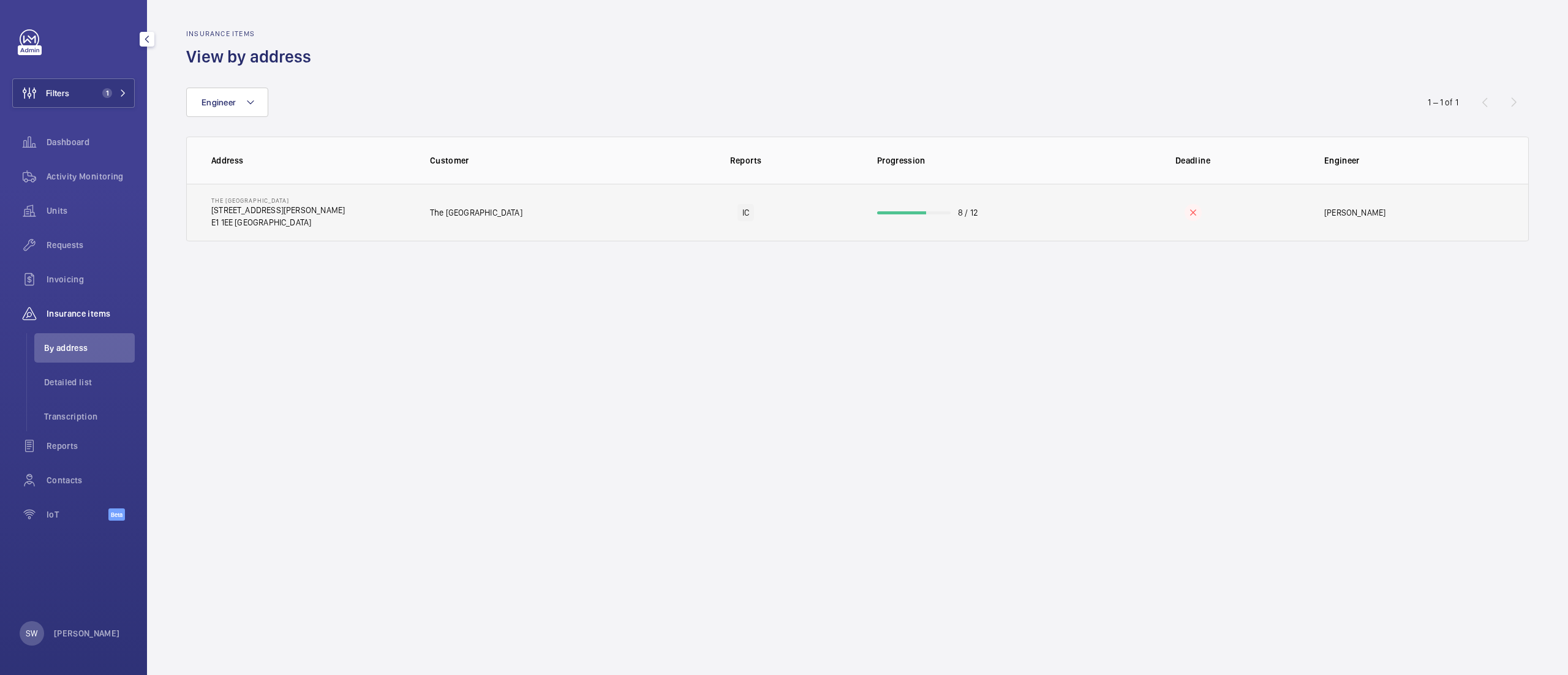
click at [915, 202] on td "8 / 12" at bounding box center [969, 213] width 223 height 58
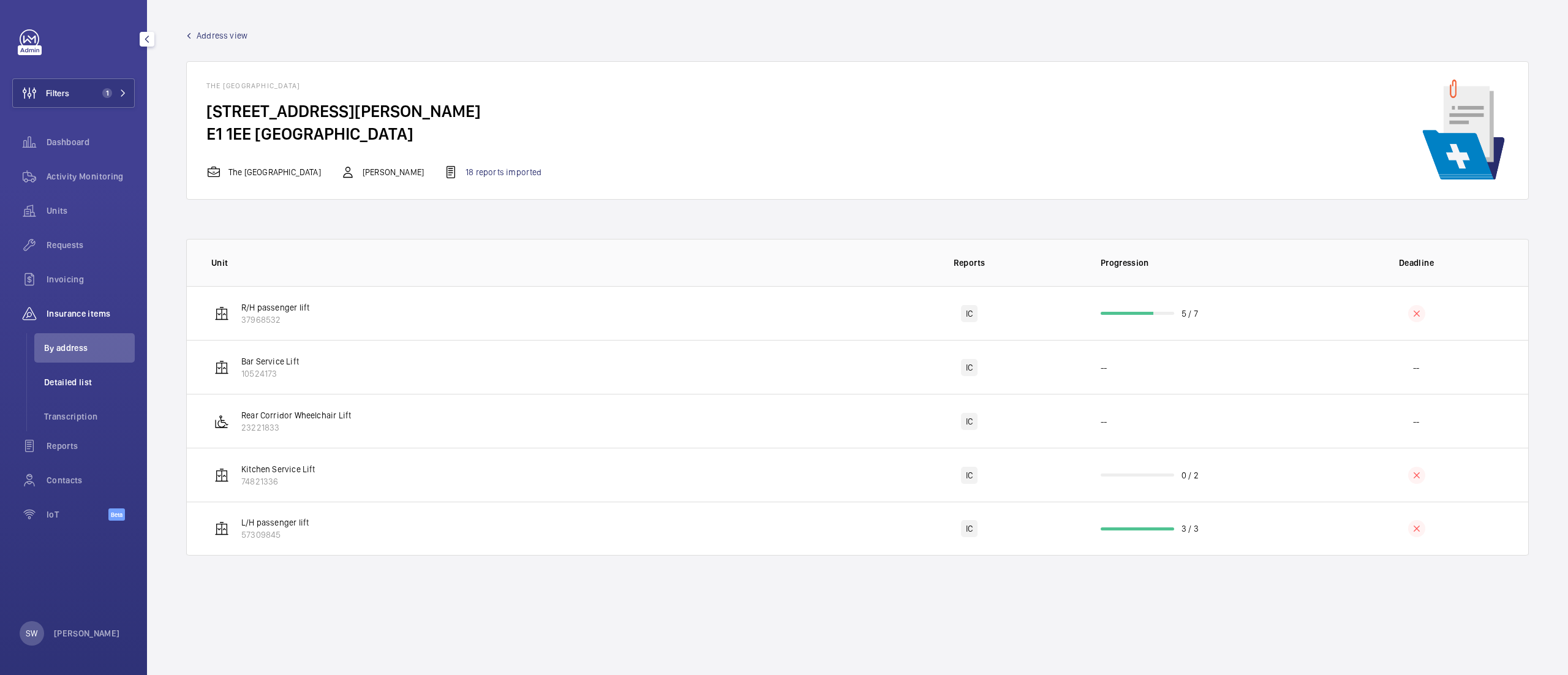
click at [74, 392] on li "Detailed list" at bounding box center [84, 382] width 101 height 30
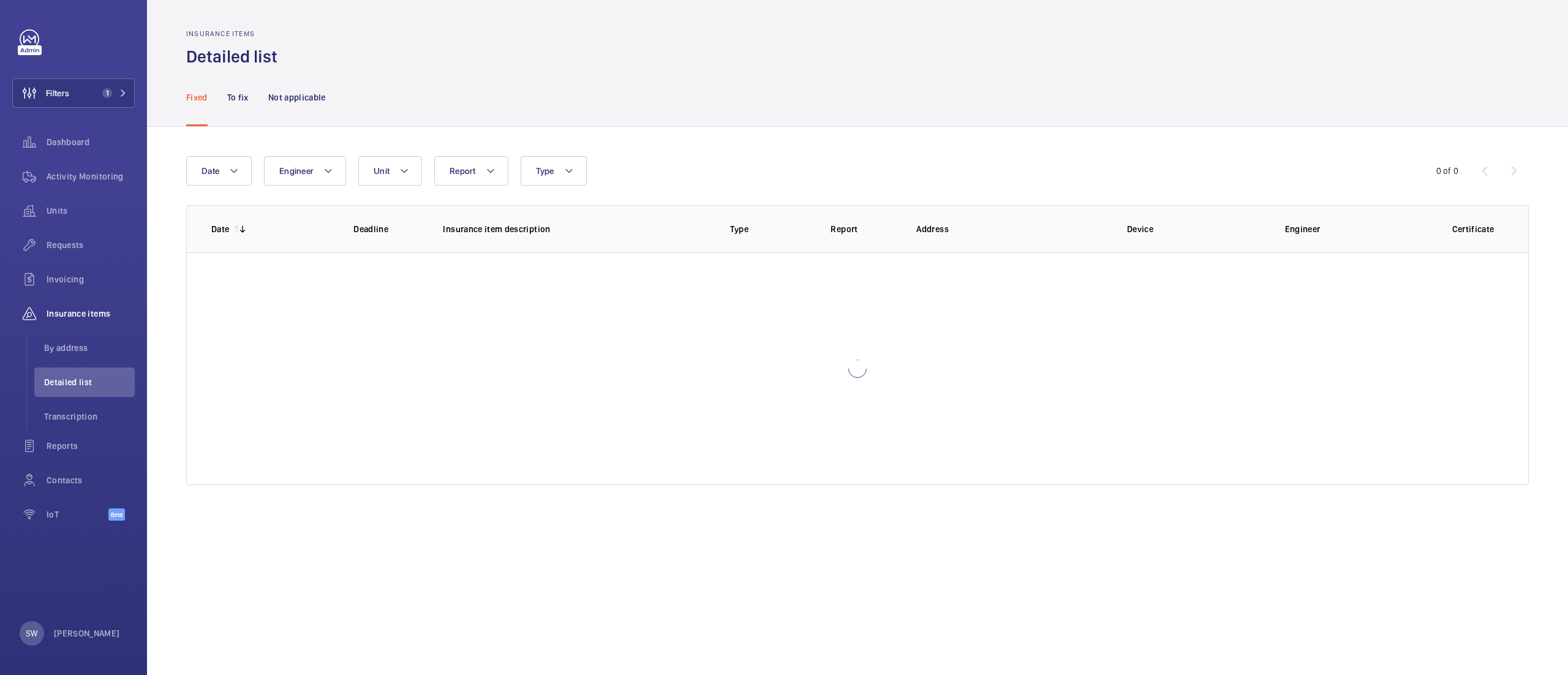
drag, startPoint x: 247, startPoint y: 98, endPoint x: 741, endPoint y: 81, distance: 494.3
click at [247, 98] on p "To fix" at bounding box center [238, 97] width 22 height 12
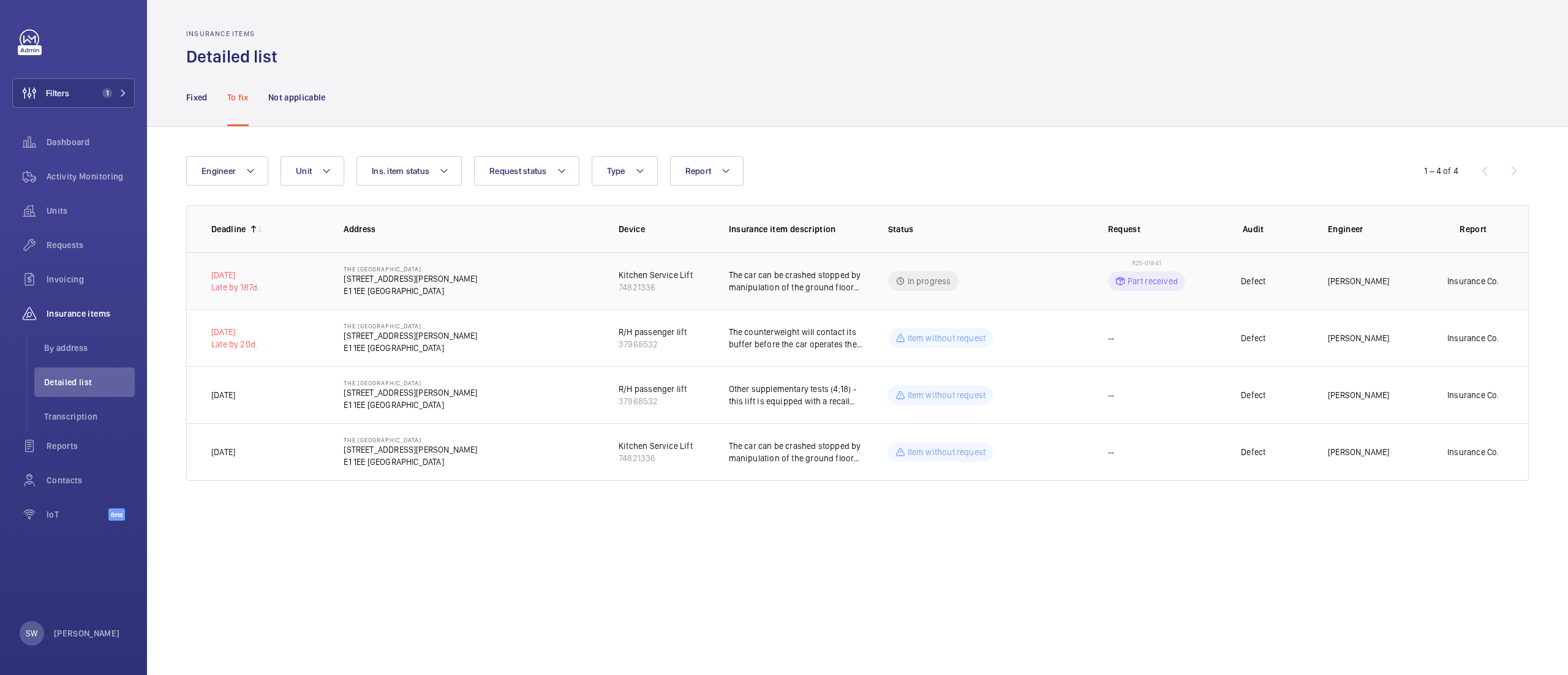
click at [797, 291] on p "The car can be crashed stopped by manipulation of the ground floor landing door…" at bounding box center [798, 281] width 140 height 25
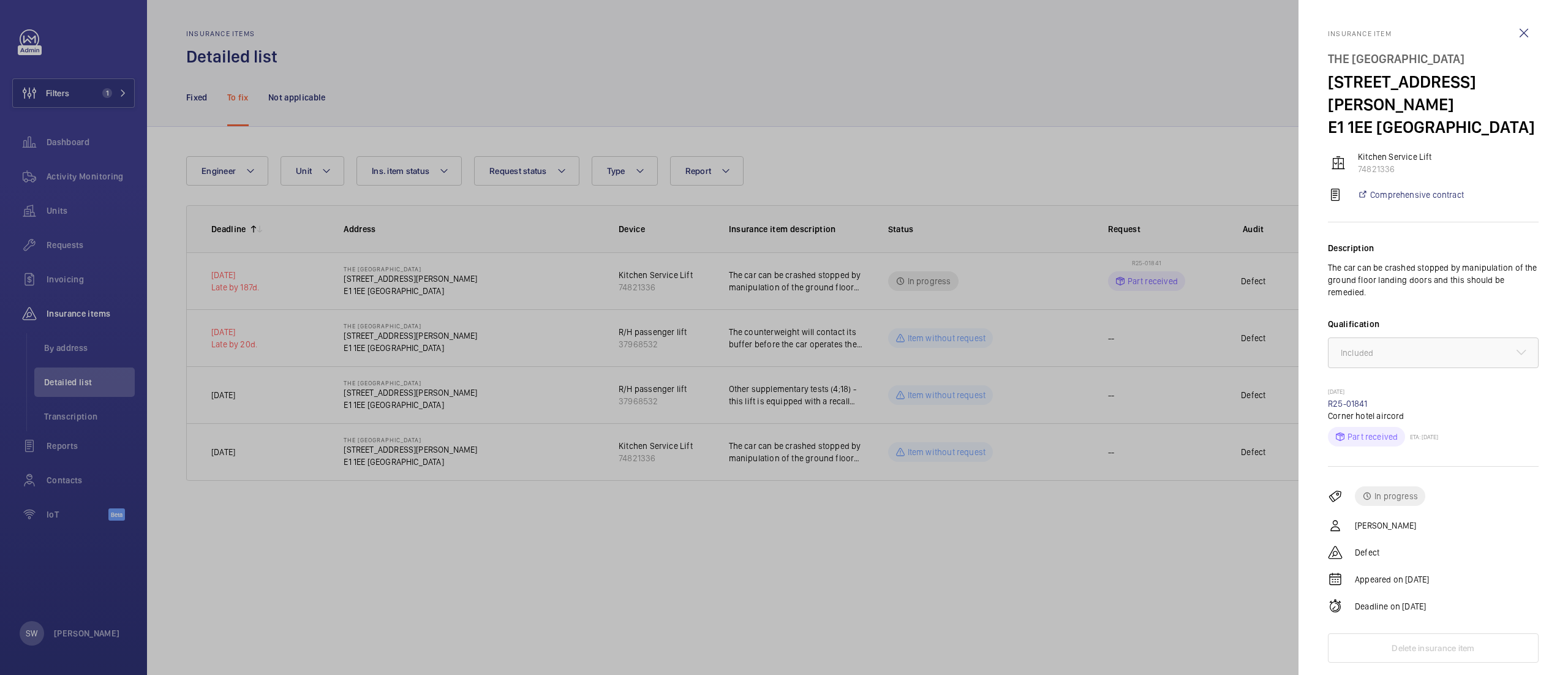
click at [759, 578] on div at bounding box center [784, 337] width 1568 height 675
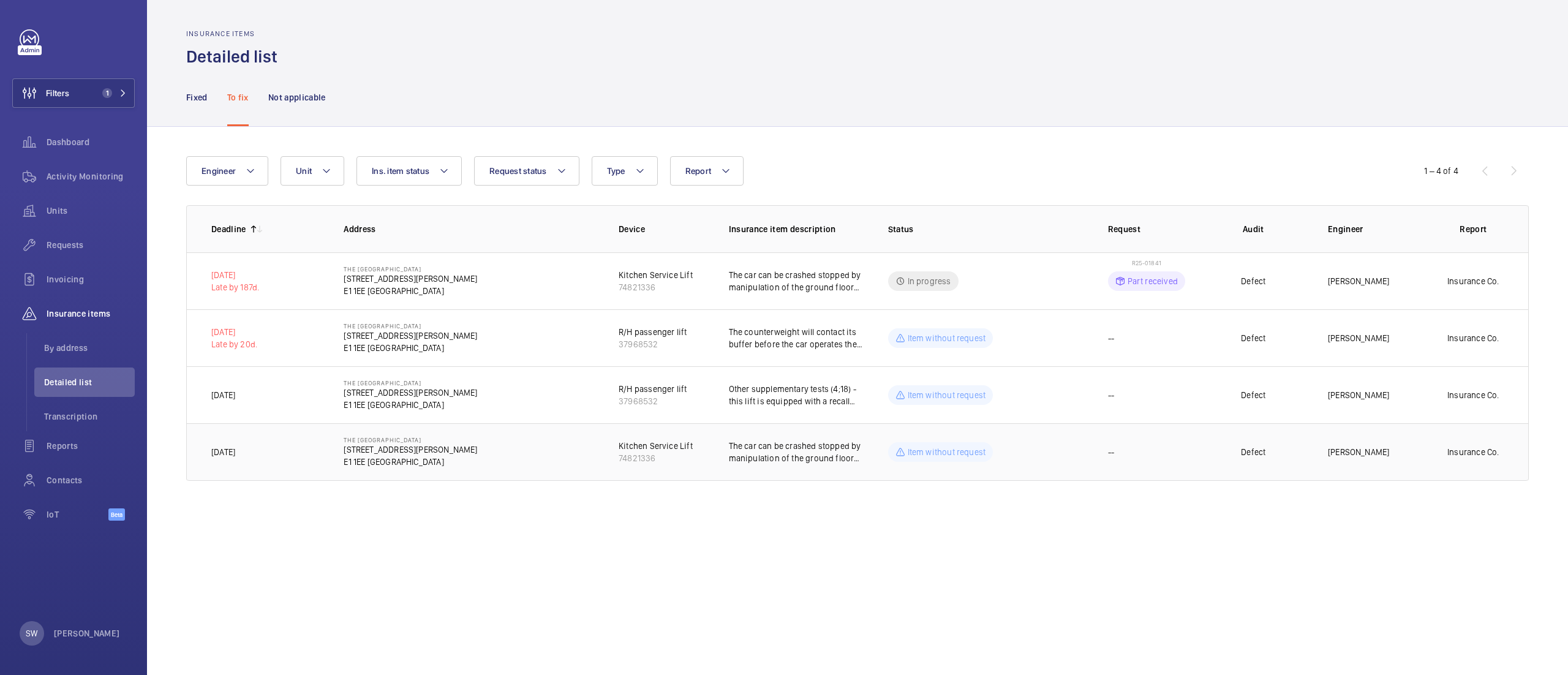
click at [842, 453] on p "The car can be crashed stopped by manipulation of the ground floor landing door…" at bounding box center [798, 452] width 140 height 25
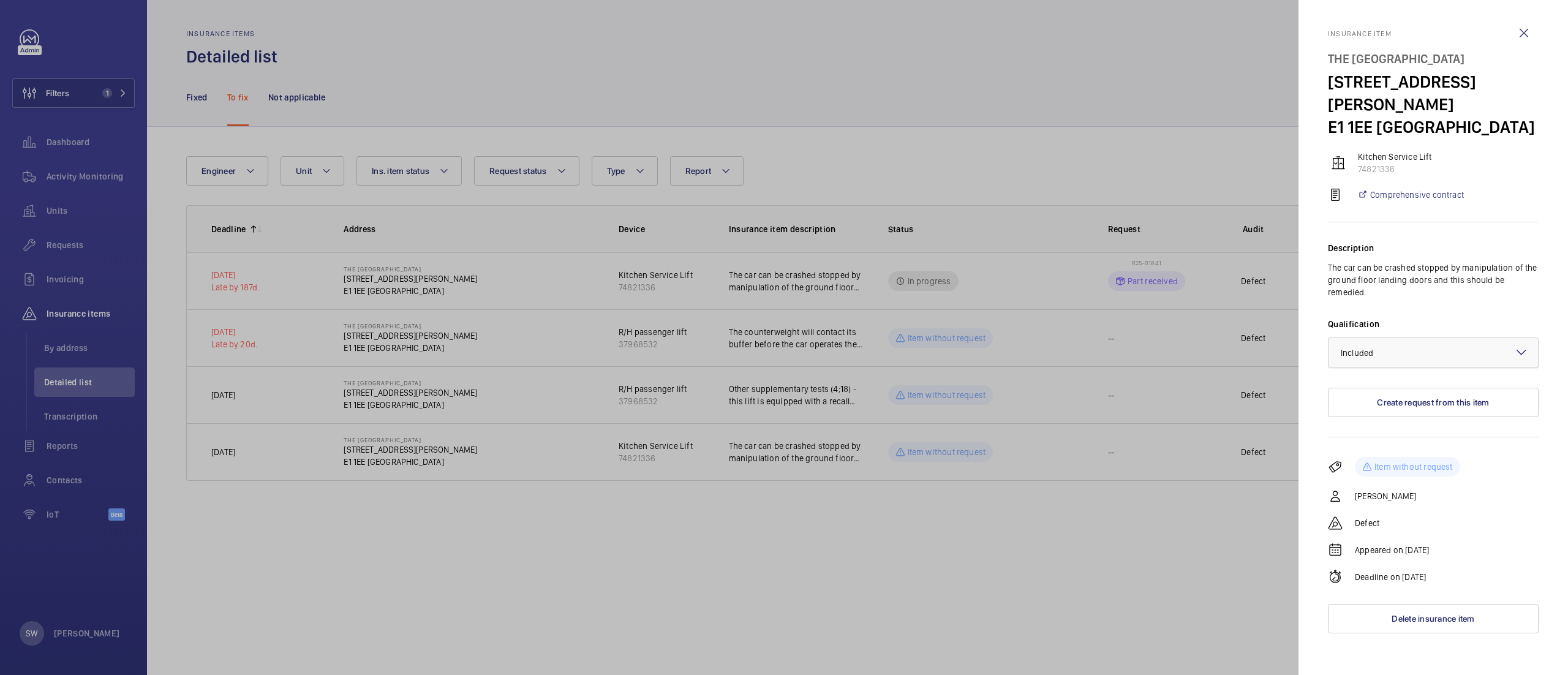
click at [1478, 338] on div at bounding box center [1433, 352] width 210 height 30
click at [1412, 436] on div "Not applicable" at bounding box center [1433, 450] width 210 height 30
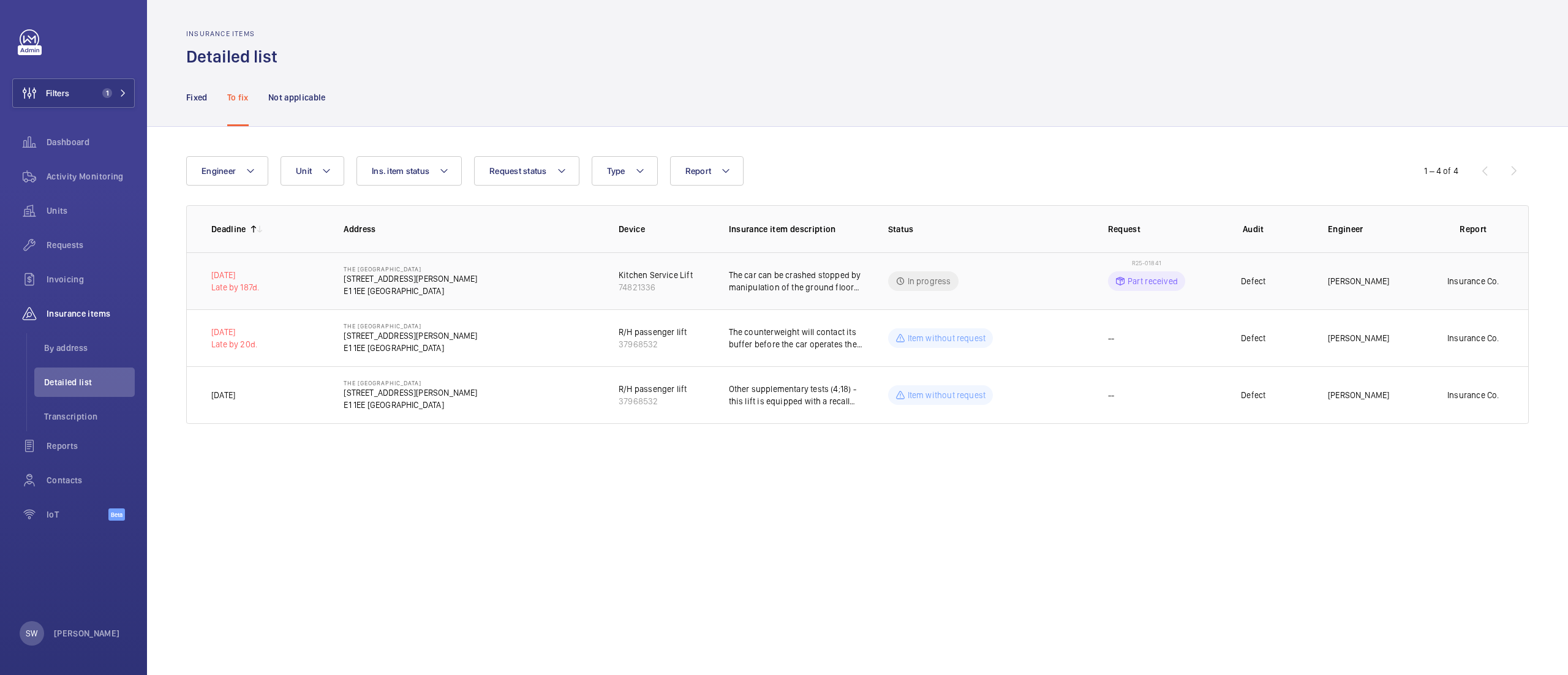
click at [515, 293] on td "The Corner Hotel Shoreditch 42 Adler St E1 1EE LONDON" at bounding box center [461, 281] width 275 height 57
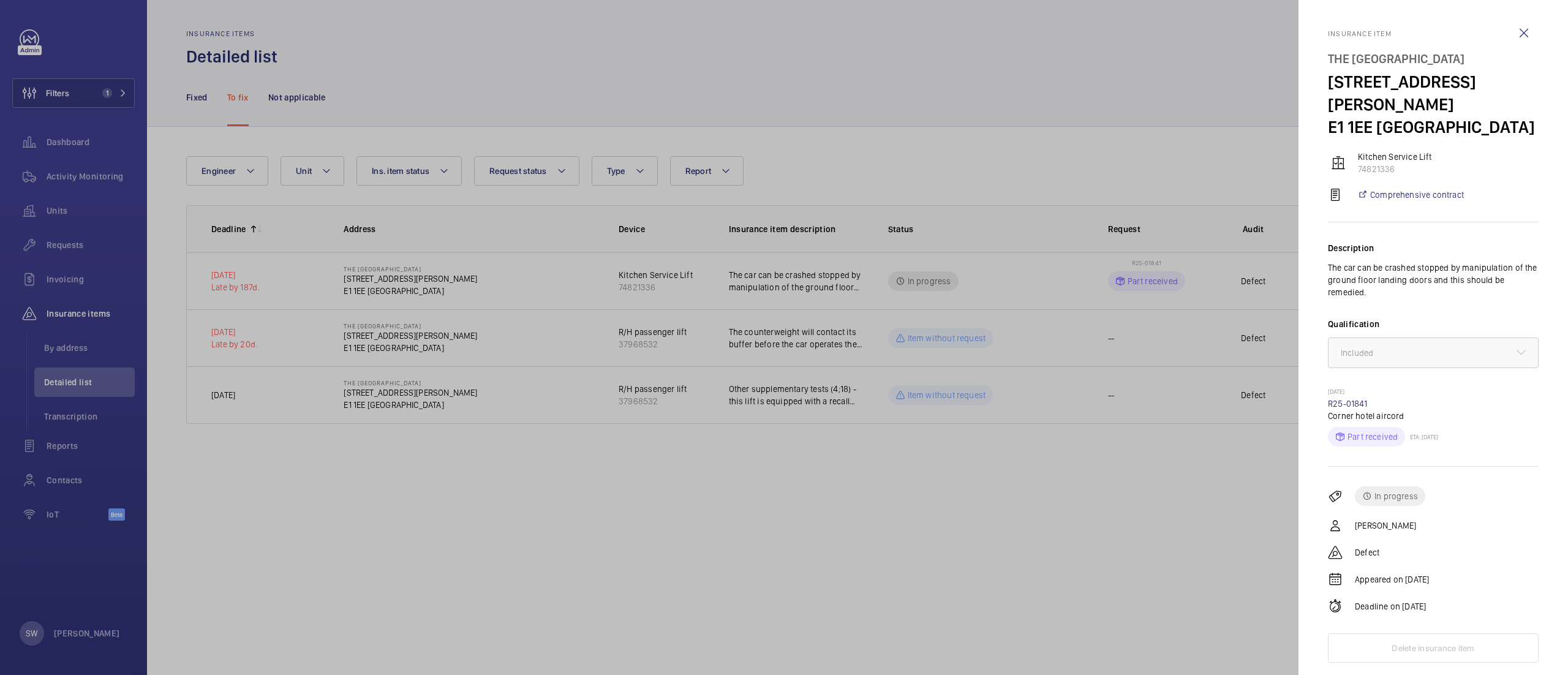
click at [738, 604] on div at bounding box center [784, 337] width 1568 height 675
